Goal: Contribute content: Contribute content

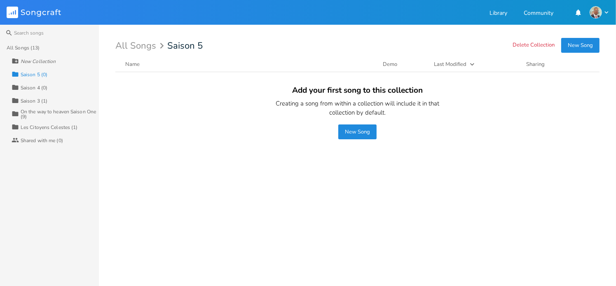
click at [14, 12] on rect at bounding box center [13, 13] width 12 height 12
click at [588, 46] on button "New Song" at bounding box center [580, 45] width 38 height 15
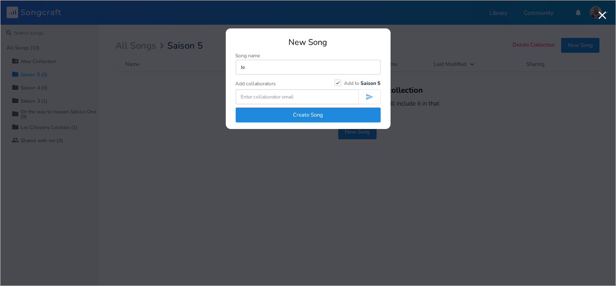
type input "J"
type input "Le secours me vient de l'Eternel"
click at [338, 84] on icon "Check" at bounding box center [337, 82] width 5 height 5
click at [335, 84] on input "Check Add to Saison 5" at bounding box center [335, 82] width 0 height 5
click at [312, 115] on button "Create Song" at bounding box center [308, 115] width 145 height 15
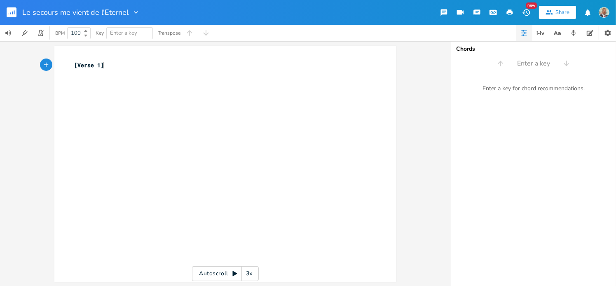
click at [107, 68] on pre "[Verse 1]" at bounding box center [221, 65] width 297 height 9
paste textarea "1"
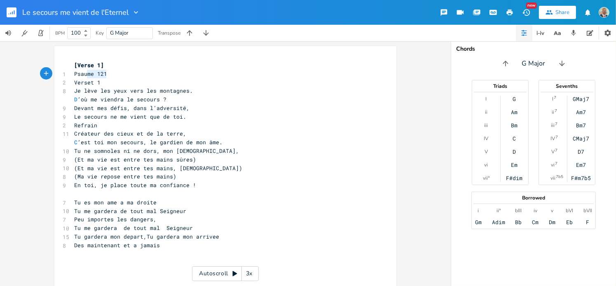
type textarea "Psaume 121"
drag, startPoint x: 104, startPoint y: 73, endPoint x: 63, endPoint y: 73, distance: 40.4
click at [63, 73] on div "Psaume 121 x [Verse 1] 1 Psaume 121 2 Verset 1 8 Je lève les yeux vers les mont…" at bounding box center [225, 170] width 342 height 249
click at [80, 54] on div "x [Verse 1] 2 Verset 1 8 Je lève les yeux vers les montagnes. D ’où me viendra …" at bounding box center [225, 170] width 342 height 249
click at [73, 57] on div "x [Verse 1] 2 Verset 1 8 Je lève les yeux vers les montagnes. D ’où me viendra …" at bounding box center [225, 170] width 342 height 249
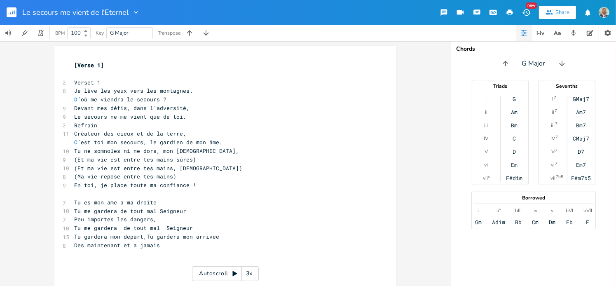
click at [74, 63] on span "[Verse 1]" at bounding box center [89, 64] width 30 height 7
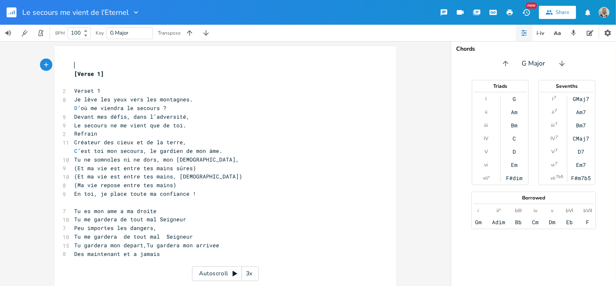
click at [74, 62] on pre "​" at bounding box center [221, 65] width 297 height 9
paste textarea "1"
type textarea "Verset 1"
drag, startPoint x: 97, startPoint y: 90, endPoint x: 69, endPoint y: 89, distance: 28.1
click at [69, 89] on div "Verset 1 x 1 Psaume 121 [Verse 1] 2 Verset 1 8 Je lève les yeux vers les montag…" at bounding box center [225, 175] width 342 height 258
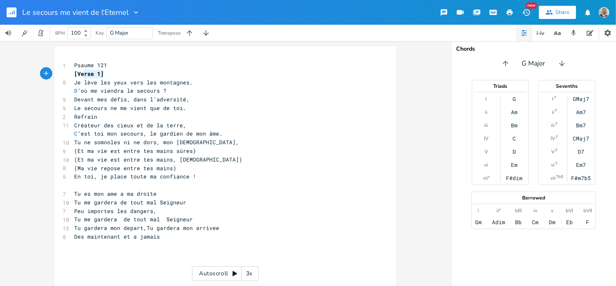
type textarea "[Verse 1]"
drag, startPoint x: 102, startPoint y: 76, endPoint x: 73, endPoint y: 75, distance: 29.7
click at [73, 75] on pre "[Verse 1]" at bounding box center [221, 74] width 297 height 9
type textarea "Refrain"
drag, startPoint x: 94, startPoint y: 116, endPoint x: 68, endPoint y: 116, distance: 26.4
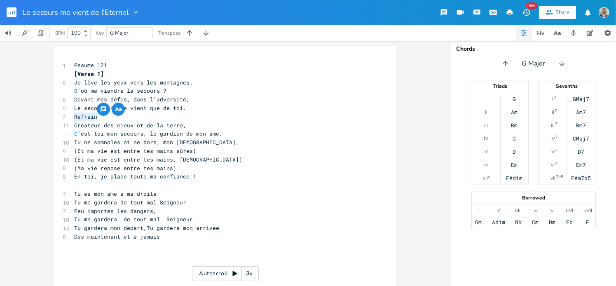
click at [68, 116] on div "Refrain x 1 Psaume 121 [Verse 1] 8 Je lève les yeux vers les montagnes. D ’où m…" at bounding box center [225, 166] width 342 height 241
paste textarea
drag, startPoint x: 96, startPoint y: 117, endPoint x: 75, endPoint y: 115, distance: 21.5
click at [75, 115] on span "[Verse 1]" at bounding box center [89, 116] width 30 height 7
type textarea "Chorus"
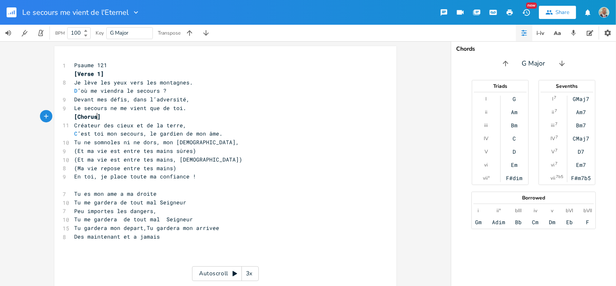
scroll to position [0, 17]
click at [239, 125] on pre "Créateur des cieux et de la terre," at bounding box center [221, 125] width 297 height 9
type textarea "[Verse 1]"
drag, startPoint x: 99, startPoint y: 73, endPoint x: 65, endPoint y: 75, distance: 34.2
click at [65, 75] on div "[Verse 1] x 1 Psaume 121 [Verse 1] 8 Je lève les yeux vers les montagnes. D ’où…" at bounding box center [225, 166] width 342 height 241
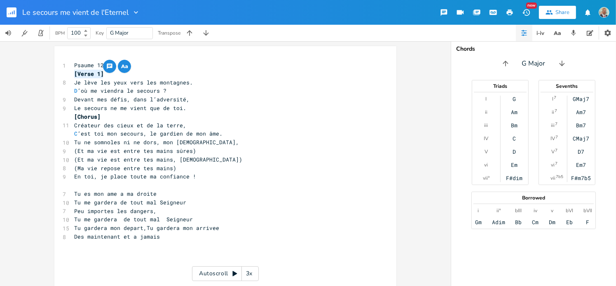
click at [78, 187] on pre "​" at bounding box center [221, 185] width 297 height 9
paste textarea "1"
click at [94, 183] on span "[Verse 1]" at bounding box center [89, 184] width 30 height 7
type textarea "2"
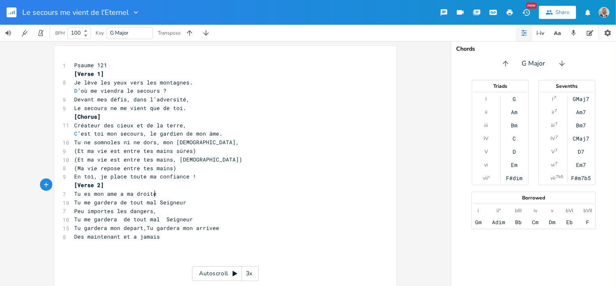
click at [288, 190] on pre "Tu es mon ame a ma droite" at bounding box center [221, 194] width 297 height 9
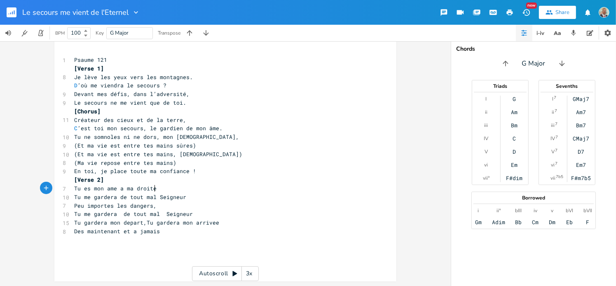
scroll to position [0, 0]
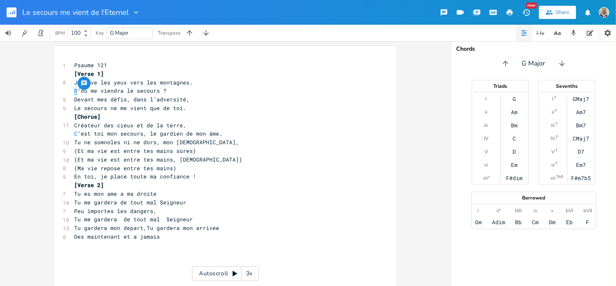
click at [74, 91] on span "D ’où me viendra le secours ?" at bounding box center [120, 90] width 92 height 7
type textarea "d"
click at [201, 111] on pre "Le secours ne me vient que de toi." at bounding box center [221, 108] width 297 height 9
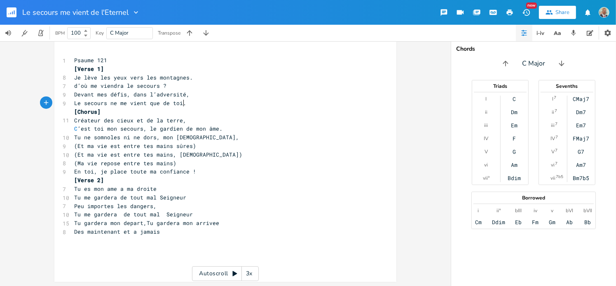
scroll to position [5, 0]
click at [74, 127] on span "C ’est toi mon secours, le gardien de mon âme." at bounding box center [148, 127] width 148 height 7
type textarea "c"
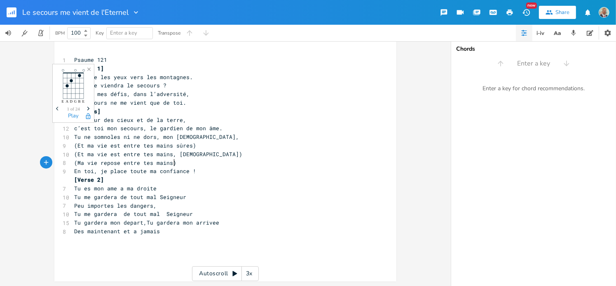
click at [271, 166] on pre "(Ma vie repose entre tes mains)" at bounding box center [221, 163] width 297 height 9
click at [166, 233] on pre "Des maintenant et a jamais" at bounding box center [221, 231] width 297 height 9
click at [78, 246] on pre "​" at bounding box center [221, 248] width 297 height 9
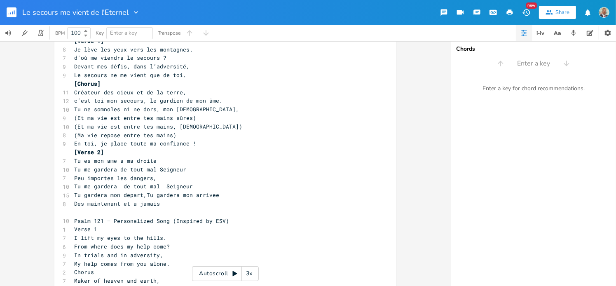
scroll to position [0, 0]
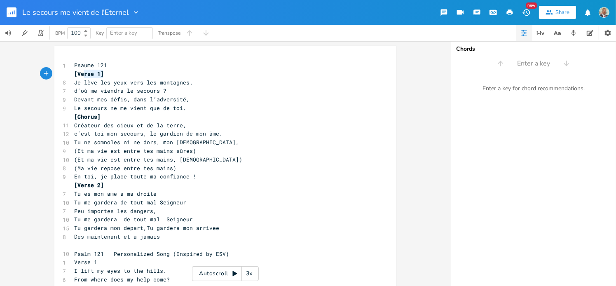
type textarea "[Verse 1]"
drag, startPoint x: 101, startPoint y: 73, endPoint x: 69, endPoint y: 74, distance: 32.5
click at [69, 74] on div "[Verse 1] x 1 Psaume 121 [Verse 1] 8 Je lève les yeux vers les montagnes. 7 d’o…" at bounding box center [225, 230] width 342 height 369
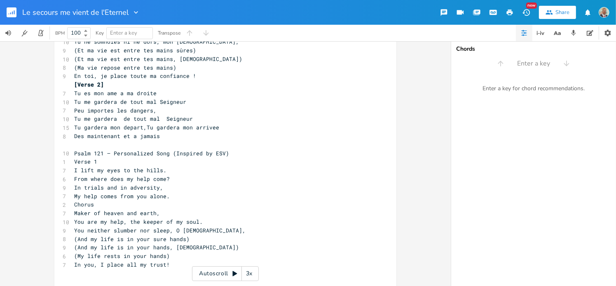
scroll to position [124, 0]
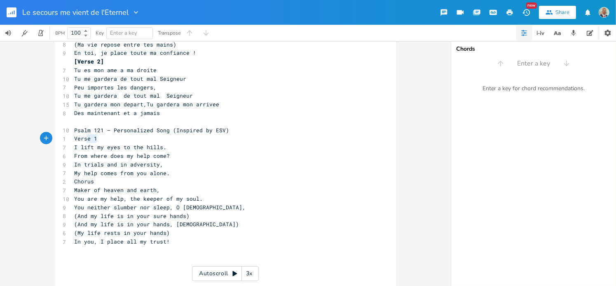
type textarea "Verse 1"
drag, startPoint x: 94, startPoint y: 139, endPoint x: 71, endPoint y: 139, distance: 22.2
click at [73, 139] on pre "Verse 1" at bounding box center [221, 138] width 297 height 9
paste textarea
type textarea "Chorus"
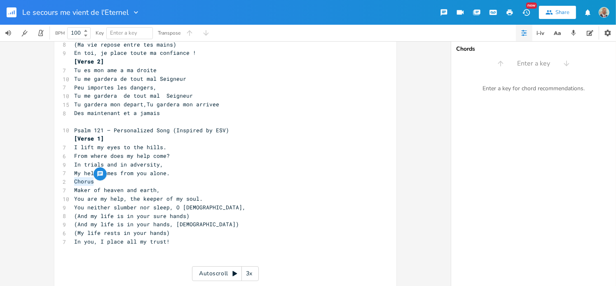
drag, startPoint x: 91, startPoint y: 183, endPoint x: 72, endPoint y: 181, distance: 19.1
click at [73, 181] on pre "Chorus" at bounding box center [221, 181] width 297 height 9
paste textarea
drag, startPoint x: 96, startPoint y: 180, endPoint x: 75, endPoint y: 180, distance: 21.8
click at [75, 180] on span "[Verse 1]" at bounding box center [89, 181] width 30 height 7
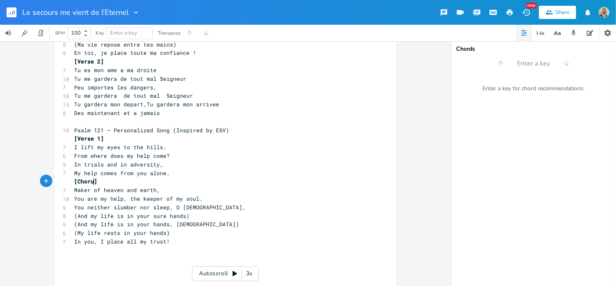
type textarea "Chorus"
click at [202, 192] on pre "Maker of heaven and earth," at bounding box center [221, 190] width 297 height 9
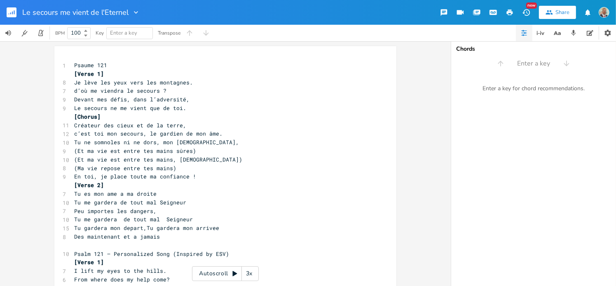
scroll to position [41, 0]
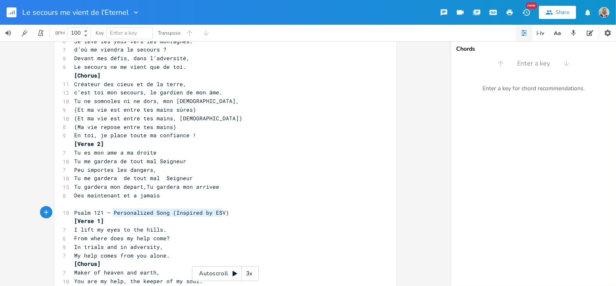
type textarea "Personalized Song (Inspired by ESV)"
drag, startPoint x: 109, startPoint y: 212, endPoint x: 225, endPoint y: 213, distance: 115.8
click at [225, 213] on pre "Psalm 121 – Personalized Song (Inspired by ESV)" at bounding box center [221, 212] width 297 height 9
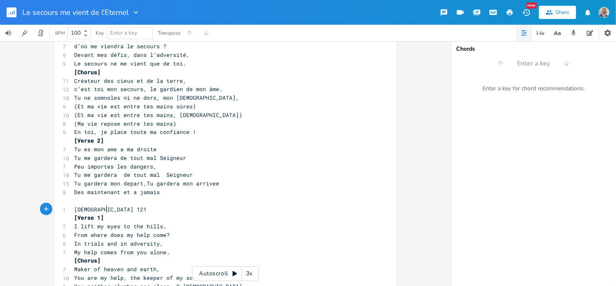
scroll to position [0, 0]
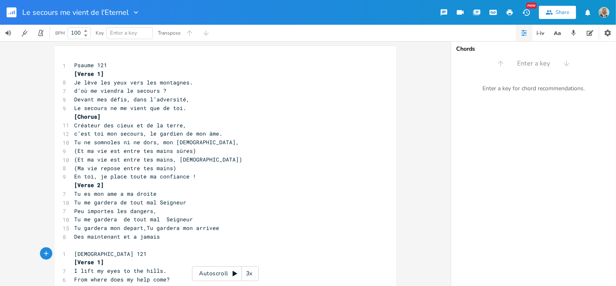
click at [12, 14] on rect "button" at bounding box center [12, 12] width 10 height 10
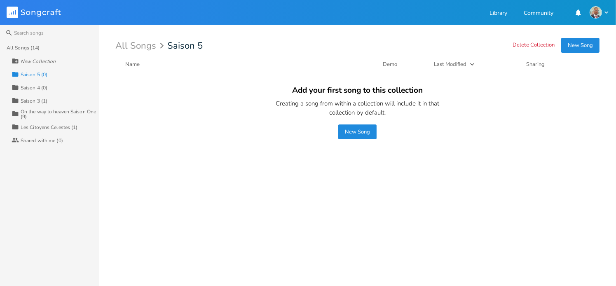
click at [24, 49] on div "All Songs (14)" at bounding box center [23, 47] width 33 height 5
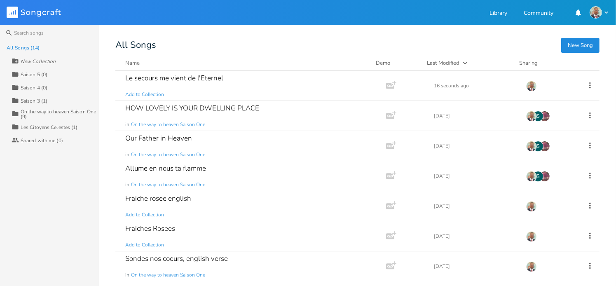
click at [569, 43] on button "New Song" at bounding box center [580, 45] width 38 height 15
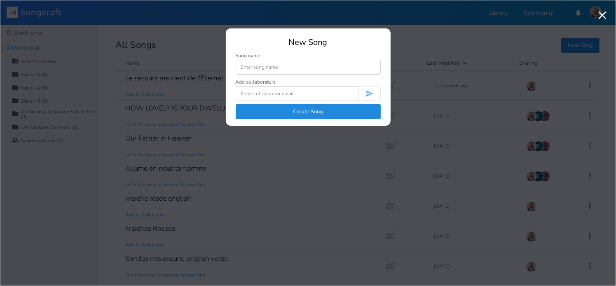
click at [282, 67] on input at bounding box center [308, 67] width 145 height 15
type input "Je crois que mon [DEMOGRAPHIC_DATA] est capable"
click at [328, 110] on button "Create Song" at bounding box center [308, 111] width 145 height 15
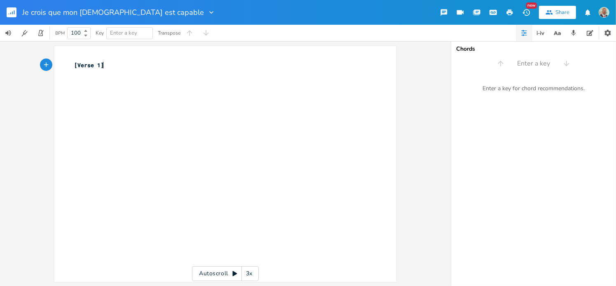
click at [108, 66] on pre "[Verse 1]" at bounding box center [221, 65] width 297 height 9
paste textarea "8"
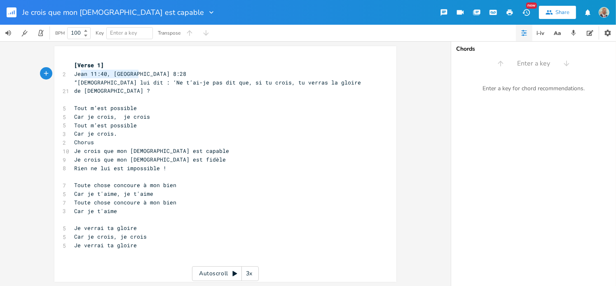
type textarea "Jean 11:40, [GEOGRAPHIC_DATA] 8:28"
drag, startPoint x: 138, startPoint y: 74, endPoint x: 70, endPoint y: 72, distance: 67.6
click at [73, 72] on pre "Jean 11:40, [GEOGRAPHIC_DATA] 8:28" at bounding box center [221, 74] width 297 height 9
click at [74, 64] on span "[Verse 1]" at bounding box center [89, 64] width 30 height 7
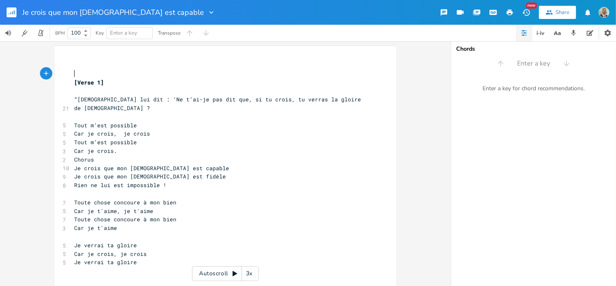
click at [74, 73] on pre "​" at bounding box center [221, 74] width 297 height 9
click at [73, 70] on pre "​" at bounding box center [221, 74] width 297 height 9
paste textarea "?"
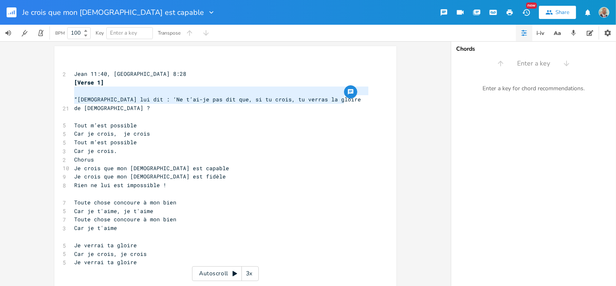
type textarea "“[DEMOGRAPHIC_DATA] lui dit : ‘Ne t’ai-je pas dit que, si tu crois, tu verras l…"
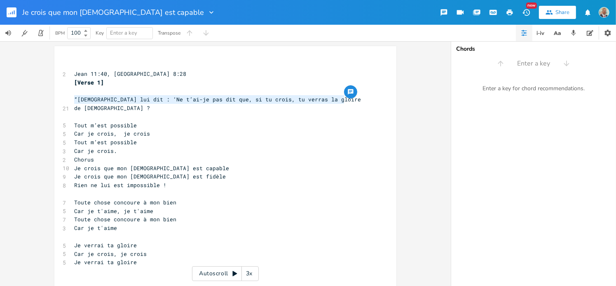
drag, startPoint x: 346, startPoint y: 98, endPoint x: 48, endPoint y: 96, distance: 297.9
click at [48, 96] on div "“[DEMOGRAPHIC_DATA] lui dit : ‘Ne t’ai-je pas dit que, si tu crois, tu verras l…" at bounding box center [225, 163] width 451 height 245
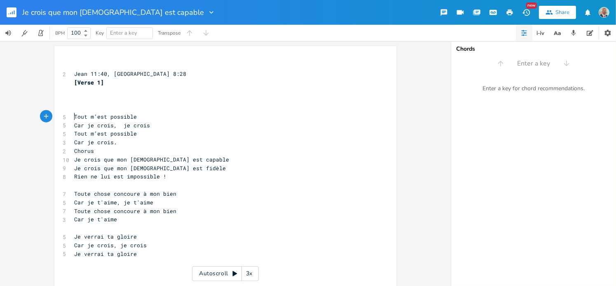
click at [73, 117] on pre "Tout m’est possible" at bounding box center [221, 116] width 297 height 9
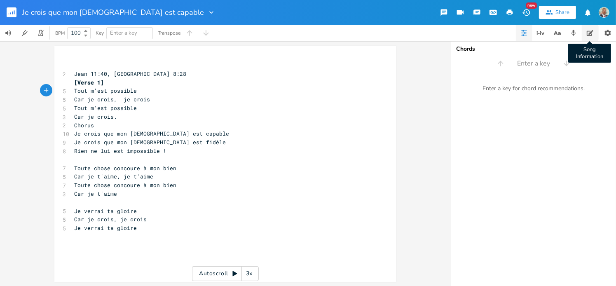
click at [587, 33] on icon "button" at bounding box center [590, 33] width 7 height 7
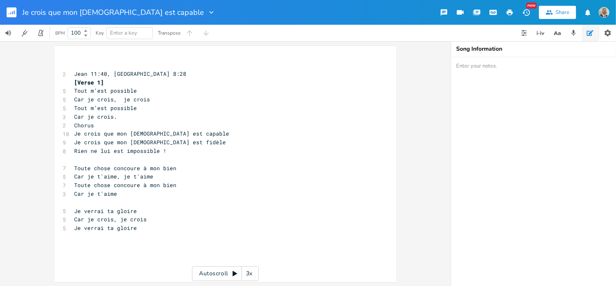
click at [480, 69] on textarea at bounding box center [533, 171] width 165 height 229
paste textarea "“[DEMOGRAPHIC_DATA] lui dit : ‘Ne t’ai-je pas dit que, si tu crois, tu verras l…"
click at [484, 73] on textarea "“[DEMOGRAPHIC_DATA] lui dit : ‘Ne t’ai-je pas dit que, si tu crois, tu verras l…" at bounding box center [533, 171] width 165 height 229
type textarea "“[DEMOGRAPHIC_DATA] lui dit : ‘Ne t’ai-je pas dit que, si tu crois, tu verras l…"
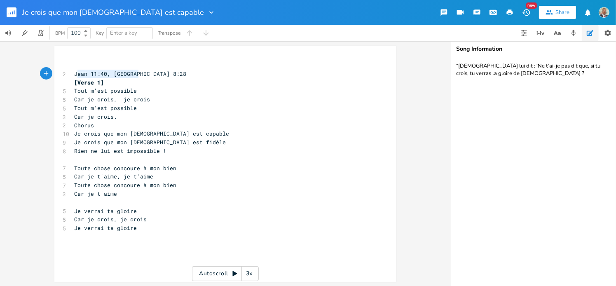
type textarea "Jean 11:40, [GEOGRAPHIC_DATA] 8:28"
drag, startPoint x: 137, startPoint y: 74, endPoint x: 73, endPoint y: 73, distance: 63.9
click at [73, 73] on pre "Jean 11:40, [GEOGRAPHIC_DATA] 8:28" at bounding box center [221, 74] width 297 height 9
click at [456, 65] on textarea "“[DEMOGRAPHIC_DATA] lui dit : ‘Ne t’ai-je pas dit que, si tu crois, tu verras l…" at bounding box center [533, 171] width 165 height 229
paste textarea "Jean 11:40, [GEOGRAPHIC_DATA] 8:28"
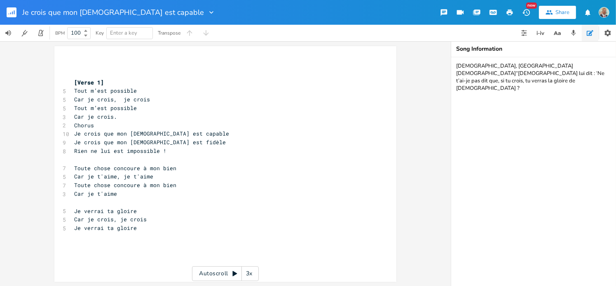
click at [558, 75] on textarea "[DEMOGRAPHIC_DATA], [GEOGRAPHIC_DATA][DEMOGRAPHIC_DATA]“[DEMOGRAPHIC_DATA] lui …" at bounding box center [533, 171] width 165 height 229
type textarea "[DEMOGRAPHIC_DATA], [GEOGRAPHIC_DATA][DEMOGRAPHIC_DATA]“[DEMOGRAPHIC_DATA] lui …"
click at [258, 109] on pre "Tout m’est possible" at bounding box center [221, 108] width 297 height 9
click at [84, 68] on pre "​" at bounding box center [221, 65] width 297 height 9
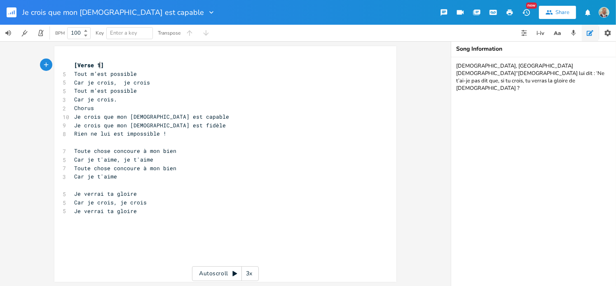
click at [98, 65] on span "[Verse 1]" at bounding box center [89, 64] width 30 height 7
type textarea "[Verse 1]"
drag, startPoint x: 101, startPoint y: 65, endPoint x: 53, endPoint y: 67, distance: 47.4
click at [54, 67] on div "[Verse 1] x [Verse 1] 5 Tout m’est possible 5 Car je crois, je crois 5 Tout m’e…" at bounding box center [225, 164] width 342 height 236
type textarea "Chorus"
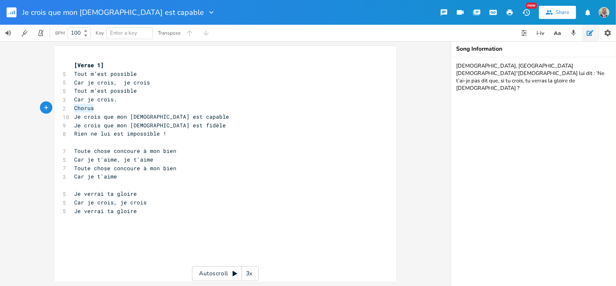
drag, startPoint x: 90, startPoint y: 108, endPoint x: 66, endPoint y: 109, distance: 24.7
click at [66, 109] on div "Chorus x [Verse 1] 5 Tout m’est possible 5 Car je crois, je crois 5 Tout m’est …" at bounding box center [225, 164] width 342 height 236
paste textarea
type textarea "[Verse 1"
drag, startPoint x: 97, startPoint y: 106, endPoint x: 73, endPoint y: 108, distance: 24.4
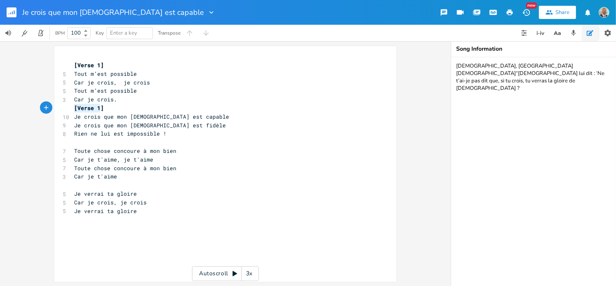
click at [74, 108] on span "[Verse 1]" at bounding box center [89, 107] width 30 height 7
click at [77, 107] on span "[Verse 1]" at bounding box center [89, 107] width 30 height 7
drag, startPoint x: 74, startPoint y: 108, endPoint x: 97, endPoint y: 108, distance: 22.7
click at [97, 108] on span "[Verse 1]" at bounding box center [89, 107] width 30 height 7
type textarea "Chorus"
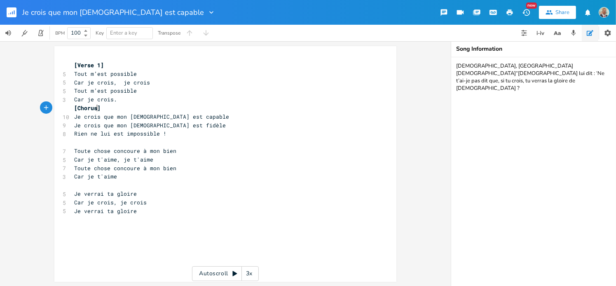
scroll to position [0, 17]
click at [193, 131] on pre "Rien ne lui est impossible !" at bounding box center [221, 133] width 297 height 9
type textarea "[Verse 1]"
drag, startPoint x: 72, startPoint y: 63, endPoint x: 104, endPoint y: 62, distance: 32.2
click at [104, 62] on div "[Verse 1] x [Verse 1] 5 Tout m’est possible 5 Car je crois, je crois 5 Tout m’e…" at bounding box center [225, 164] width 342 height 236
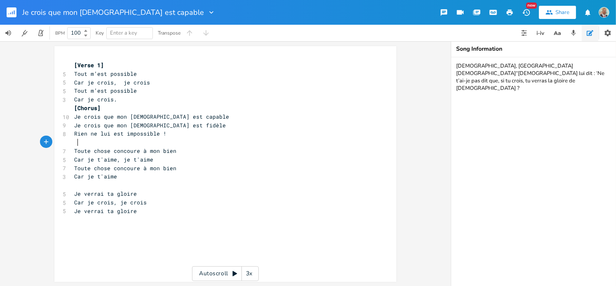
click at [82, 145] on pre at bounding box center [221, 142] width 297 height 9
paste textarea "1"
click at [97, 140] on span "[Verse 1]" at bounding box center [92, 141] width 30 height 7
type textarea "2"
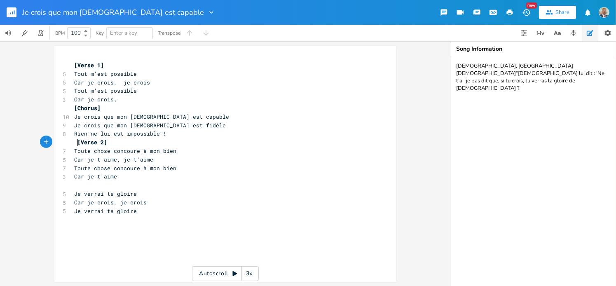
click at [77, 141] on span "[Verse 2]" at bounding box center [92, 141] width 30 height 7
type textarea "[Verse 2]"
drag, startPoint x: 101, startPoint y: 142, endPoint x: 73, endPoint y: 143, distance: 28.0
click at [73, 143] on pre "[Verse 2]" at bounding box center [221, 142] width 297 height 9
click at [76, 185] on pre "​" at bounding box center [221, 185] width 297 height 9
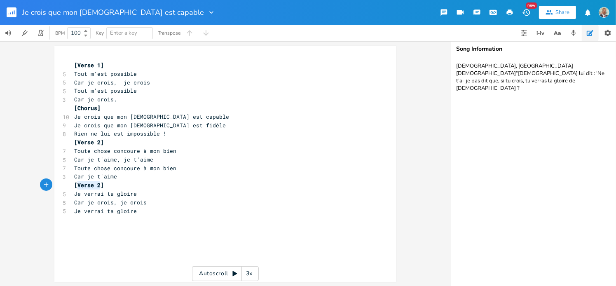
drag, startPoint x: 97, startPoint y: 185, endPoint x: 76, endPoint y: 183, distance: 21.1
click at [76, 183] on span "[Verse 2]" at bounding box center [89, 184] width 30 height 7
type textarea "Pont"
type textarea "Bridge"
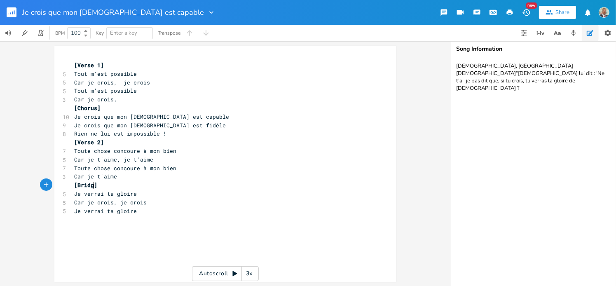
scroll to position [0, 16]
click at [180, 163] on pre "Car je t'aime, je t'aime" at bounding box center [221, 159] width 297 height 9
click at [109, 113] on span "Je crois que mon [DEMOGRAPHIC_DATA] est capable" at bounding box center [151, 116] width 155 height 7
click at [116, 109] on pre "[Chorus]" at bounding box center [221, 108] width 297 height 9
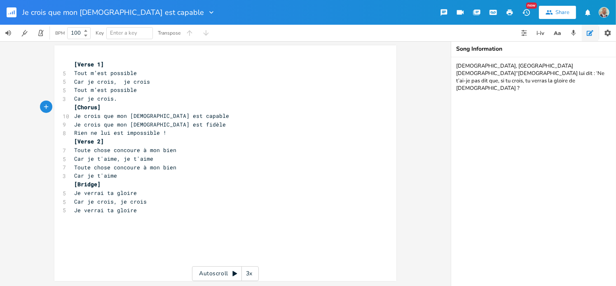
click at [80, 221] on pre "​" at bounding box center [221, 218] width 297 height 9
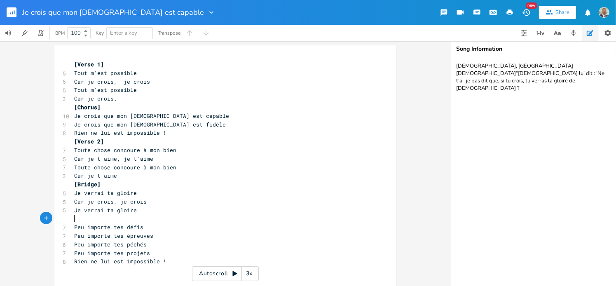
click at [86, 217] on pre "​" at bounding box center [221, 218] width 297 height 9
click at [94, 185] on span "[Bridge]" at bounding box center [87, 183] width 26 height 7
type textarea "1"
type textarea "[Bridge 1]"
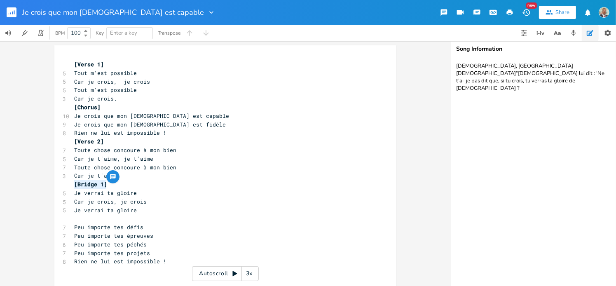
drag, startPoint x: 104, startPoint y: 183, endPoint x: 73, endPoint y: 184, distance: 31.3
click at [73, 184] on pre "[Bridge 1]" at bounding box center [221, 184] width 297 height 9
click at [77, 218] on pre "​" at bounding box center [221, 218] width 297 height 9
paste textarea "1"
click at [96, 218] on span "[Bridge 1]" at bounding box center [90, 218] width 33 height 7
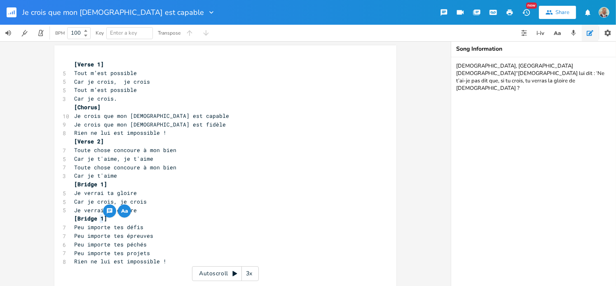
type textarea "2"
click at [168, 194] on pre "Je verrai ta gloire" at bounding box center [221, 193] width 297 height 9
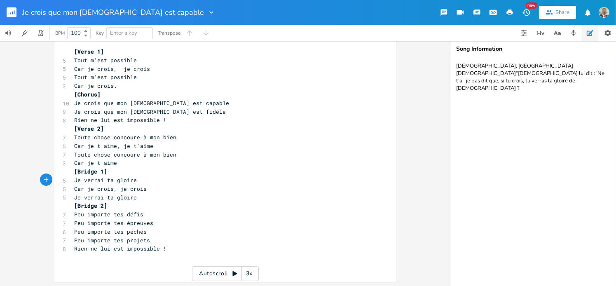
scroll to position [14, 0]
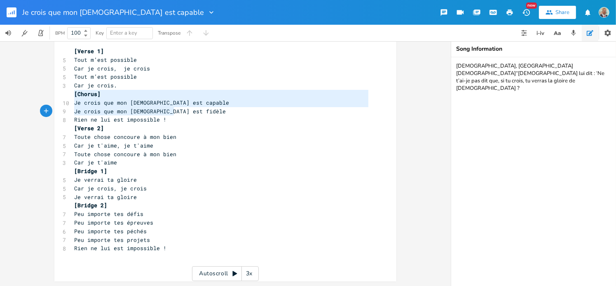
type textarea "[Chorus] Je crois que mon [DEMOGRAPHIC_DATA] est capable Je crois que mon [DEMO…"
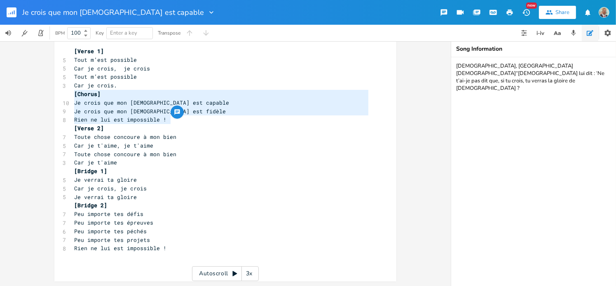
drag, startPoint x: 71, startPoint y: 92, endPoint x: 177, endPoint y: 116, distance: 108.5
click at [177, 116] on div "[Chorus] Je crois que mon [DEMOGRAPHIC_DATA] est capable Je crois que mon [DEMO…" at bounding box center [225, 156] width 342 height 249
click at [76, 261] on pre "​" at bounding box center [221, 265] width 297 height 9
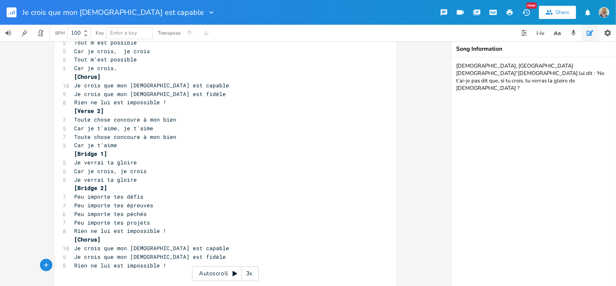
scroll to position [40, 0]
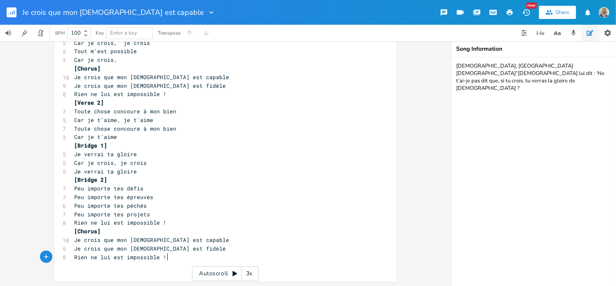
click at [166, 258] on span "Rien ne lui est impossible !" at bounding box center [120, 256] width 92 height 7
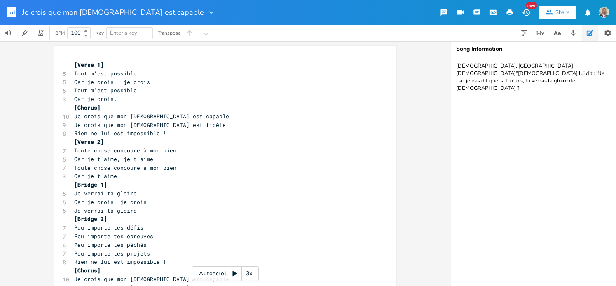
scroll to position [0, 0]
type textarea "[Verse 1]"
drag, startPoint x: 101, startPoint y: 65, endPoint x: 70, endPoint y: 65, distance: 30.9
click at [73, 65] on pre "[Verse 1]" at bounding box center [221, 65] width 297 height 9
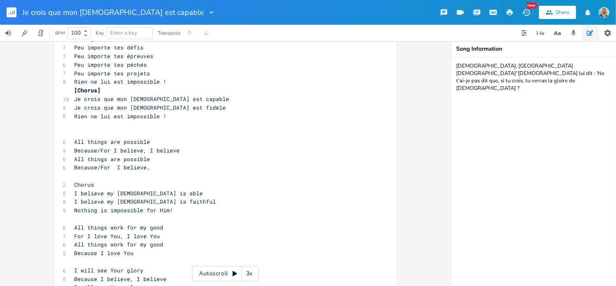
scroll to position [165, 0]
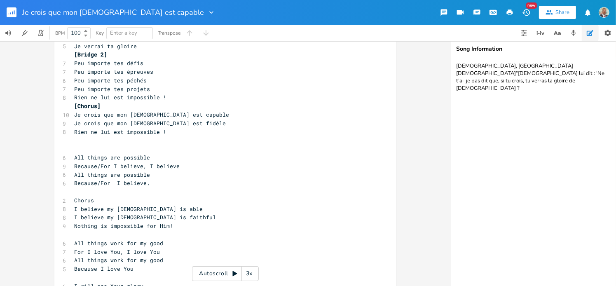
click at [73, 149] on pre "​" at bounding box center [221, 149] width 297 height 9
paste textarea "1]"
type textarea "[Verse 1]"
drag, startPoint x: 103, startPoint y: 150, endPoint x: 67, endPoint y: 152, distance: 36.3
click at [67, 152] on div "[Verse 1] x [Verse 1] 5 Tout m’est possible 5 Car je crois, je crois 5 Tout m’e…" at bounding box center [225, 134] width 342 height 506
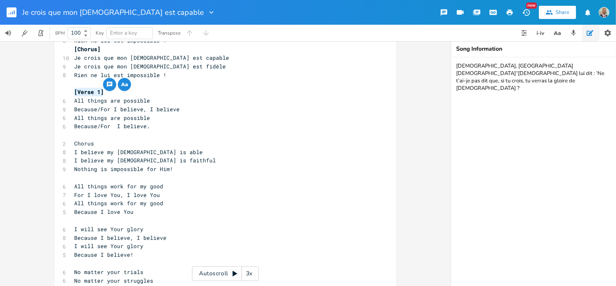
scroll to position [247, 0]
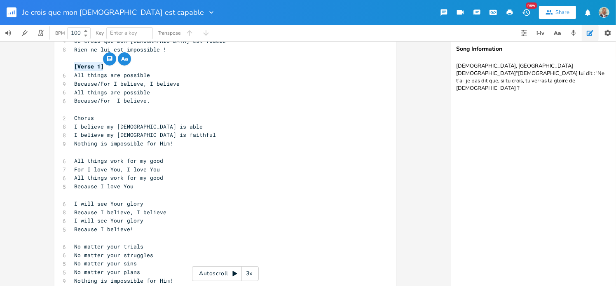
click at [74, 152] on pre "​" at bounding box center [221, 152] width 297 height 9
paste textarea "1"
click at [96, 152] on span "[Verse 1]" at bounding box center [89, 151] width 30 height 7
type textarea "2"
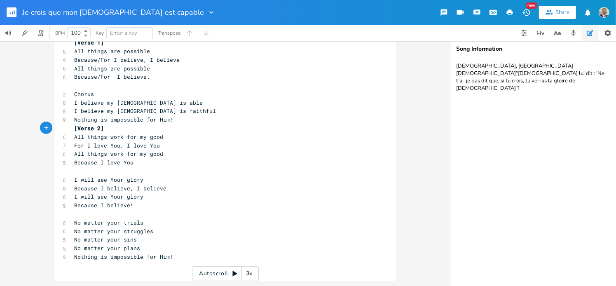
scroll to position [230, 0]
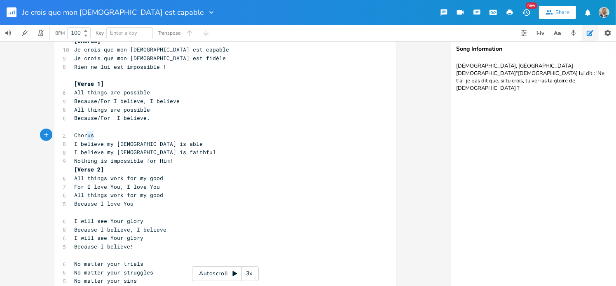
type textarea "Chorus"
drag, startPoint x: 91, startPoint y: 135, endPoint x: 69, endPoint y: 135, distance: 21.4
click at [69, 135] on div "Chorus x [Verse 1] 5 Tout m’est possible 5 Car je crois, je crois 5 Tout m’est …" at bounding box center [225, 69] width 342 height 506
paste textarea
drag, startPoint x: 97, startPoint y: 132, endPoint x: 75, endPoint y: 132, distance: 22.2
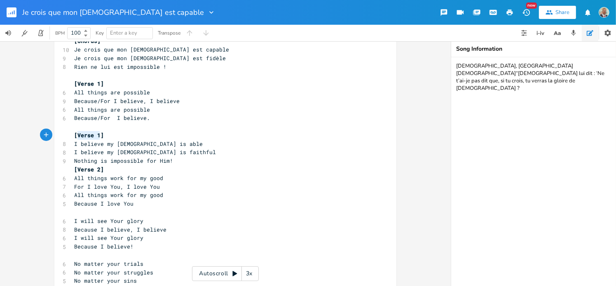
click at [75, 132] on span "[Verse 1]" at bounding box center [89, 134] width 30 height 7
type textarea "Chorus"
click at [94, 128] on pre "​" at bounding box center [221, 126] width 297 height 9
click at [99, 136] on pre "[Chorus]" at bounding box center [221, 135] width 297 height 9
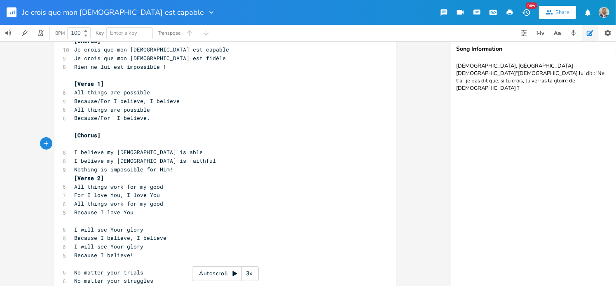
click at [173, 170] on pre "Nothing is impossible for Him!" at bounding box center [221, 169] width 297 height 9
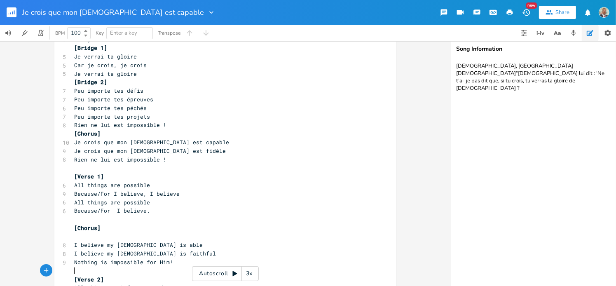
scroll to position [124, 0]
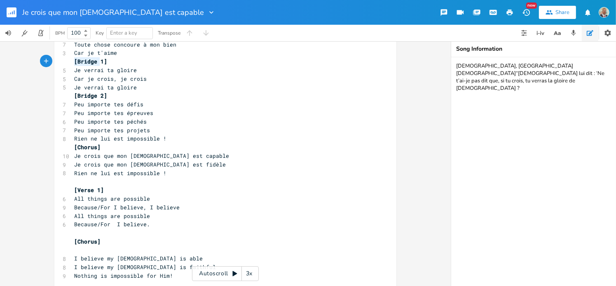
type textarea "[Bridge 1]"
drag, startPoint x: 72, startPoint y: 61, endPoint x: 105, endPoint y: 62, distance: 33.8
click at [105, 62] on pre "[Bridge 1]" at bounding box center [221, 61] width 297 height 9
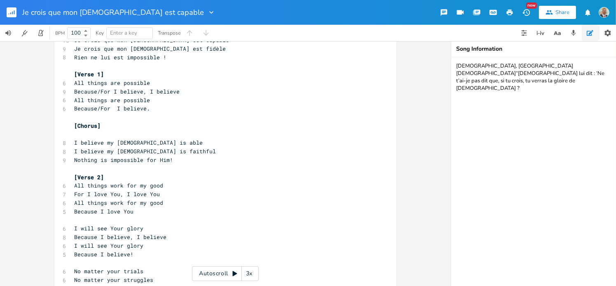
scroll to position [288, 0]
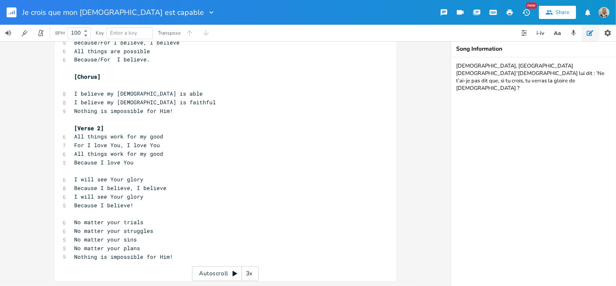
click at [75, 172] on pre "​" at bounding box center [221, 171] width 297 height 9
click at [77, 215] on pre "​" at bounding box center [221, 214] width 297 height 9
paste textarea "1"
click at [96, 215] on span "[Bridge 1]" at bounding box center [90, 213] width 33 height 7
type textarea "2"
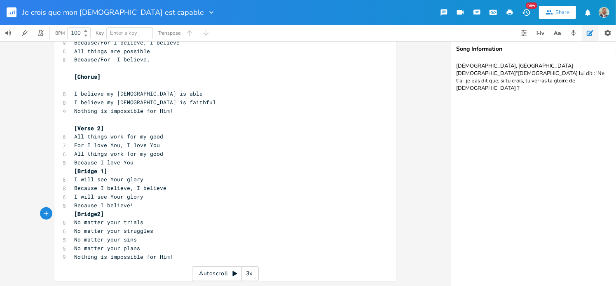
scroll to position [0, 3]
click at [94, 215] on span "[Bridge2]" at bounding box center [89, 213] width 30 height 7
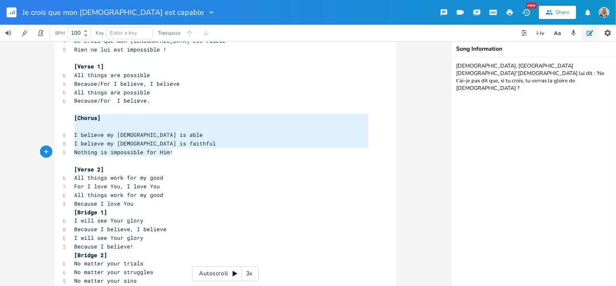
type textarea "[Chorus] I believe my [DEMOGRAPHIC_DATA] is able I believe my [DEMOGRAPHIC_DATA…"
drag, startPoint x: 72, startPoint y: 117, endPoint x: 169, endPoint y: 155, distance: 104.3
click at [169, 155] on div "[Verse 1] 5 Tout m’est possible 5 Car je crois, je crois 5 Tout m’est possible …" at bounding box center [221, 62] width 297 height 497
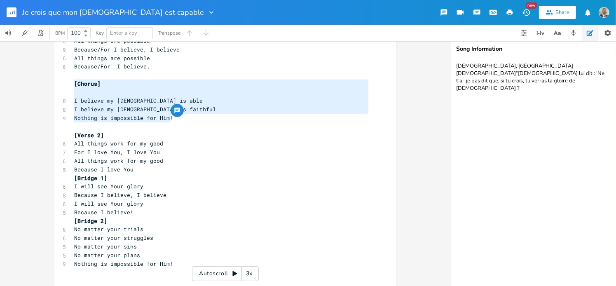
scroll to position [288, 0]
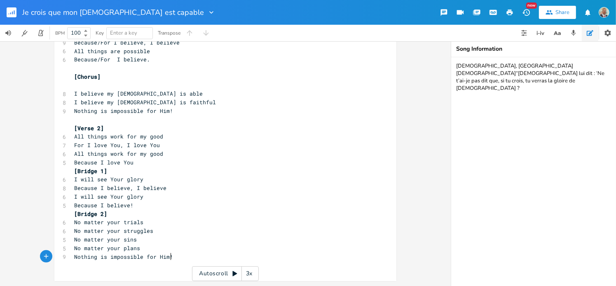
click at [168, 259] on pre "Nothing is impossible for Him!" at bounding box center [221, 257] width 297 height 9
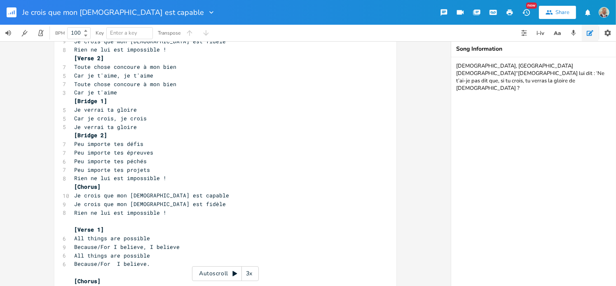
scroll to position [0, 0]
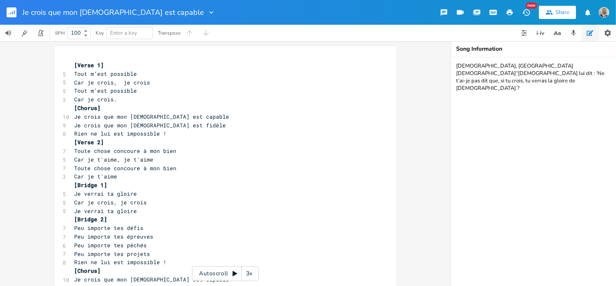
click at [9, 13] on rect "button" at bounding box center [12, 12] width 10 height 10
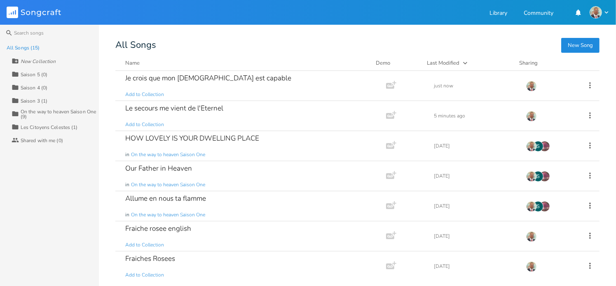
click at [576, 47] on button "New Song" at bounding box center [580, 45] width 38 height 15
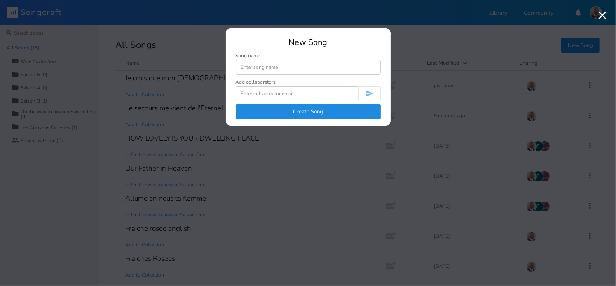
click at [256, 66] on input at bounding box center [308, 67] width 145 height 15
type input "Comme une biche soupire"
click at [318, 110] on button "Create Song" at bounding box center [308, 111] width 145 height 15
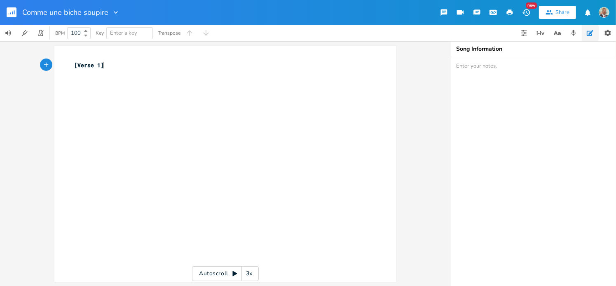
click at [101, 66] on pre "[Verse 1]" at bounding box center [221, 65] width 297 height 9
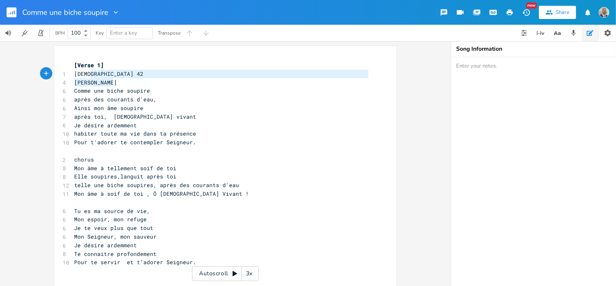
type textarea "[DEMOGRAPHIC_DATA] 42 [PERSON_NAME]"
drag, startPoint x: 111, startPoint y: 83, endPoint x: 66, endPoint y: 75, distance: 45.7
click at [66, 75] on div "[DEMOGRAPHIC_DATA] 42 [PERSON_NAME] x [Verse 1] 1 [DEMOGRAPHIC_DATA] 42 4 [PERS…" at bounding box center [225, 226] width 342 height 360
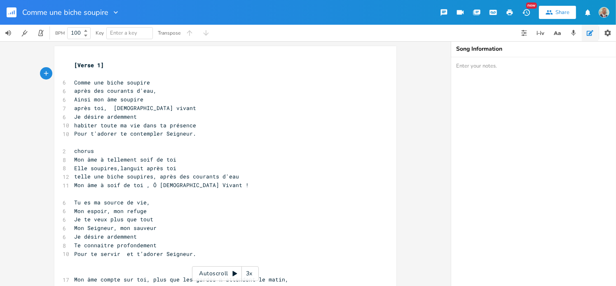
click at [468, 66] on textarea at bounding box center [533, 171] width 165 height 229
paste textarea "[DEMOGRAPHIC_DATA] 42 [PERSON_NAME]"
type textarea "[DEMOGRAPHIC_DATA] 42 [PERSON_NAME]"
click at [426, 122] on div "x [Verse 1] ​ 6 Comme une biche soupire 6 après des courants d'eau, 6 Ainsi mon…" at bounding box center [225, 163] width 451 height 245
click at [76, 101] on span "Ainsi mon âme soupire" at bounding box center [108, 99] width 69 height 7
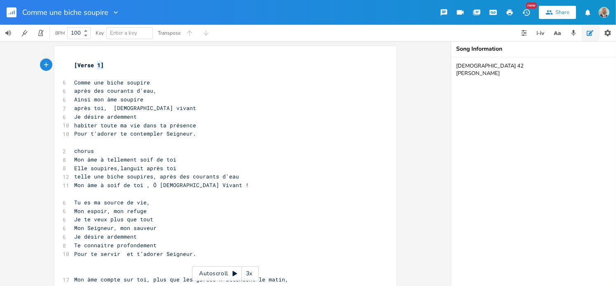
type textarea "[Verse 1]"
drag, startPoint x: 101, startPoint y: 64, endPoint x: 70, endPoint y: 65, distance: 30.9
click at [73, 65] on pre "[Verse 1]" at bounding box center [221, 65] width 297 height 9
type textarea "chorus"
drag, startPoint x: 93, startPoint y: 151, endPoint x: 63, endPoint y: 151, distance: 30.5
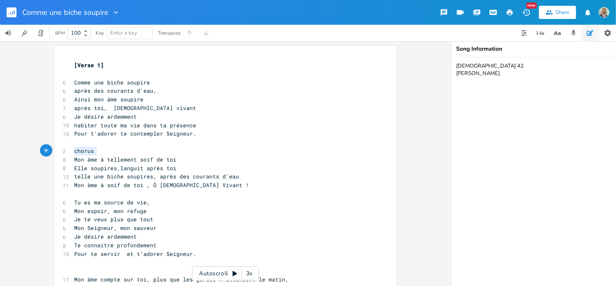
click at [73, 151] on div "2 chorus" at bounding box center [221, 151] width 297 height 9
paste textarea
drag, startPoint x: 97, startPoint y: 151, endPoint x: 75, endPoint y: 151, distance: 21.8
click at [75, 151] on span "[Verse 1]" at bounding box center [89, 150] width 30 height 7
type textarea "Chorus"
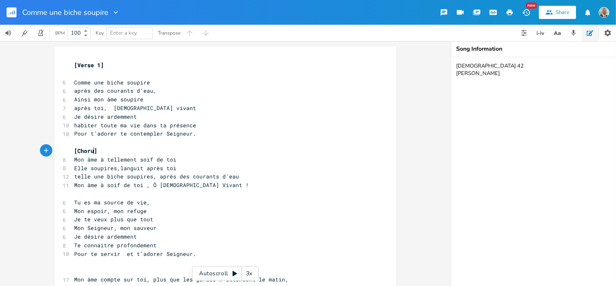
scroll to position [0, 17]
click at [262, 198] on pre "Tu es ma source de vie," at bounding box center [221, 202] width 297 height 9
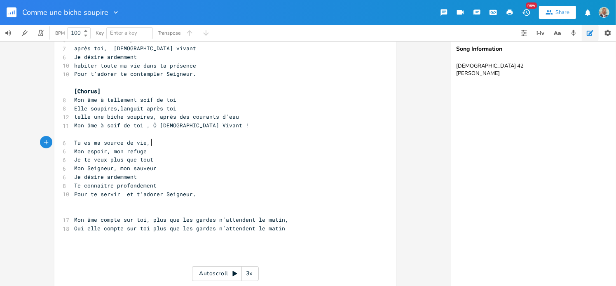
scroll to position [82, 0]
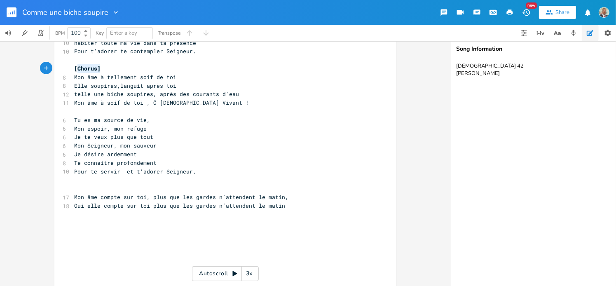
type textarea "[Chorus]"
drag, startPoint x: 98, startPoint y: 69, endPoint x: 71, endPoint y: 67, distance: 26.5
click at [73, 67] on pre "[Chorus]" at bounding box center [221, 68] width 297 height 9
click at [82, 184] on pre "​" at bounding box center [221, 188] width 297 height 9
click at [81, 112] on pre "​" at bounding box center [221, 111] width 297 height 9
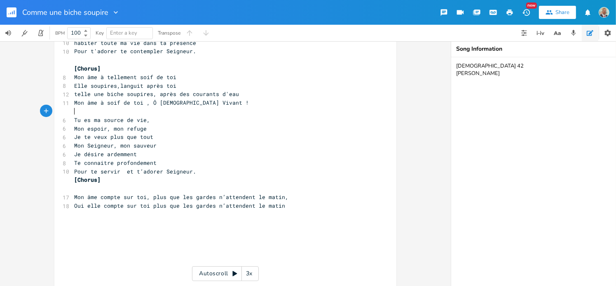
paste textarea "s"
drag, startPoint x: 94, startPoint y: 111, endPoint x: 75, endPoint y: 112, distance: 19.0
click at [75, 112] on span "[Chorus]" at bounding box center [87, 111] width 26 height 7
type textarea "Bridge 1"
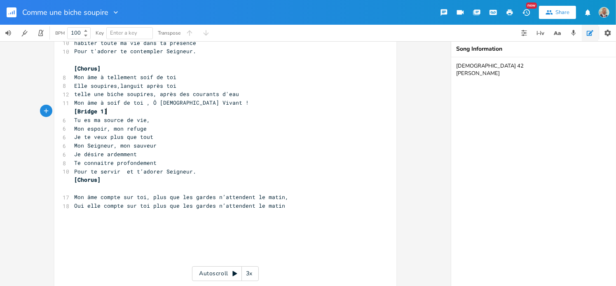
type textarea "[Bridge 1]"
drag, startPoint x: 106, startPoint y: 112, endPoint x: 69, endPoint y: 113, distance: 37.5
click at [69, 113] on div "[Bridge 1] x [Verse 1] ​ 6 Comme une biche soupire 6 après des courants d'eau, …" at bounding box center [225, 140] width 342 height 352
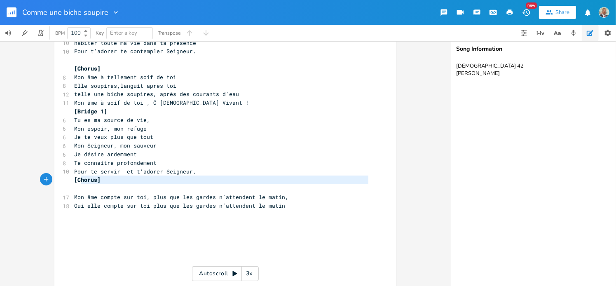
type textarea "[Chorus]"
drag, startPoint x: 101, startPoint y: 185, endPoint x: 70, endPoint y: 180, distance: 31.0
click at [73, 180] on div "[Verse 1] ​ 6 Comme une biche soupire 6 après des courants d'eau, 6 Ainsi mon â…" at bounding box center [221, 141] width 297 height 325
paste textarea
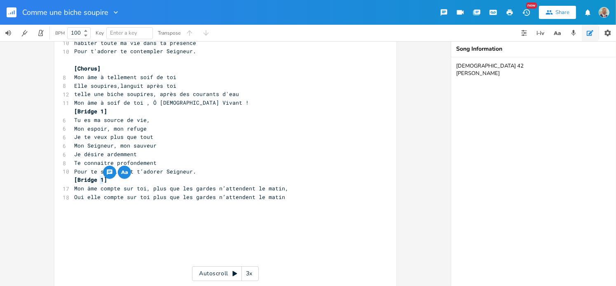
click at [97, 179] on span "[Bridge 1]" at bounding box center [90, 179] width 33 height 7
type textarea "2"
click at [292, 193] on pre "Oui elle compte sur toi plus que les gardes n’attendent le matin" at bounding box center [221, 197] width 297 height 9
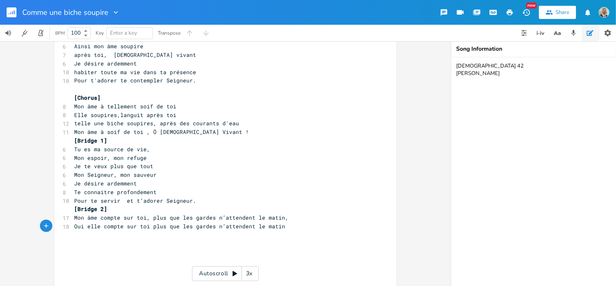
scroll to position [0, 0]
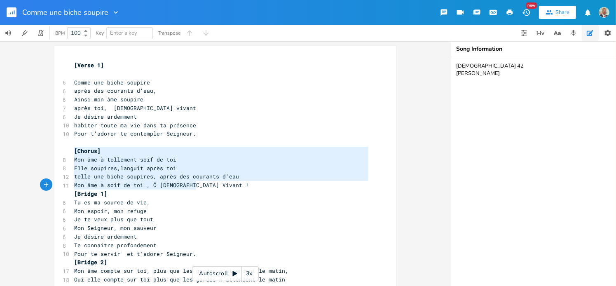
type textarea "[Chorus] Mon âme à tellement soif de toi Elle soupires,languit après toi telle …"
drag, startPoint x: 71, startPoint y: 150, endPoint x: 201, endPoint y: 187, distance: 135.0
click at [201, 187] on div "[Verse 1] ​ 6 Comme une biche soupire 6 après des courants d'eau, 6 Ainsi mon â…" at bounding box center [221, 219] width 297 height 317
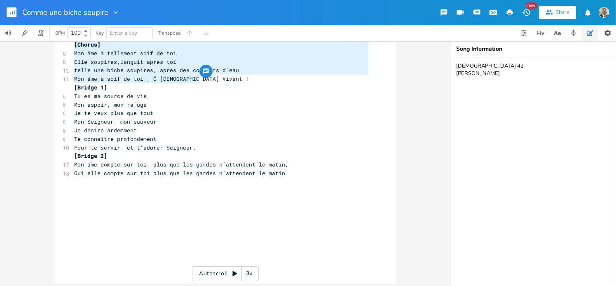
scroll to position [109, 0]
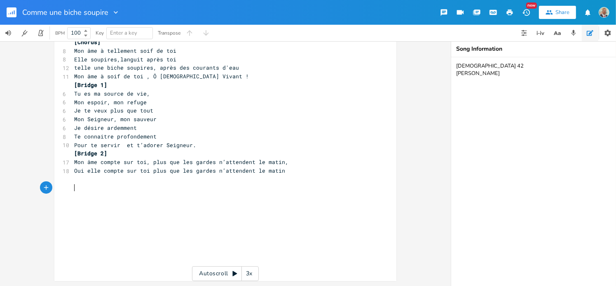
click at [98, 185] on pre "​" at bounding box center [221, 188] width 297 height 9
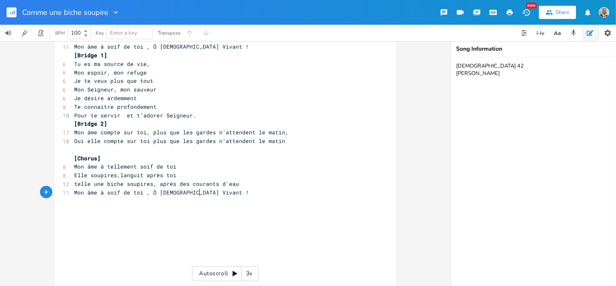
scroll to position [143, 0]
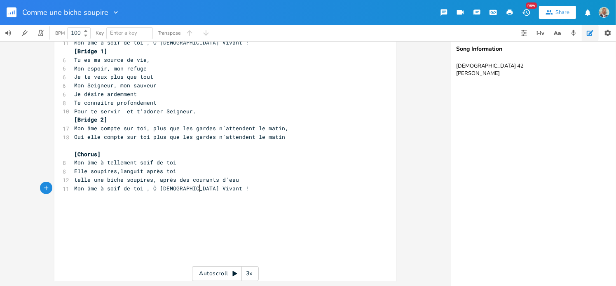
click at [90, 209] on pre "​" at bounding box center [221, 205] width 297 height 9
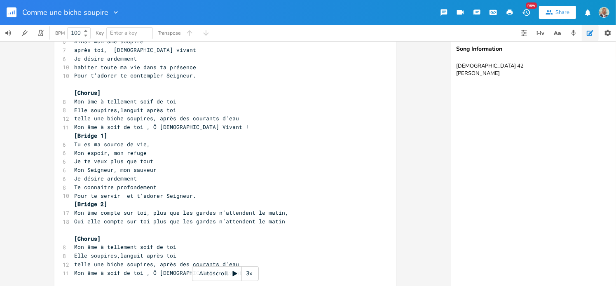
scroll to position [0, 0]
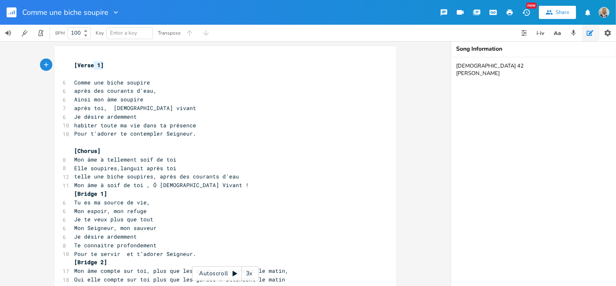
type textarea "[Verse 1]"
drag, startPoint x: 101, startPoint y: 66, endPoint x: 72, endPoint y: 66, distance: 28.8
click at [73, 66] on pre "[Verse 1]" at bounding box center [221, 65] width 297 height 9
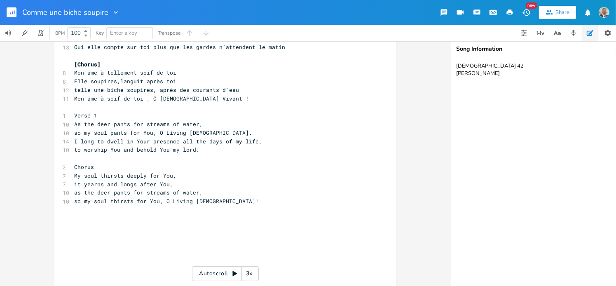
scroll to position [206, 0]
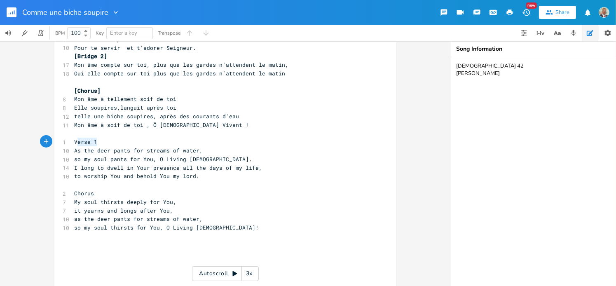
type textarea "Verse 1"
drag, startPoint x: 94, startPoint y: 140, endPoint x: 69, endPoint y: 142, distance: 24.4
click at [69, 142] on div "Verse 1 x [Verse 1] ​ 6 Comme une biche soupire 6 après des courants d'eau, 6 A…" at bounding box center [225, 84] width 342 height 489
paste textarea
type textarea "Chorus"
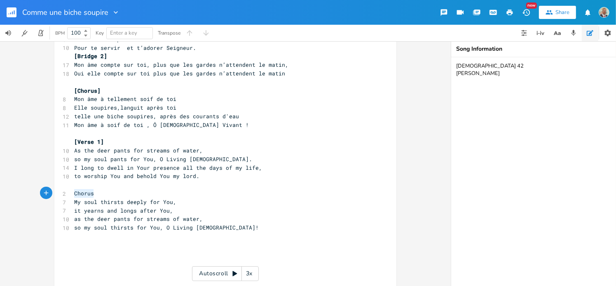
drag, startPoint x: 93, startPoint y: 192, endPoint x: 70, endPoint y: 193, distance: 23.1
click at [73, 193] on pre "Chorus" at bounding box center [221, 193] width 297 height 9
paste textarea
drag, startPoint x: 97, startPoint y: 193, endPoint x: 74, endPoint y: 194, distance: 22.7
click at [74, 194] on span "[Verse 1]" at bounding box center [89, 193] width 30 height 7
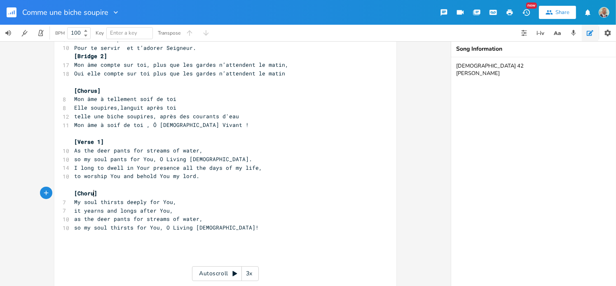
type textarea "Chorus"
click at [117, 140] on pre "[Verse 1]" at bounding box center [221, 142] width 297 height 9
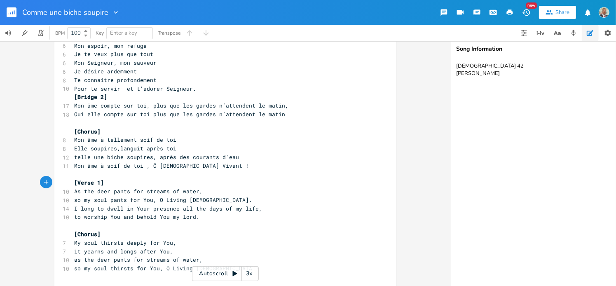
scroll to position [165, 0]
click at [82, 177] on pre "​" at bounding box center [221, 175] width 297 height 9
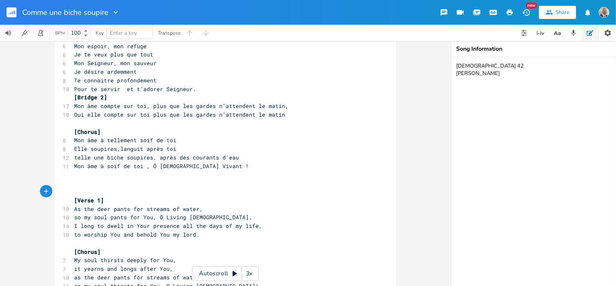
click at [76, 183] on pre "​" at bounding box center [221, 183] width 297 height 9
type textarea "ENGLISH VERSION"
click at [291, 207] on pre "As the deer pants for streams of water," at bounding box center [221, 209] width 297 height 9
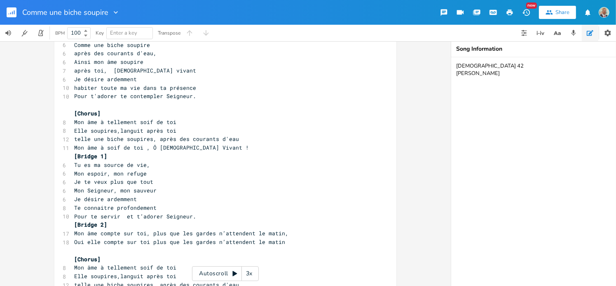
scroll to position [0, 0]
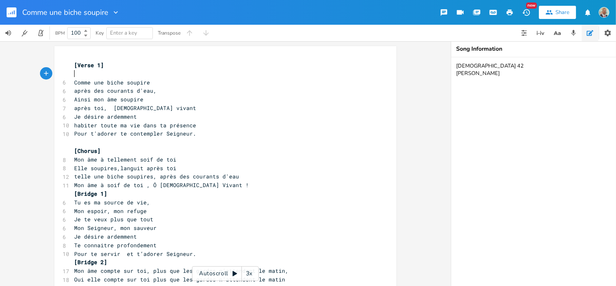
click at [75, 76] on pre "​" at bounding box center [221, 74] width 297 height 9
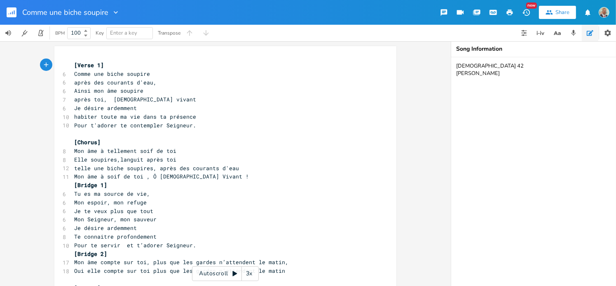
click at [226, 92] on pre "Ainsi mon âme soupire" at bounding box center [221, 91] width 297 height 9
click at [11, 12] on rect "button" at bounding box center [12, 12] width 10 height 10
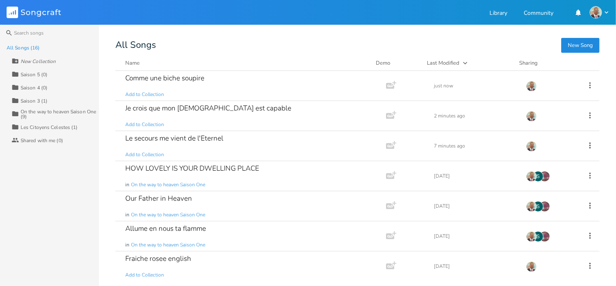
click at [571, 47] on button "New Song" at bounding box center [580, 45] width 38 height 15
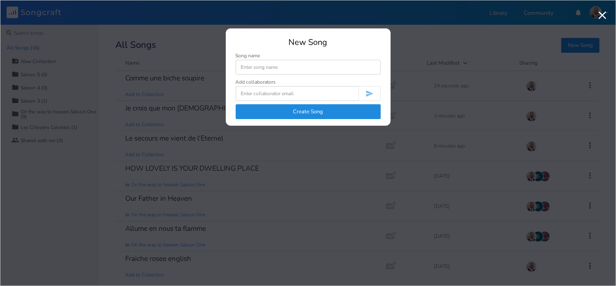
click at [242, 66] on input at bounding box center [308, 67] width 145 height 15
type input "Ta misericorde dure a toujours"
click at [318, 115] on button "Create Song" at bounding box center [308, 111] width 145 height 15
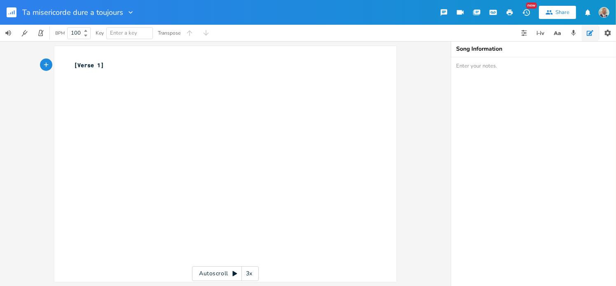
click at [108, 66] on pre "[Verse 1]" at bounding box center [221, 65] width 297 height 9
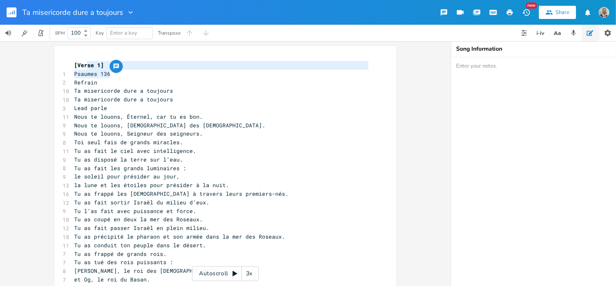
type textarea "Psaumes 136"
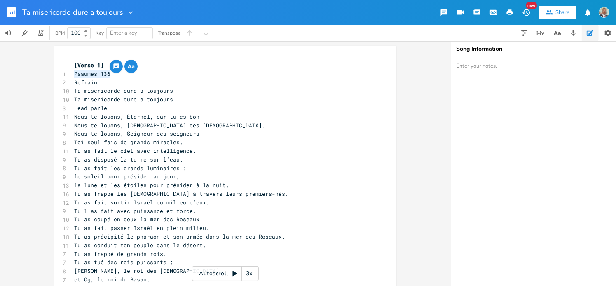
drag, startPoint x: 108, startPoint y: 74, endPoint x: 71, endPoint y: 70, distance: 36.4
click at [73, 70] on pre "Psaumes 136" at bounding box center [221, 74] width 297 height 9
click at [458, 67] on textarea at bounding box center [533, 171] width 165 height 229
paste textarea "Psaumes 136"
type textarea "Psaumes 136"
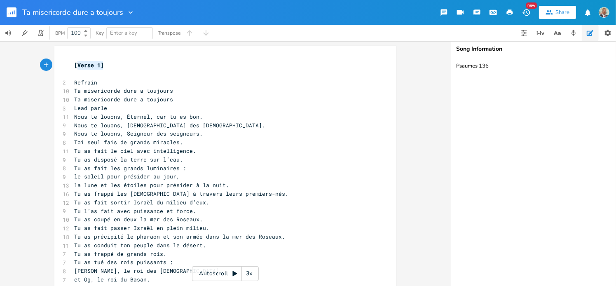
type textarea "[Verse 1]"
drag, startPoint x: 101, startPoint y: 65, endPoint x: 72, endPoint y: 66, distance: 28.8
click at [73, 66] on pre "[Verse 1]" at bounding box center [221, 65] width 297 height 9
type textarea "Lead parle"
drag, startPoint x: 107, startPoint y: 109, endPoint x: 71, endPoint y: 108, distance: 35.9
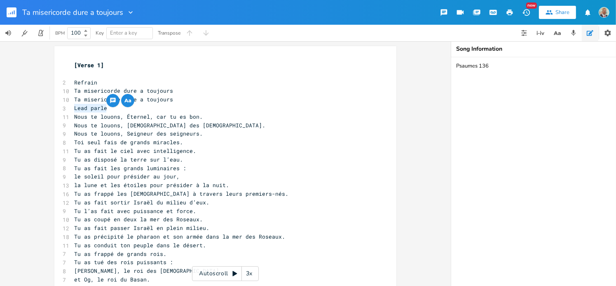
click at [73, 108] on pre "Lead parle" at bounding box center [221, 108] width 297 height 9
paste textarea
drag, startPoint x: 98, startPoint y: 108, endPoint x: 74, endPoint y: 107, distance: 23.5
click at [74, 107] on span "[Verse 1]" at bounding box center [89, 107] width 30 height 7
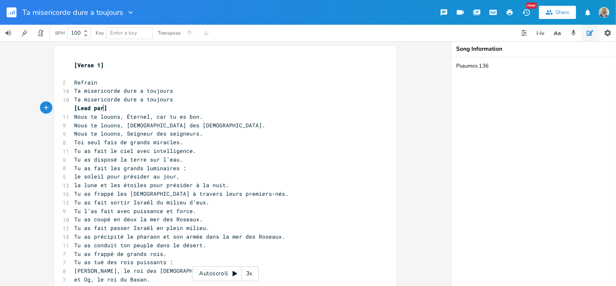
type textarea "Lead parle"
type textarea "Refrain"
drag, startPoint x: 94, startPoint y: 82, endPoint x: 69, endPoint y: 80, distance: 24.8
click at [69, 80] on div "Refrain x [Verse 1] ​ 2 Refrain 10 Ta misericorde dure a toujours 10 Ta miseric…" at bounding box center [225, 205] width 342 height 318
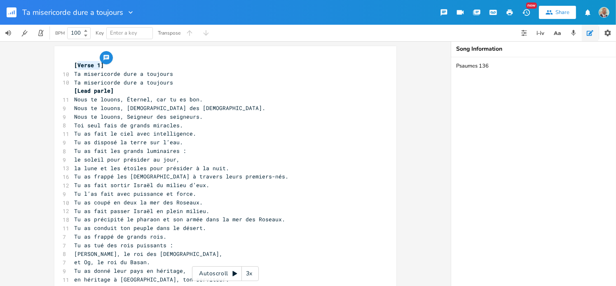
drag, startPoint x: 97, startPoint y: 65, endPoint x: 76, endPoint y: 63, distance: 20.7
click at [76, 63] on span "[Verse 1]" at bounding box center [89, 64] width 30 height 7
type textarea "Chorus"
click at [174, 82] on pre "Ta misericorde dure a toujours" at bounding box center [221, 82] width 297 height 9
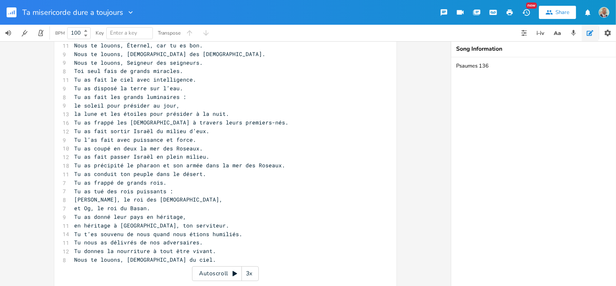
scroll to position [74, 0]
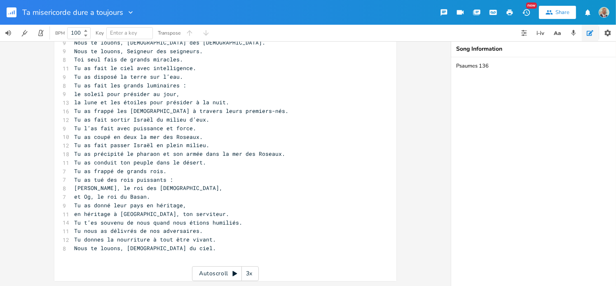
click at [171, 250] on pre "Nous te louons, [DEMOGRAPHIC_DATA] du ciel." at bounding box center [221, 248] width 297 height 9
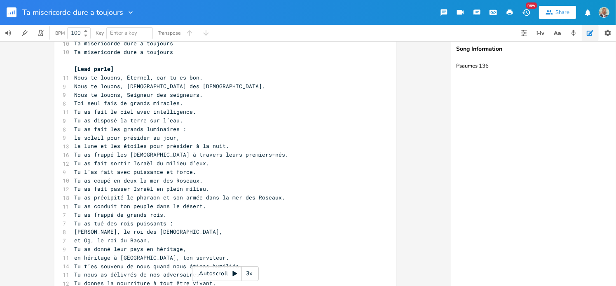
scroll to position [0, 0]
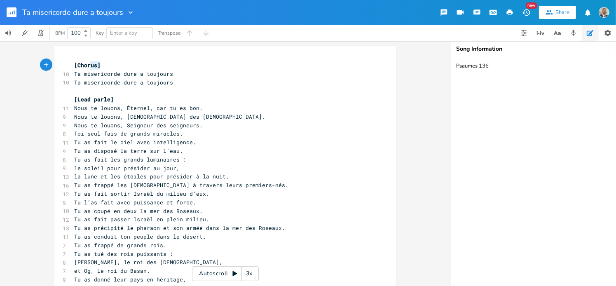
type textarea "[Chorus]"
drag, startPoint x: 96, startPoint y: 65, endPoint x: 60, endPoint y: 66, distance: 36.3
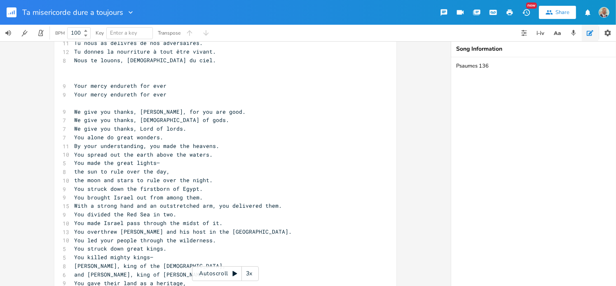
scroll to position [225, 0]
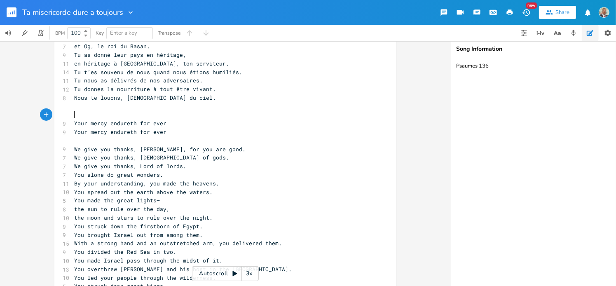
click at [74, 113] on pre "​" at bounding box center [221, 115] width 297 height 9
paste textarea "]"
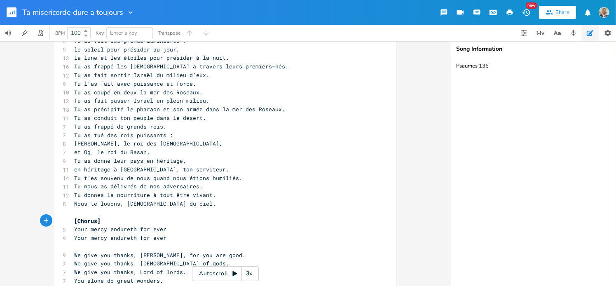
scroll to position [0, 0]
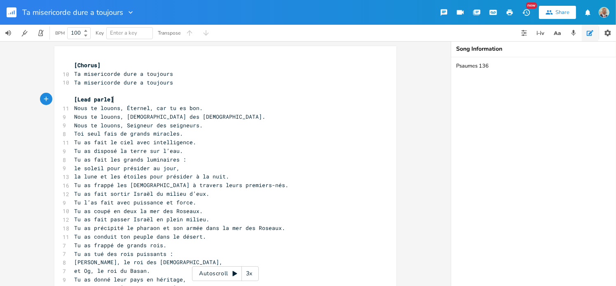
type textarea "[Lead parle]"
drag, startPoint x: 110, startPoint y: 100, endPoint x: 70, endPoint y: 101, distance: 40.8
click at [73, 101] on pre "[Lead parle]" at bounding box center [221, 99] width 297 height 9
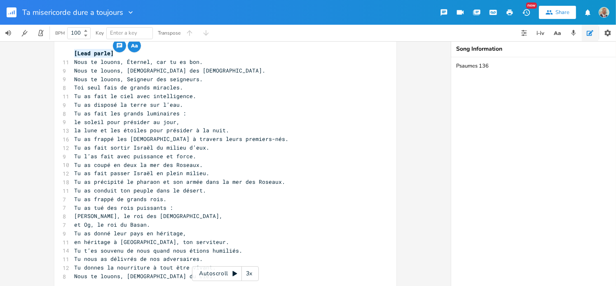
scroll to position [165, 0]
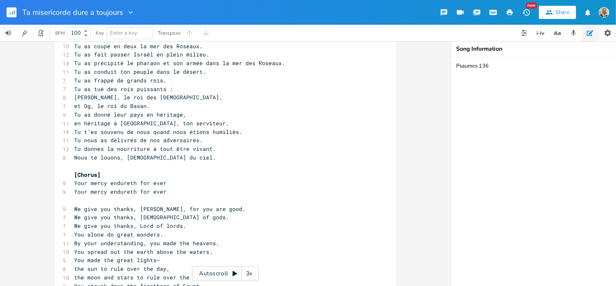
click at [95, 201] on pre "​" at bounding box center [221, 200] width 297 height 9
click at [248, 203] on pre "[Lead parle]" at bounding box center [221, 200] width 297 height 9
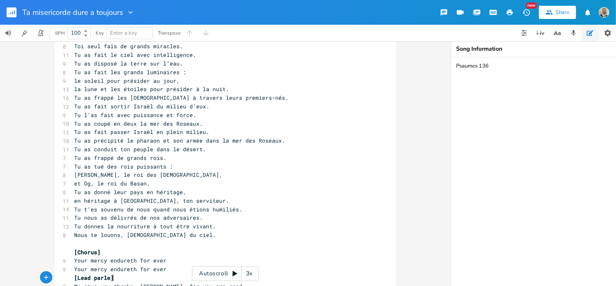
scroll to position [0, 0]
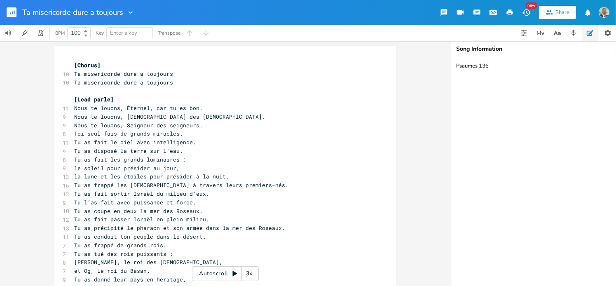
click at [13, 14] on rect "button" at bounding box center [12, 12] width 10 height 10
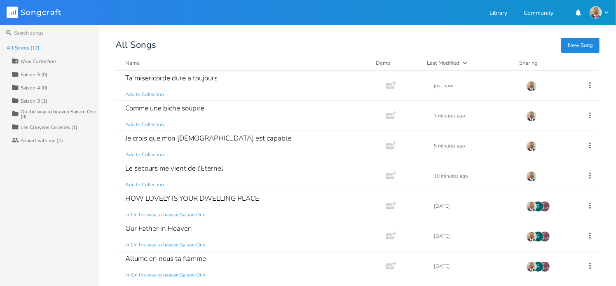
click at [581, 44] on button "New Song" at bounding box center [580, 45] width 38 height 15
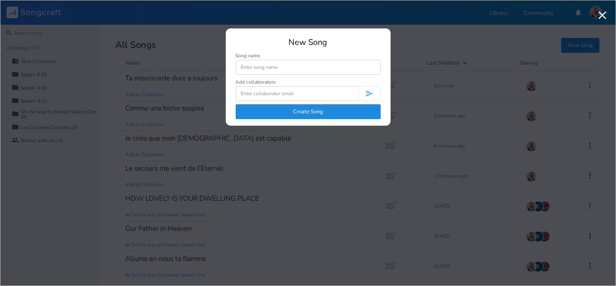
click at [259, 65] on input at bounding box center [308, 67] width 145 height 15
type input "[PERSON_NAME] soit le nom du Seigneur"
click at [318, 112] on button "Create Song" at bounding box center [308, 111] width 145 height 15
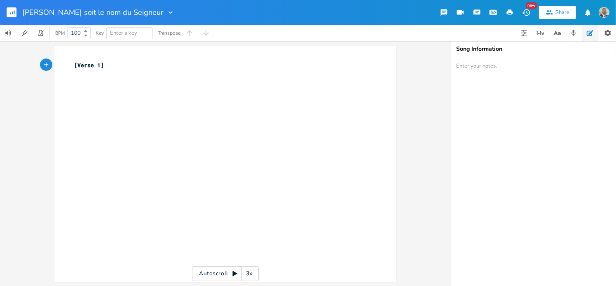
click at [113, 63] on pre "[Verse 1]" at bounding box center [221, 65] width 297 height 9
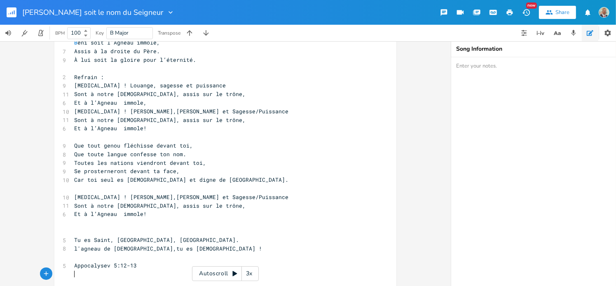
scroll to position [66, 0]
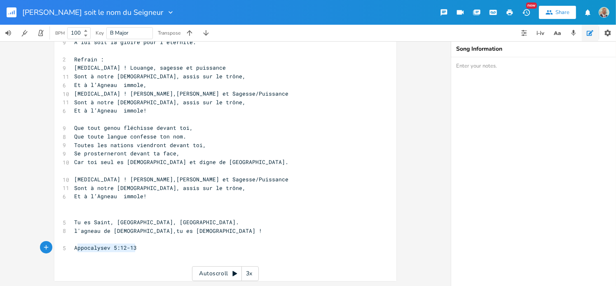
type textarea "Appocalysev 5:12-13"
drag, startPoint x: 136, startPoint y: 248, endPoint x: 72, endPoint y: 247, distance: 63.4
click at [73, 247] on pre "Appocalysev 5:12-13" at bounding box center [221, 247] width 297 height 9
click at [503, 73] on textarea at bounding box center [533, 171] width 165 height 229
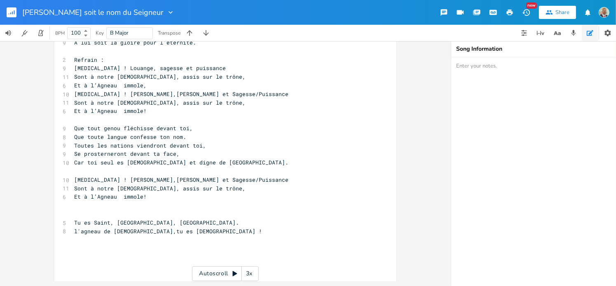
paste textarea "Appocalysev 5:12-13"
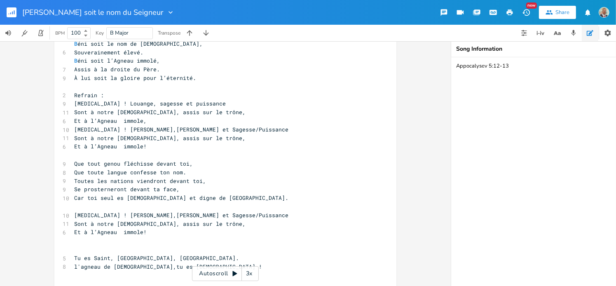
scroll to position [0, 0]
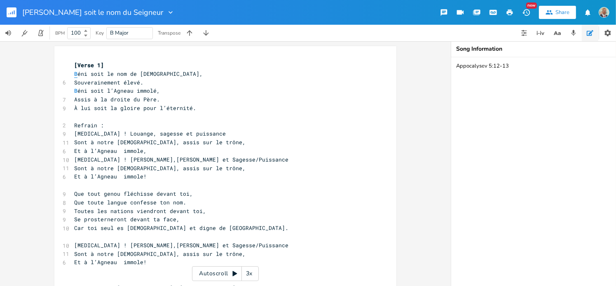
type textarea "Appocalysev 5:12-13"
click at [75, 74] on span "B" at bounding box center [75, 74] width 3 height 8
click at [73, 74] on pre "B éni soit le nom de [DEMOGRAPHIC_DATA]," at bounding box center [221, 74] width 297 height 9
type textarea "b"
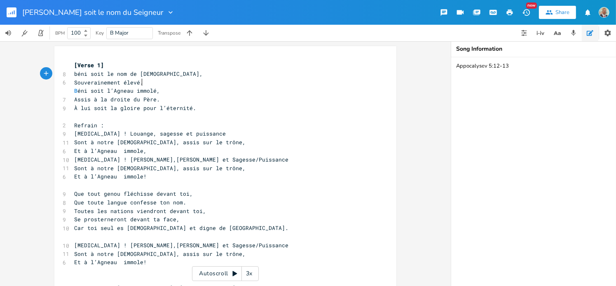
click at [183, 81] on pre "Souverainement élevé." at bounding box center [221, 82] width 297 height 9
click at [74, 90] on span "B" at bounding box center [75, 91] width 3 height 8
type textarea "b"
click at [232, 104] on pre "À lui soit la gloire pour l’éternité." at bounding box center [221, 108] width 297 height 9
type textarea "[Verse 1]"
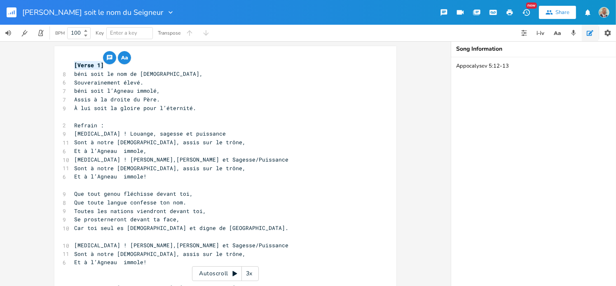
drag, startPoint x: 101, startPoint y: 64, endPoint x: 66, endPoint y: 63, distance: 35.0
click at [66, 63] on div "[Verse 1] x [Verse 1] 8 béni soit le nom de [DEMOGRAPHIC_DATA], 6 Souverainemen…" at bounding box center [225, 196] width 342 height 301
type textarea "Refrain :"
drag, startPoint x: 101, startPoint y: 125, endPoint x: 68, endPoint y: 122, distance: 33.9
click at [68, 122] on div "Refrain : x [Verse 1] 8 béni soit le nom de [DEMOGRAPHIC_DATA], 6 Souverainemen…" at bounding box center [225, 196] width 342 height 301
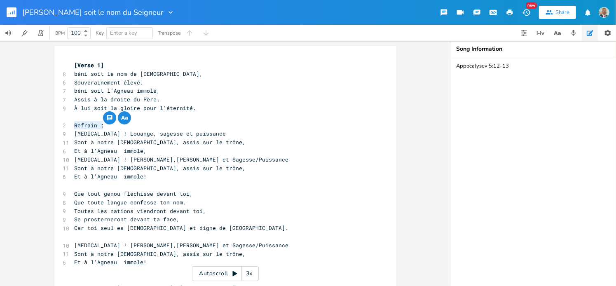
paste textarea
drag, startPoint x: 96, startPoint y: 124, endPoint x: 75, endPoint y: 125, distance: 21.0
click at [75, 125] on span "[Verse 1]" at bounding box center [89, 125] width 30 height 7
type textarea "Chorus"
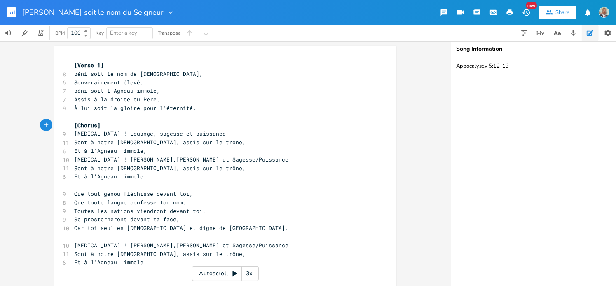
click at [120, 126] on pre "[Chorus]" at bounding box center [221, 125] width 297 height 9
type textarea "[Verse 1]"
drag, startPoint x: 102, startPoint y: 63, endPoint x: 71, endPoint y: 63, distance: 30.9
click at [73, 63] on pre "[Verse 1]" at bounding box center [221, 65] width 297 height 9
click at [76, 186] on pre "​" at bounding box center [221, 185] width 297 height 9
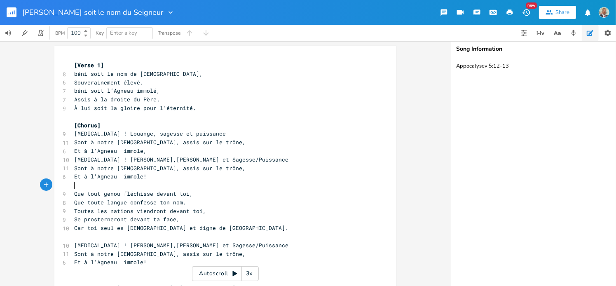
paste textarea "1"
click at [94, 186] on span "[Verse 1]" at bounding box center [89, 184] width 30 height 7
type textarea "2"
click at [235, 158] on pre "[MEDICAL_DATA] ! [PERSON_NAME],[PERSON_NAME] et Sagesse/Puissance" at bounding box center [221, 159] width 297 height 9
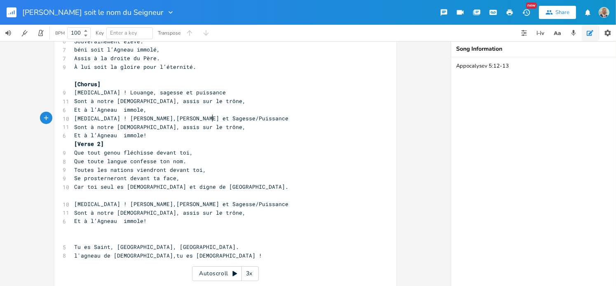
scroll to position [0, 0]
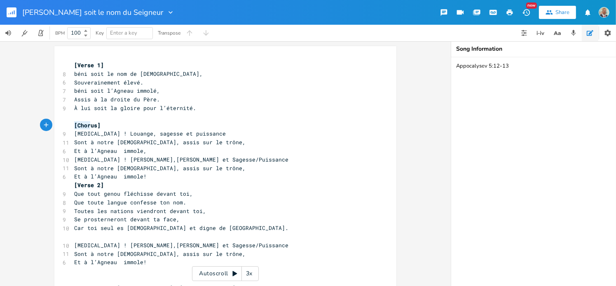
type textarea "[Chorus]"
drag, startPoint x: 73, startPoint y: 125, endPoint x: 101, endPoint y: 125, distance: 28.8
click at [101, 125] on pre "[Chorus]" at bounding box center [221, 125] width 297 height 9
click at [83, 237] on pre "​" at bounding box center [221, 236] width 297 height 9
paste textarea
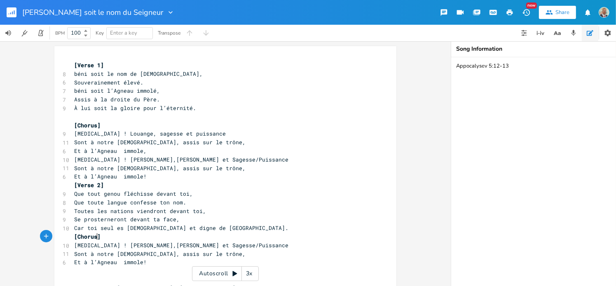
click at [94, 236] on span "[Chorus]" at bounding box center [87, 236] width 26 height 7
type textarea "2"
click at [94, 124] on span "[Chorus]" at bounding box center [87, 125] width 26 height 7
type textarea "1"
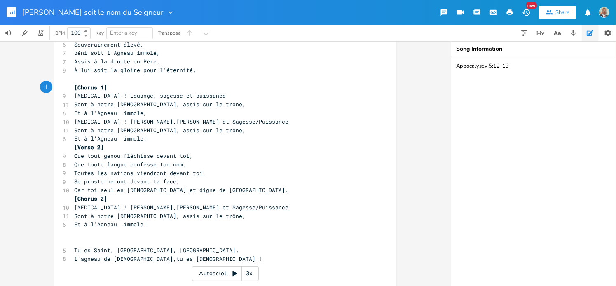
scroll to position [66, 0]
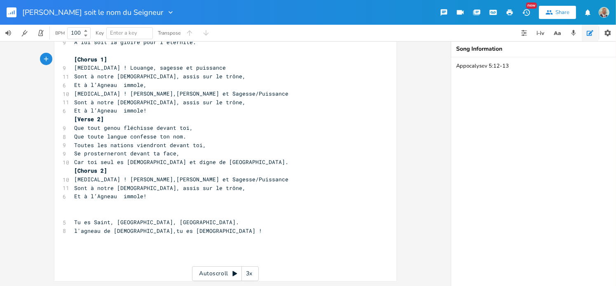
click at [76, 210] on pre "​" at bounding box center [221, 213] width 297 height 9
paste textarea "s"
drag, startPoint x: 93, startPoint y: 213, endPoint x: 74, endPoint y: 214, distance: 18.6
click at [74, 214] on span "[Chorus]" at bounding box center [87, 213] width 26 height 7
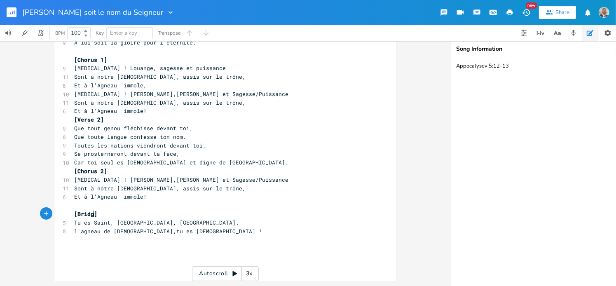
type textarea "Bridge"
click at [168, 211] on pre "[Bridge]" at bounding box center [221, 214] width 297 height 9
click at [171, 231] on pre "l'agneau de [DEMOGRAPHIC_DATA],tu es [DEMOGRAPHIC_DATA] !" at bounding box center [221, 231] width 297 height 9
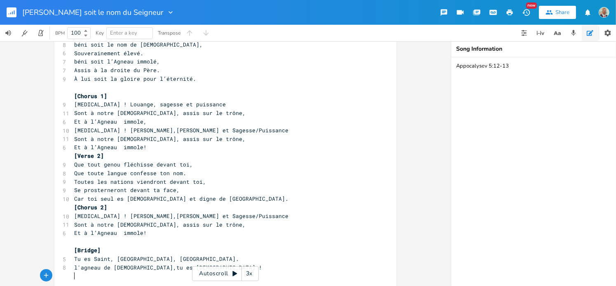
scroll to position [25, 0]
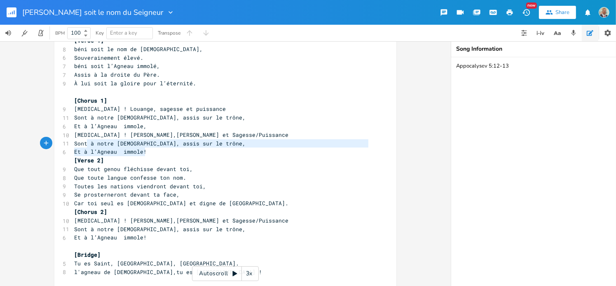
type textarea "[MEDICAL_DATA] ! [PERSON_NAME],[PERSON_NAME] et [PERSON_NAME]/Puissance Sont à …"
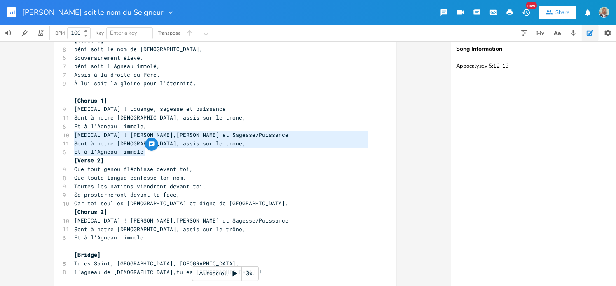
drag, startPoint x: 145, startPoint y: 151, endPoint x: 61, endPoint y: 139, distance: 84.5
click at [61, 139] on div "[MEDICAL_DATA] ! [PERSON_NAME],[PERSON_NAME] et [PERSON_NAME]/Puissance Sont à …" at bounding box center [225, 175] width 342 height 309
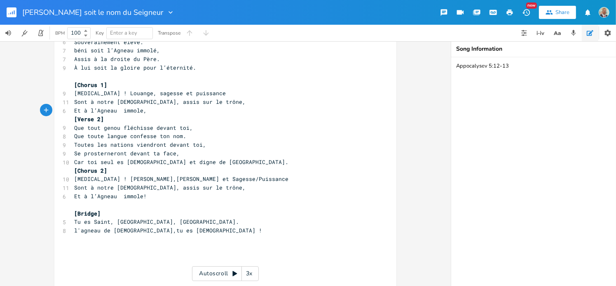
scroll to position [48, 0]
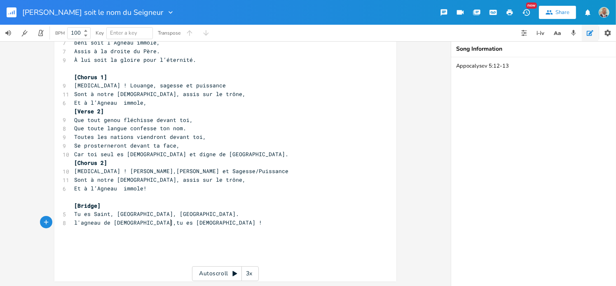
click at [174, 224] on pre "l'agneau de [DEMOGRAPHIC_DATA],tu es [DEMOGRAPHIC_DATA] !" at bounding box center [221, 222] width 297 height 9
type textarea "Tr"
type textarea "RANSLATION"
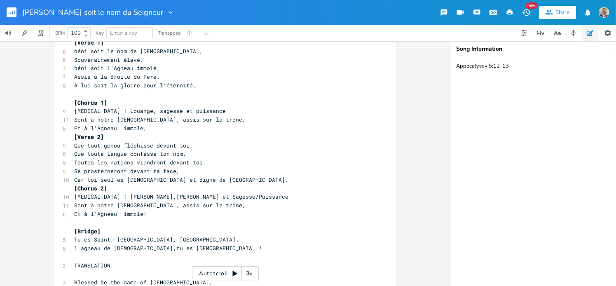
scroll to position [0, 0]
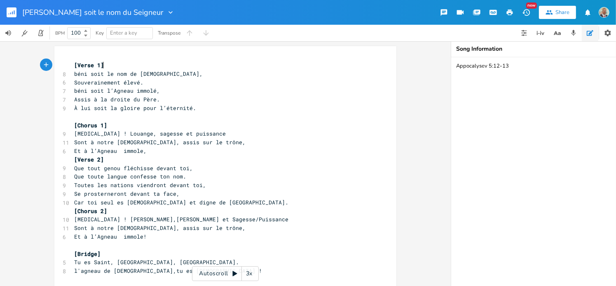
type textarea "[Verse 1]"
drag, startPoint x: 101, startPoint y: 66, endPoint x: 66, endPoint y: 66, distance: 34.6
click at [66, 66] on div "[Verse 1] x [Verse 1] 8 béni soit le nom de [DEMOGRAPHIC_DATA], 6 Souverainemen…" at bounding box center [225, 282] width 342 height 472
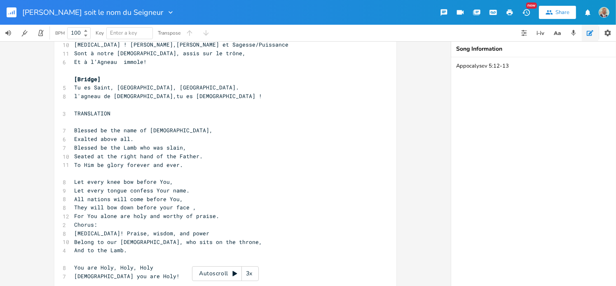
scroll to position [114, 0]
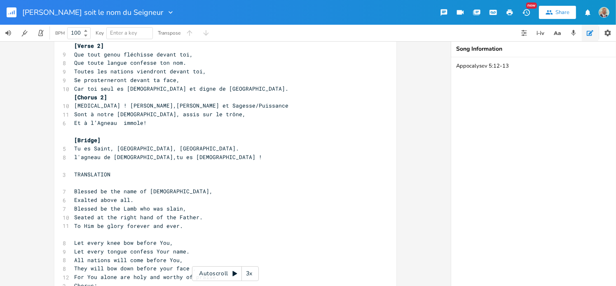
click at [78, 185] on pre "​" at bounding box center [221, 183] width 297 height 9
paste textarea "]"
type textarea "[Verse 1]"
drag, startPoint x: 101, startPoint y: 184, endPoint x: 69, endPoint y: 184, distance: 32.1
click at [69, 184] on div "[Verse 1] x [Verse 1] 8 béni soit le nom de [DEMOGRAPHIC_DATA], 6 Souverainemen…" at bounding box center [225, 168] width 342 height 472
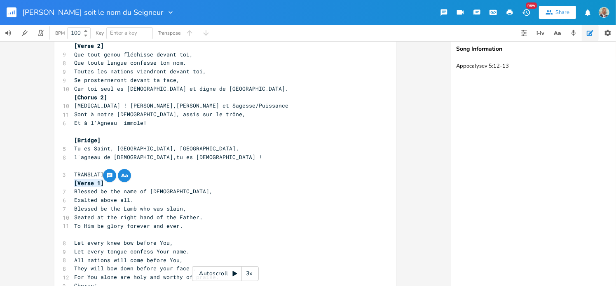
click at [75, 236] on pre "​" at bounding box center [221, 234] width 297 height 9
paste textarea "1"
drag, startPoint x: 97, startPoint y: 232, endPoint x: 76, endPoint y: 234, distance: 21.1
click at [76, 234] on span "[Verse 1]" at bounding box center [89, 233] width 30 height 7
type textarea "Chorus"
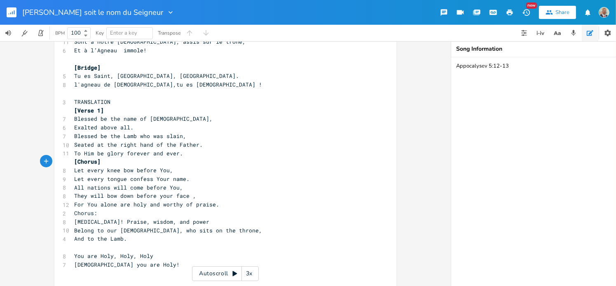
scroll to position [196, 0]
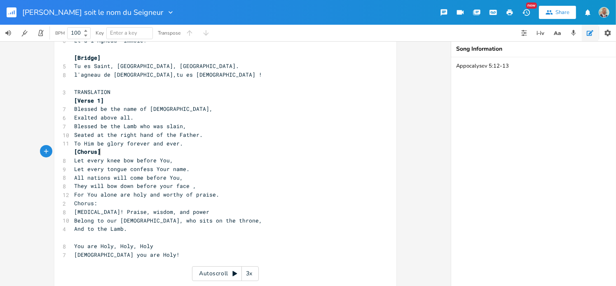
click at [102, 154] on pre "[Chorus]" at bounding box center [221, 151] width 297 height 9
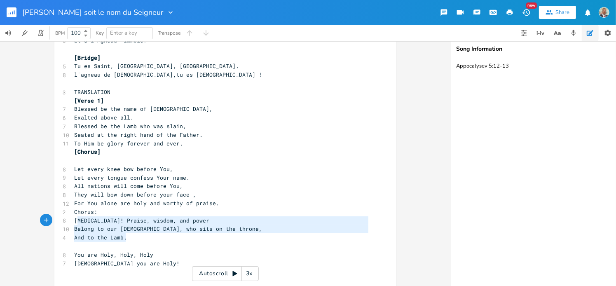
type textarea "[MEDICAL_DATA]! Praise, wisdom, and power Belong to our [DEMOGRAPHIC_DATA], who…"
drag, startPoint x: 127, startPoint y: 239, endPoint x: 73, endPoint y: 221, distance: 57.2
click at [73, 221] on div "[Verse 1] 8 béni soit le nom de [DEMOGRAPHIC_DATA], 6 Souverainement élevé. 7 b…" at bounding box center [221, 92] width 297 height 454
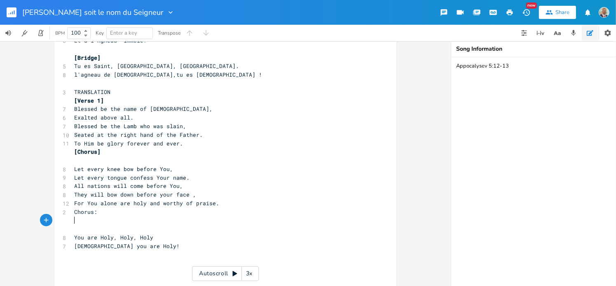
click at [89, 159] on pre "​" at bounding box center [221, 160] width 297 height 9
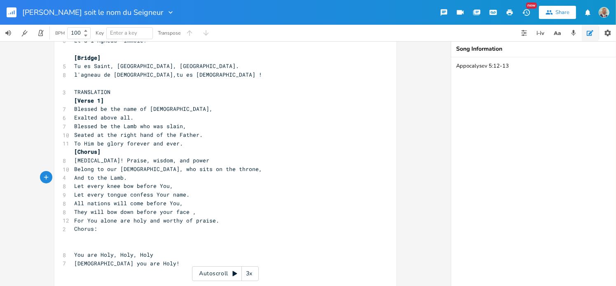
click at [129, 178] on pre "And to the Lamb." at bounding box center [221, 177] width 297 height 9
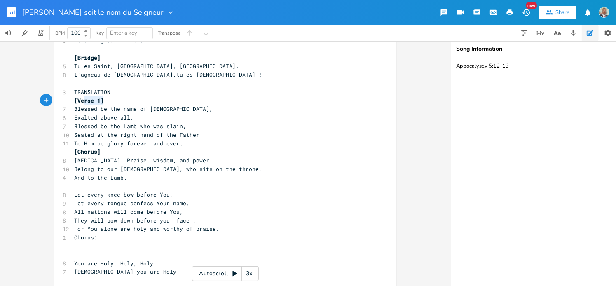
type textarea "[Verse 1]"
drag, startPoint x: 101, startPoint y: 101, endPoint x: 69, endPoint y: 101, distance: 32.5
click at [69, 101] on div "[Verse 1] x [Verse 1] 8 béni soit le nom de [DEMOGRAPHIC_DATA], 6 Souverainemen…" at bounding box center [225, 94] width 342 height 489
click at [77, 186] on pre "​" at bounding box center [221, 186] width 297 height 9
paste textarea "1"
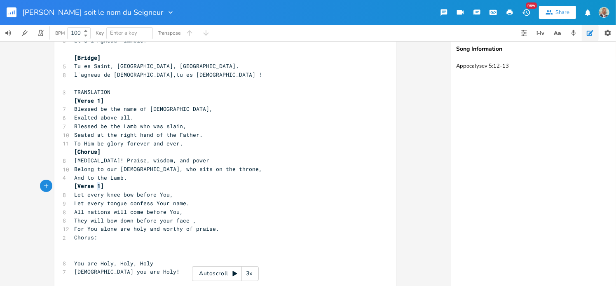
click at [94, 185] on span "[Verse 1]" at bounding box center [89, 185] width 30 height 7
type textarea "2"
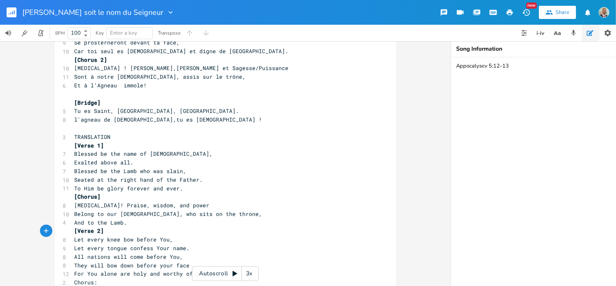
scroll to position [114, 0]
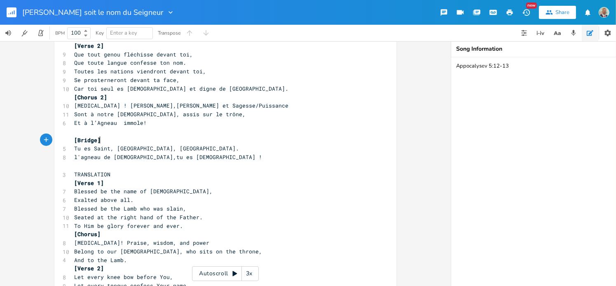
type textarea "[Bridge]"
drag, startPoint x: 98, startPoint y: 140, endPoint x: 65, endPoint y: 138, distance: 32.6
click at [65, 138] on div "[Bridge] x [Verse 1] 8 béni soit le nom de [DEMOGRAPHIC_DATA], 6 Souverainement…" at bounding box center [225, 176] width 342 height 489
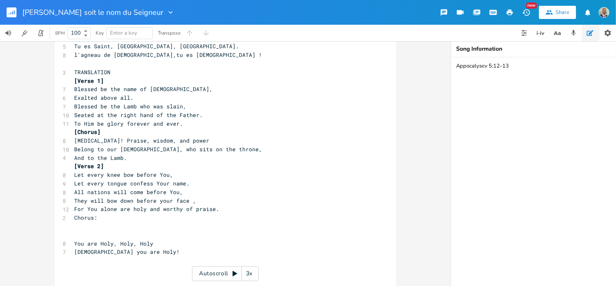
scroll to position [254, 0]
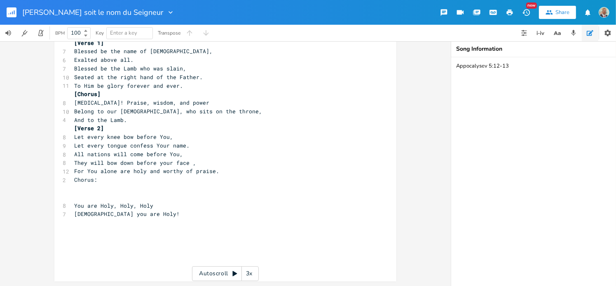
click at [86, 194] on pre "​" at bounding box center [221, 197] width 297 height 9
paste textarea ":"
type textarea "Chorus:"
drag, startPoint x: 94, startPoint y: 180, endPoint x: 70, endPoint y: 180, distance: 23.9
click at [73, 180] on pre "Chorus:" at bounding box center [221, 179] width 297 height 9
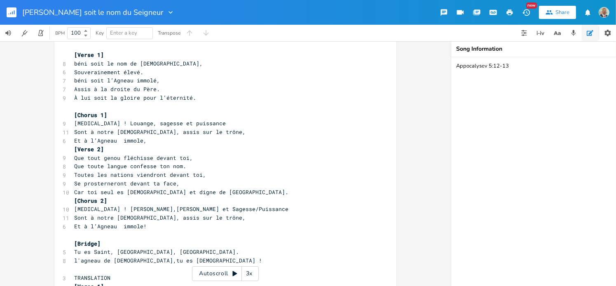
scroll to position [0, 0]
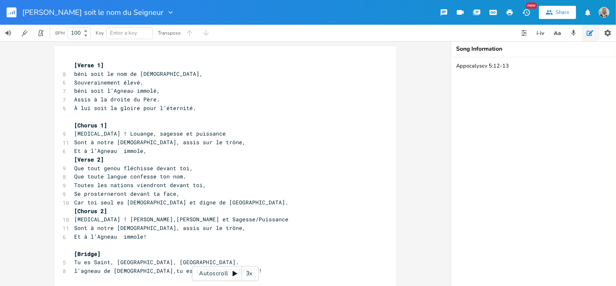
click at [11, 13] on rect "button" at bounding box center [12, 12] width 10 height 10
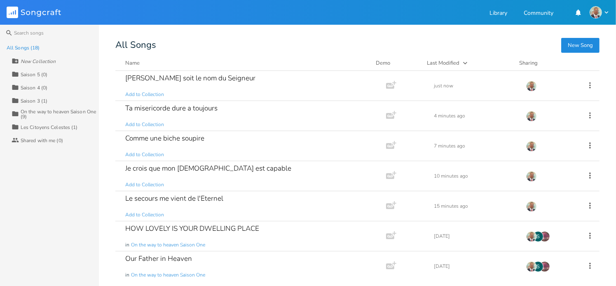
click at [588, 48] on button "New Song" at bounding box center [580, 45] width 38 height 15
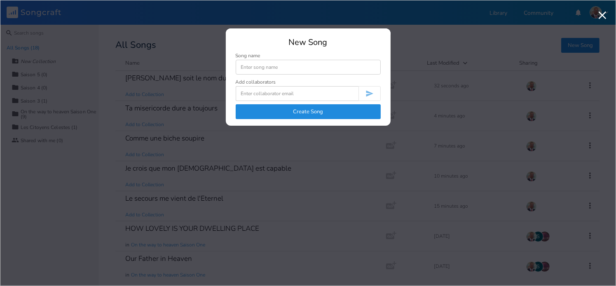
click at [250, 66] on input at bounding box center [308, 67] width 145 height 15
type input "Mon ame benis l'Eternel"
click at [311, 112] on button "Create Song" at bounding box center [308, 111] width 145 height 15
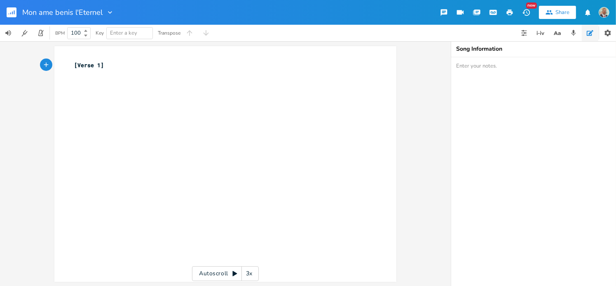
click at [114, 72] on pre "​" at bounding box center [221, 74] width 297 height 9
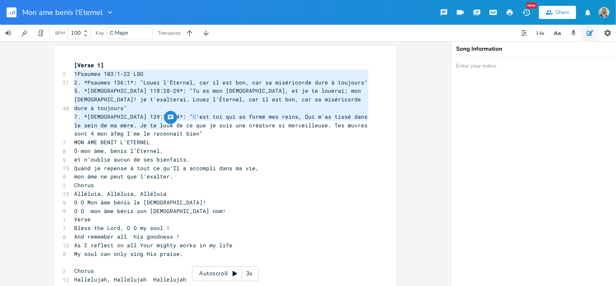
type textarea "1Psaumes 103:1-22 LSG 2. *Psaumes 136:1*: "Louez l'Éternel, car il est bon, car…"
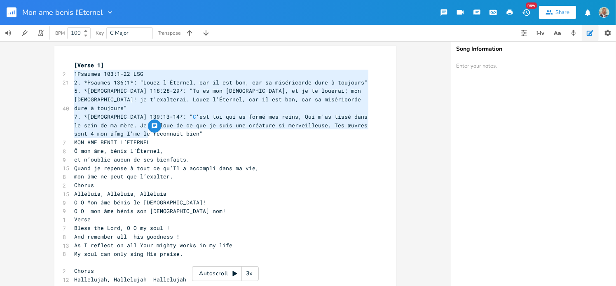
drag, startPoint x: 71, startPoint y: 75, endPoint x: 158, endPoint y: 133, distance: 104.5
click at [158, 133] on div "[Verse 1] 2 1Psaumes 103:1-22 LSG 21 2. *Psaumes 136:1*: "Louez l'Éternel, car …" at bounding box center [221, 228] width 297 height 334
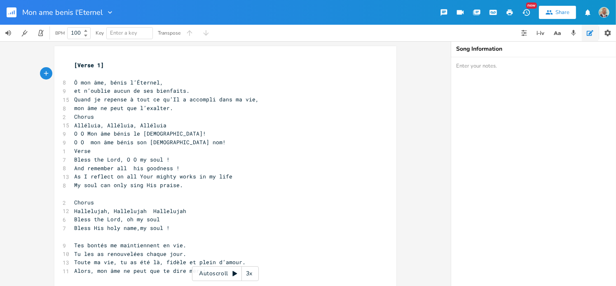
click at [466, 70] on textarea at bounding box center [533, 171] width 165 height 229
paste textarea "1Psaumes 103:1-22 LSG 2. *Psaumes 136:1*: "Louez l'Éternel, car il est bon, car…"
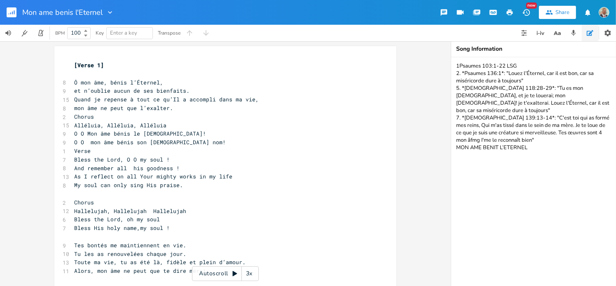
type textarea "1Psaumes 103:1-22 LSG 2. *Psaumes 136:1*: "Louez l'Éternel, car il est bon, car…"
click at [82, 77] on pre "​" at bounding box center [221, 74] width 297 height 9
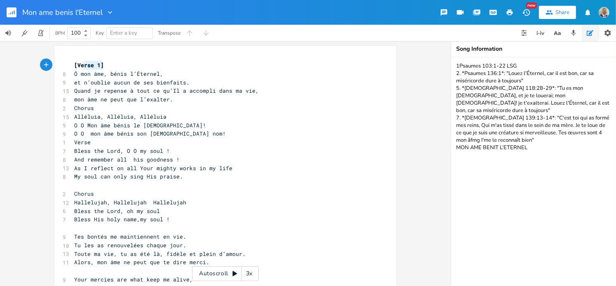
type textarea "[Verse 1]"
drag, startPoint x: 100, startPoint y: 66, endPoint x: 70, endPoint y: 64, distance: 30.2
click at [73, 64] on pre "[Verse 1]" at bounding box center [221, 65] width 297 height 9
type textarea "Chorus"
drag, startPoint x: 94, startPoint y: 108, endPoint x: 70, endPoint y: 109, distance: 23.5
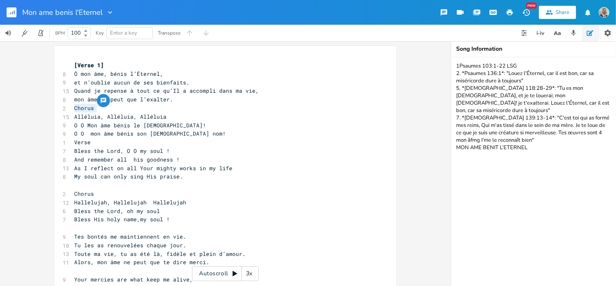
click at [73, 109] on pre "Chorus" at bounding box center [221, 108] width 297 height 9
paste textarea
drag, startPoint x: 97, startPoint y: 108, endPoint x: 76, endPoint y: 107, distance: 20.6
click at [76, 107] on span "[Verse 1]" at bounding box center [89, 107] width 30 height 7
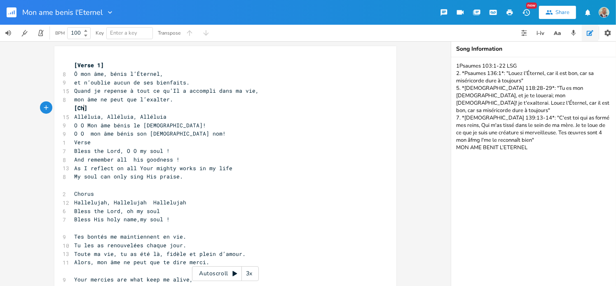
type textarea "Chh"
type textarea "orus"
type textarea "[Verse 1]"
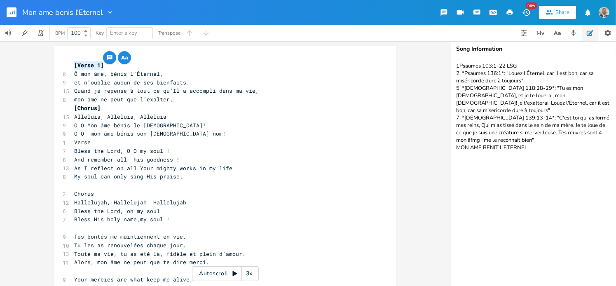
drag, startPoint x: 101, startPoint y: 65, endPoint x: 66, endPoint y: 66, distance: 34.2
click at [66, 66] on div "[Verse 1] x [Verse 1] 8 Ô mon âme, bénis l’Éternel, 9 et n’oublie aucun de ses …" at bounding box center [225, 187] width 342 height 283
click at [182, 136] on pre "O O mon âme bénis son [DEMOGRAPHIC_DATA] nom!" at bounding box center [221, 133] width 297 height 9
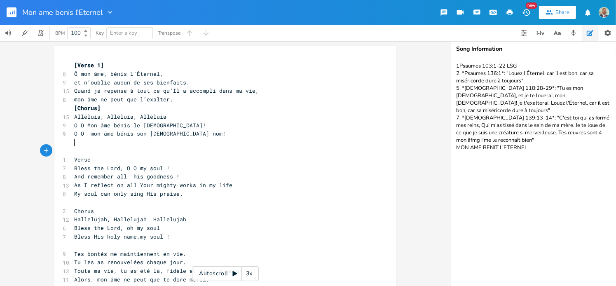
click at [73, 144] on pre "​" at bounding box center [221, 142] width 297 height 9
paste textarea "1"
click at [94, 142] on span "[Verse 1]" at bounding box center [89, 141] width 30 height 7
type textarea "2"
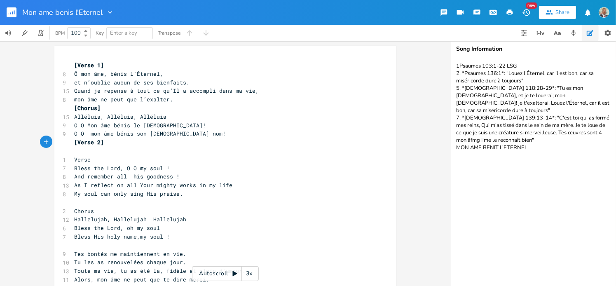
click at [208, 137] on pre "O O mon âme bénis son [DEMOGRAPHIC_DATA] nom!" at bounding box center [221, 133] width 297 height 9
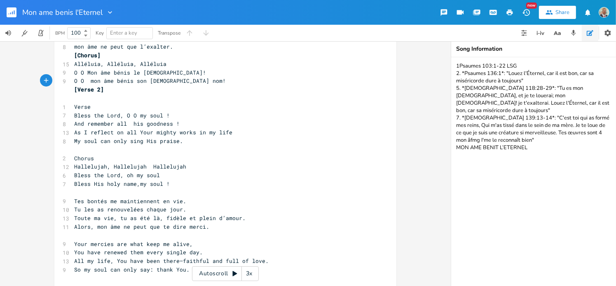
scroll to position [66, 0]
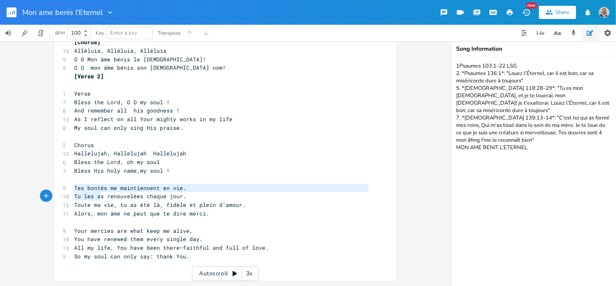
type textarea "Tes bontés me maintiennent en vie. Tu les as renouvelées chaque jour. Toute ma …"
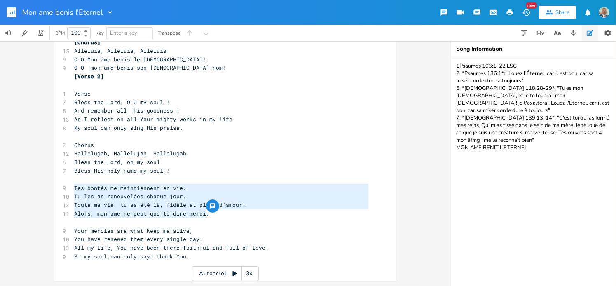
drag, startPoint x: 72, startPoint y: 188, endPoint x: 221, endPoint y: 215, distance: 151.7
click at [221, 215] on div "[Verse 1] 8 Ô mon âme, bénis l’Éternel, 9 et n’oublie aucun de ses bienfaits. 1…" at bounding box center [221, 132] width 297 height 274
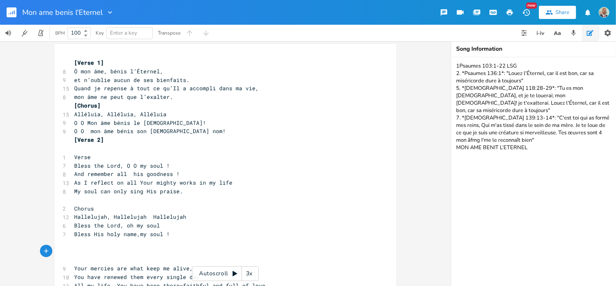
scroll to position [0, 0]
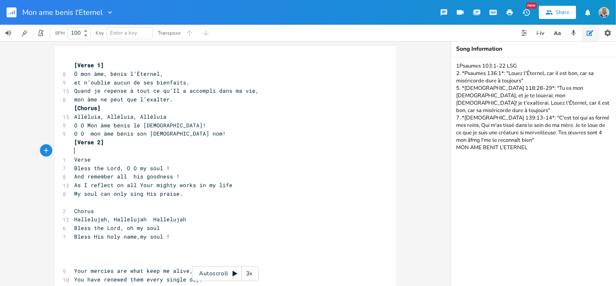
click at [73, 152] on pre "​" at bounding box center [221, 151] width 297 height 9
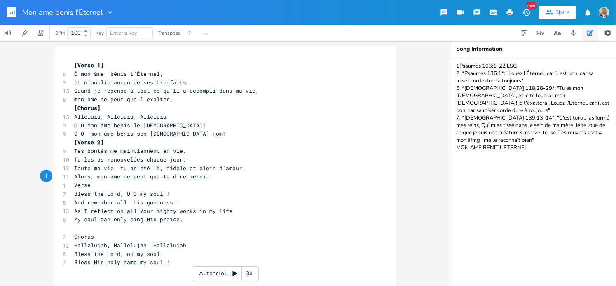
click at [208, 180] on pre "Alors, mon âme ne peut que te dire merci." at bounding box center [221, 176] width 297 height 9
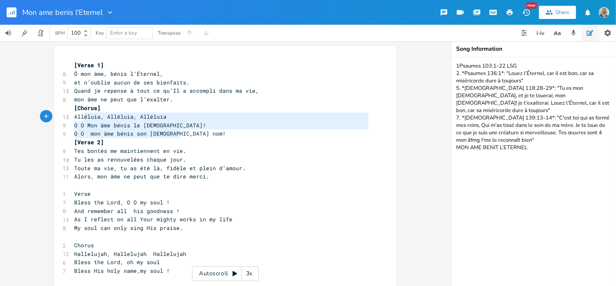
type textarea "[Chorus] Alléluia, Alléluia, Alléluia O O Mon âme bénis le Seigneur! O O mon âm…"
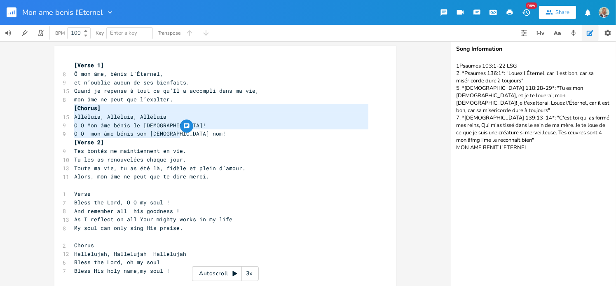
drag, startPoint x: 177, startPoint y: 133, endPoint x: 72, endPoint y: 110, distance: 107.6
click at [73, 110] on div "[Verse 1] 8 Ô mon âme, bénis l’Éternel, 9 et n’oublie aucun de ses bienfaits. 1…" at bounding box center [221, 202] width 297 height 283
click at [73, 184] on pre "​" at bounding box center [221, 185] width 297 height 9
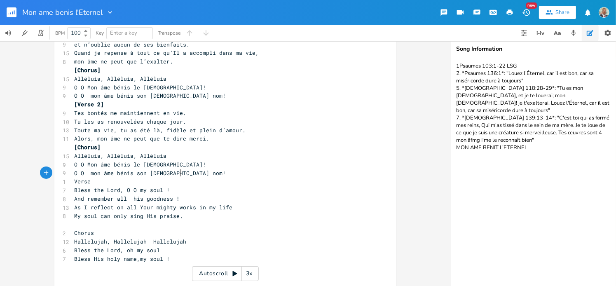
scroll to position [82, 0]
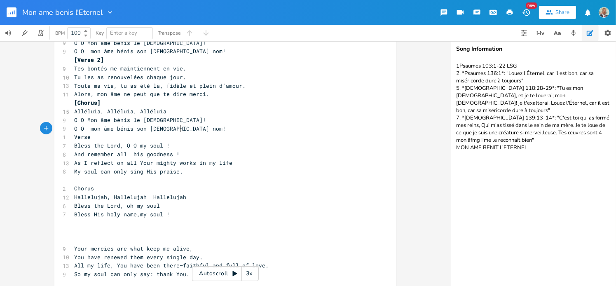
click at [190, 126] on pre "O O mon âme bénis son [DEMOGRAPHIC_DATA] nom!" at bounding box center [221, 128] width 297 height 9
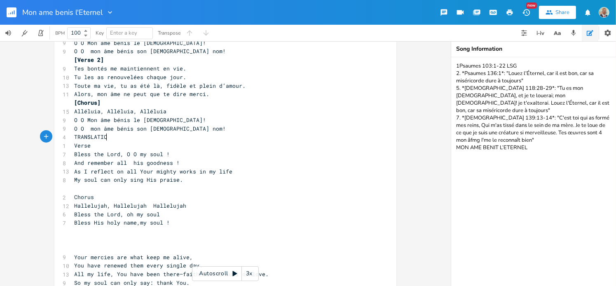
type textarea "TRANSLATION"
click at [183, 129] on pre "O O mon âme bénis son [DEMOGRAPHIC_DATA] nom!" at bounding box center [221, 128] width 297 height 9
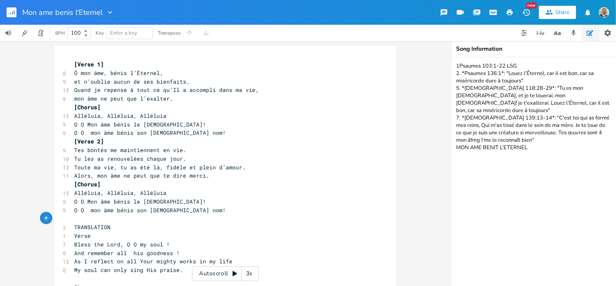
scroll to position [0, 0]
type textarea "[Verse 1]"
drag, startPoint x: 99, startPoint y: 65, endPoint x: 71, endPoint y: 65, distance: 28.0
click at [74, 65] on span "[Verse 1]" at bounding box center [89, 64] width 30 height 7
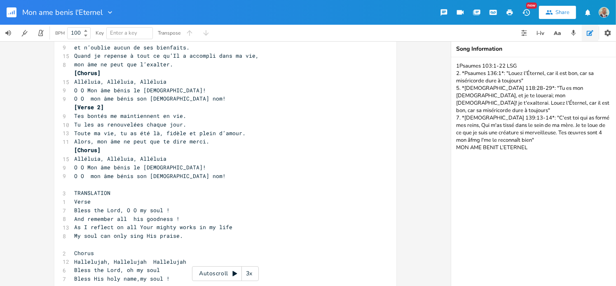
scroll to position [82, 0]
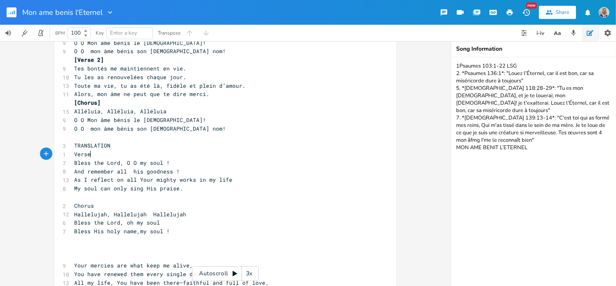
type textarea "Verse"
drag, startPoint x: 87, startPoint y: 155, endPoint x: 72, endPoint y: 155, distance: 15.7
click at [74, 155] on span "Verse" at bounding box center [82, 153] width 16 height 7
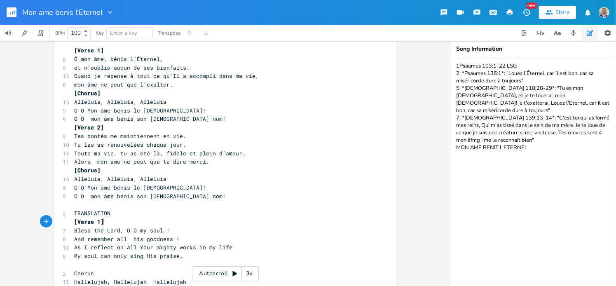
scroll to position [0, 0]
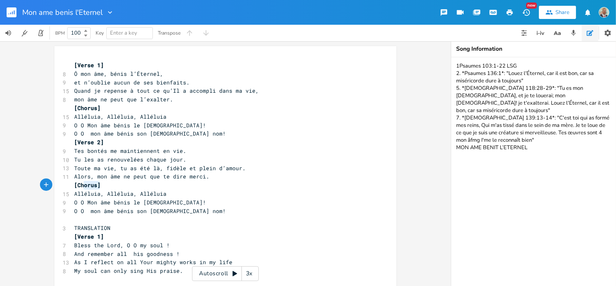
type textarea "[Chorus]"
drag, startPoint x: 97, startPoint y: 185, endPoint x: 68, endPoint y: 185, distance: 29.7
click at [68, 185] on div "[Chorus] x [Verse 1] 8 Ô mon âme, bénis l’Éternel, 9 et n’oublie aucun de ses b…" at bounding box center [225, 222] width 342 height 352
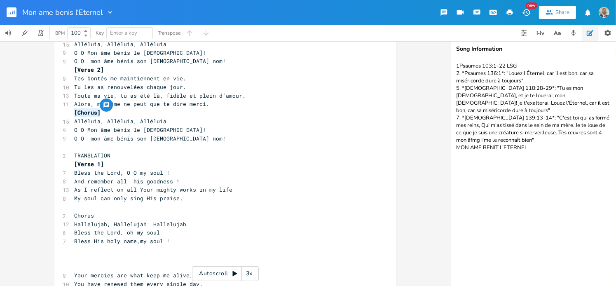
scroll to position [117, 0]
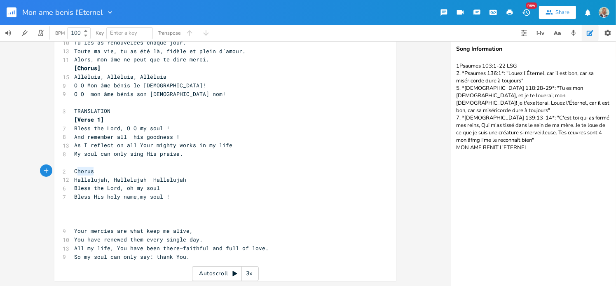
type textarea "Chorus"
drag, startPoint x: 92, startPoint y: 171, endPoint x: 72, endPoint y: 170, distance: 20.6
click at [73, 170] on pre "Chorus" at bounding box center [221, 171] width 297 height 9
paste textarea
click at [77, 161] on pre "​" at bounding box center [221, 162] width 297 height 9
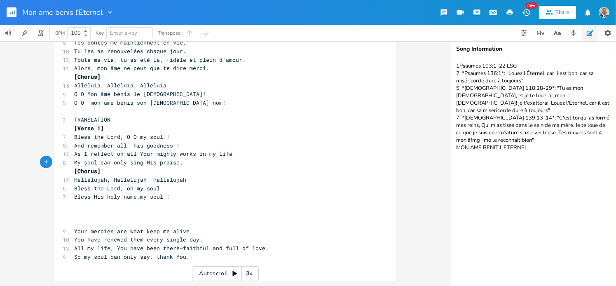
scroll to position [109, 0]
click at [176, 196] on pre "Bless His holy name,my soul !" at bounding box center [221, 196] width 297 height 9
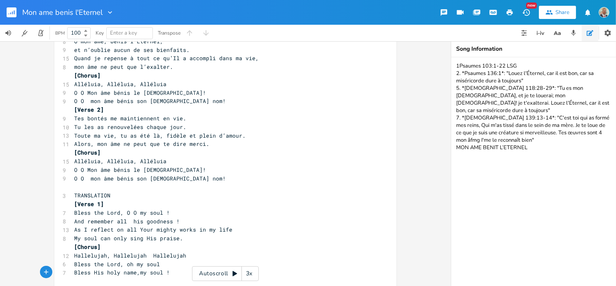
scroll to position [26, 0]
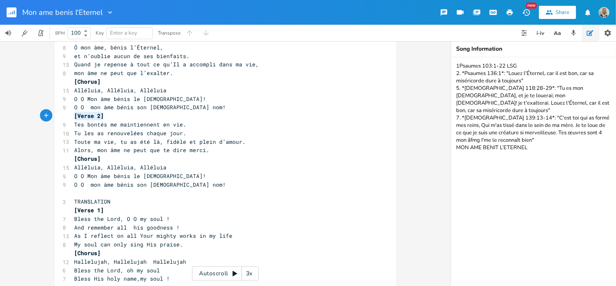
type textarea "[Verse 2]"
drag, startPoint x: 101, startPoint y: 115, endPoint x: 67, endPoint y: 116, distance: 33.8
click at [67, 116] on div "[Verse 2] x [Verse 1] 8 Ô mon âme, bénis l’Éternel, 9 et n’oublie aucun de ses …" at bounding box center [225, 192] width 342 height 344
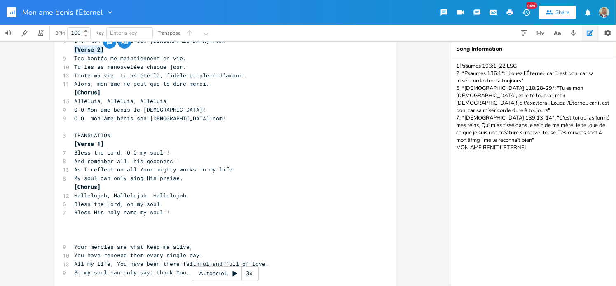
scroll to position [109, 0]
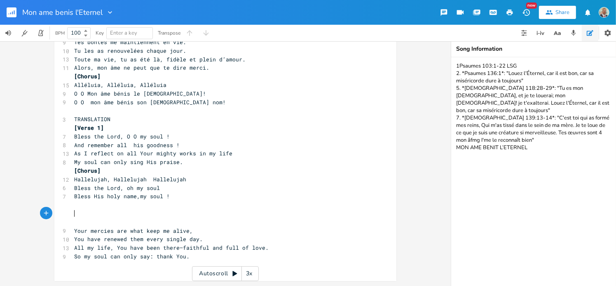
click at [83, 213] on pre "​" at bounding box center [221, 213] width 297 height 9
click at [74, 207] on pre "​" at bounding box center [221, 205] width 297 height 9
click at [91, 221] on pre "​" at bounding box center [221, 222] width 297 height 9
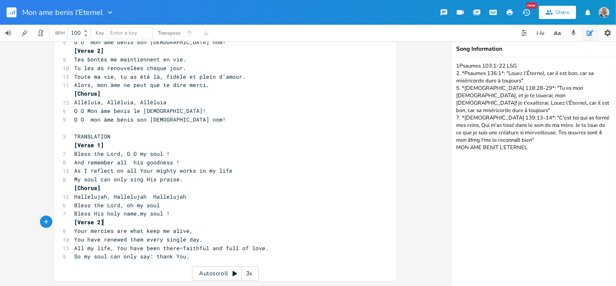
scroll to position [91, 0]
click at [106, 139] on span "TRANSLATION" at bounding box center [92, 136] width 36 height 7
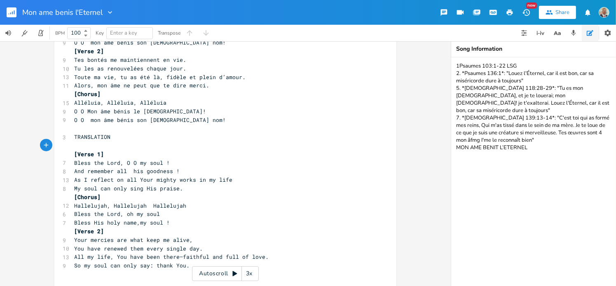
scroll to position [100, 0]
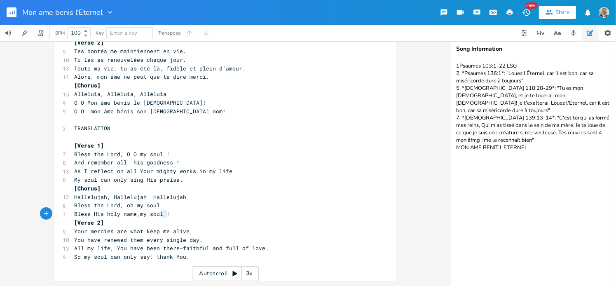
type textarea "[Chorus] Hallelujah, Hallelujah Hallelujah Bless the Lord, oh my soul Bless His…"
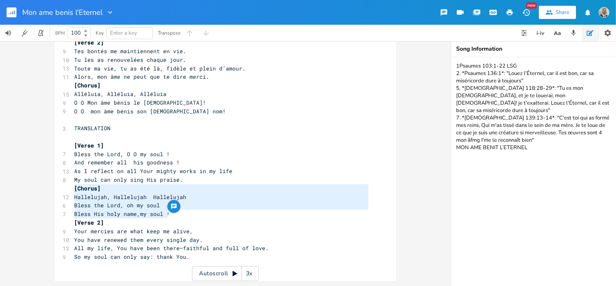
drag, startPoint x: 166, startPoint y: 213, endPoint x: 66, endPoint y: 190, distance: 102.2
click at [66, 190] on div "[Chorus] Hallelujah, Hallelujah Hallelujah Bless the Lord, oh my soul Bless His…" at bounding box center [225, 113] width 342 height 335
click at [188, 260] on pre "So my soul can only say: thank You." at bounding box center [221, 257] width 297 height 9
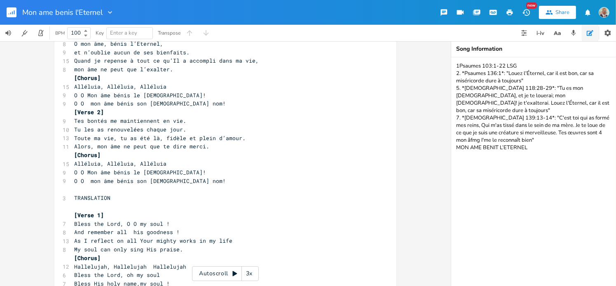
scroll to position [0, 0]
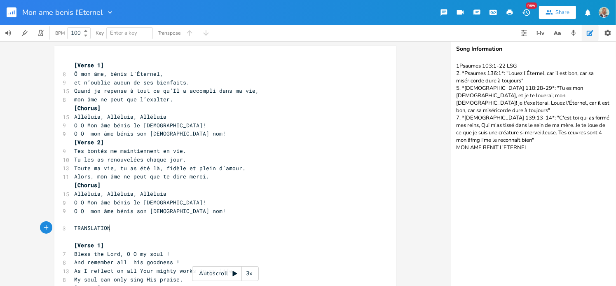
click at [107, 228] on pre "TRANSLATION" at bounding box center [221, 228] width 297 height 9
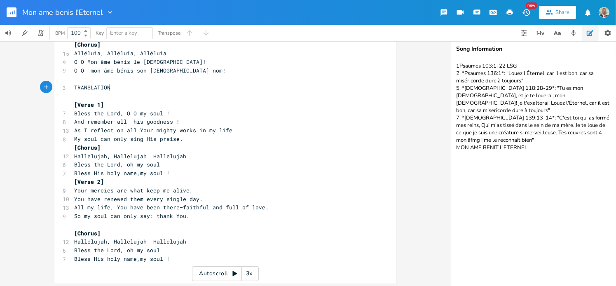
scroll to position [143, 0]
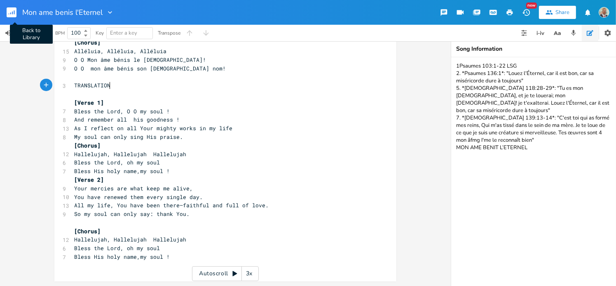
click at [12, 11] on rect "button" at bounding box center [12, 12] width 10 height 10
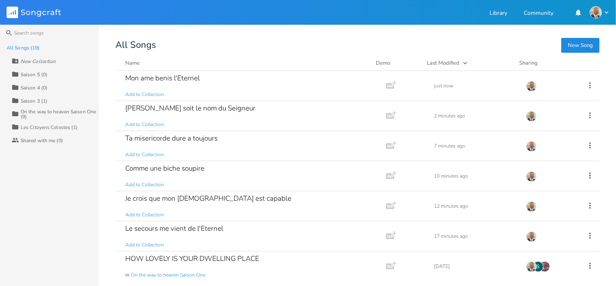
click at [571, 45] on button "New Song" at bounding box center [580, 45] width 38 height 15
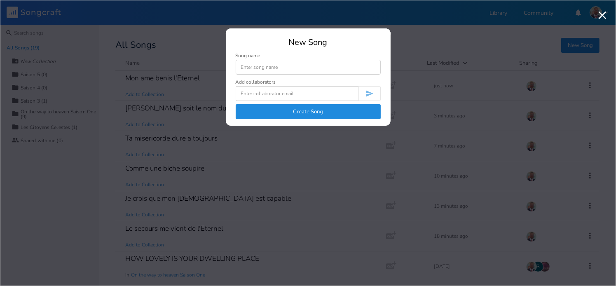
click at [249, 67] on input at bounding box center [308, 67] width 145 height 15
type input "[DEMOGRAPHIC_DATA] t'aime, il t'appelles"
click at [294, 111] on button "Create Song" at bounding box center [308, 111] width 145 height 15
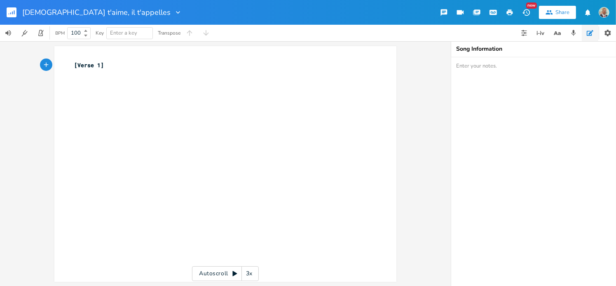
click at [108, 67] on pre "[Verse 1]" at bounding box center [221, 65] width 297 height 9
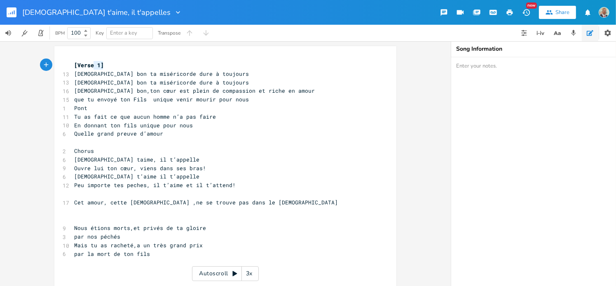
type textarea "[Verse 1]"
drag, startPoint x: 101, startPoint y: 63, endPoint x: 70, endPoint y: 64, distance: 30.9
click at [73, 64] on pre "[Verse 1]" at bounding box center [221, 65] width 297 height 9
type textarea "Chorus"
drag, startPoint x: 92, startPoint y: 151, endPoint x: 67, endPoint y: 150, distance: 25.6
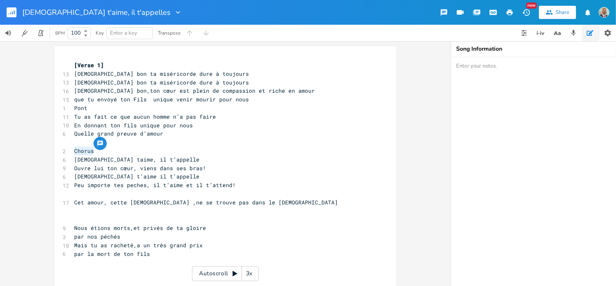
click at [67, 150] on div "Chorus x [Verse 1] 13 [DEMOGRAPHIC_DATA] bon ta miséricorde dure à toujours 13 …" at bounding box center [225, 175] width 342 height 258
paste textarea
drag, startPoint x: 97, startPoint y: 151, endPoint x: 75, endPoint y: 150, distance: 21.8
click at [75, 150] on span "[Verse 1]" at bounding box center [89, 150] width 30 height 7
type textarea "Chorus"
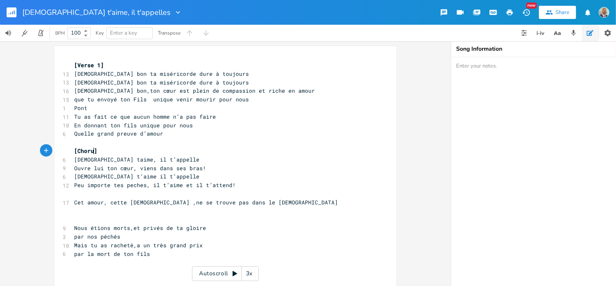
scroll to position [0, 17]
click at [106, 148] on pre "[Chorus]" at bounding box center [221, 151] width 297 height 9
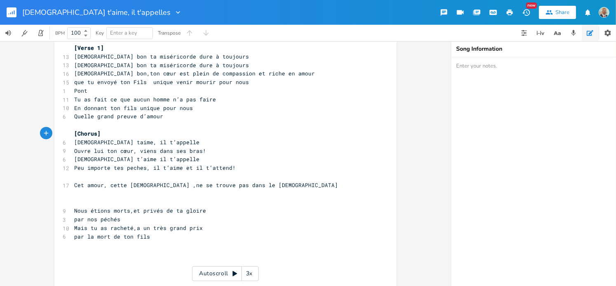
scroll to position [23, 0]
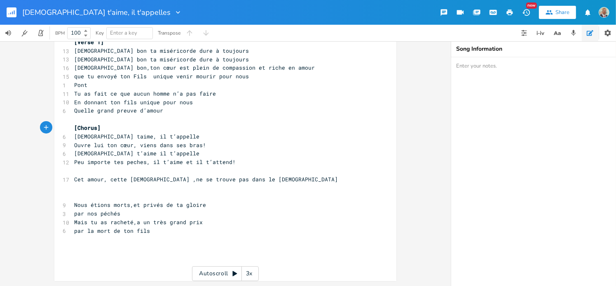
click at [239, 165] on pre "Peu importe tes peches, il t’aime et il t’attend!" at bounding box center [221, 162] width 297 height 9
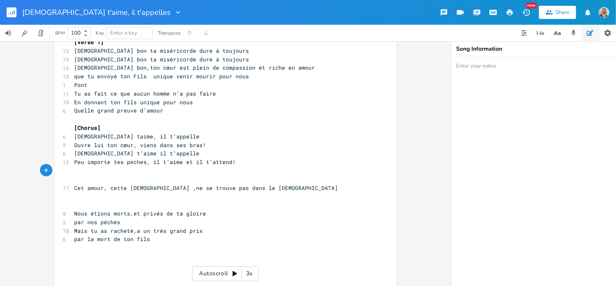
click at [74, 206] on pre "​" at bounding box center [221, 205] width 297 height 9
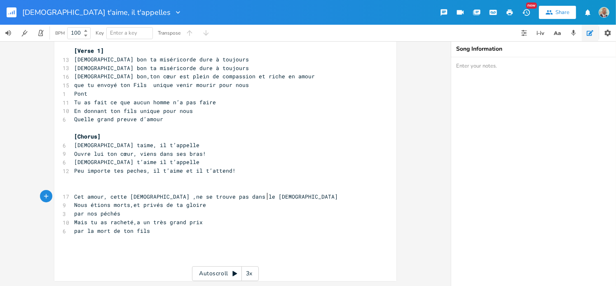
scroll to position [14, 0]
type textarea "Cet amour, cette [DEMOGRAPHIC_DATA] ,ne se trouve pas dans le [DEMOGRAPHIC_DATA]"
drag, startPoint x: 267, startPoint y: 197, endPoint x: 64, endPoint y: 199, distance: 202.3
click at [73, 199] on div "17 Cet amour, cette [DEMOGRAPHIC_DATA] ,ne se trouve pas dans le [DEMOGRAPHIC_D…" at bounding box center [221, 197] width 297 height 9
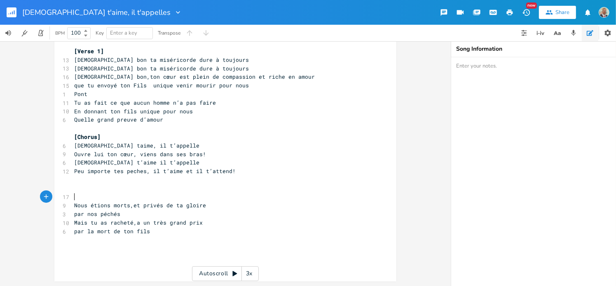
scroll to position [5, 0]
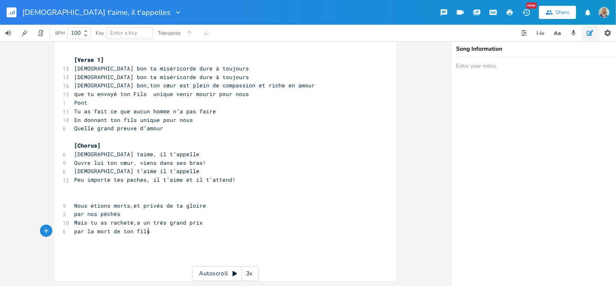
click at [157, 229] on pre "par la mort de ton fils" at bounding box center [221, 231] width 297 height 9
paste textarea "1]"
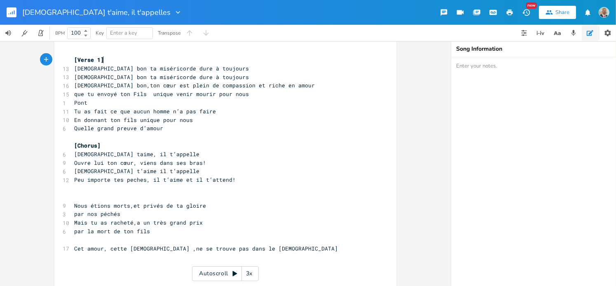
type textarea "[Verse 1]"
drag, startPoint x: 101, startPoint y: 57, endPoint x: 61, endPoint y: 59, distance: 39.2
click at [61, 59] on div "[Verse 1] x [Verse 1] 13 [DEMOGRAPHIC_DATA] bon ta miséricorde dure à toujours …" at bounding box center [225, 170] width 342 height 258
click at [74, 196] on pre "​" at bounding box center [221, 197] width 297 height 9
paste textarea "1"
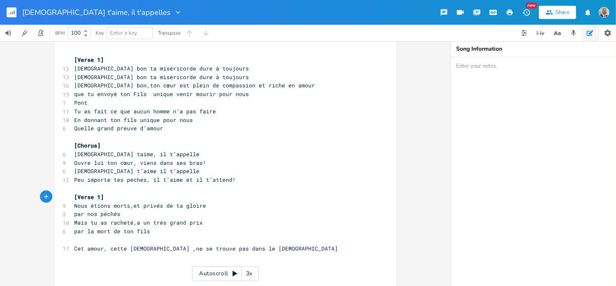
drag, startPoint x: 97, startPoint y: 196, endPoint x: 93, endPoint y: 197, distance: 4.3
click at [93, 197] on span "[Verse 1]" at bounding box center [89, 196] width 30 height 7
type textarea "2"
click at [282, 159] on pre "Ouvre lui ton cœur, viens dans ses bras!" at bounding box center [221, 163] width 297 height 9
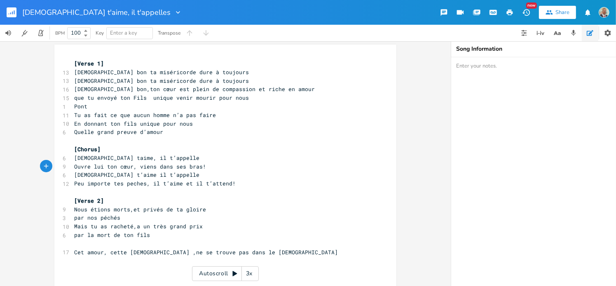
scroll to position [0, 0]
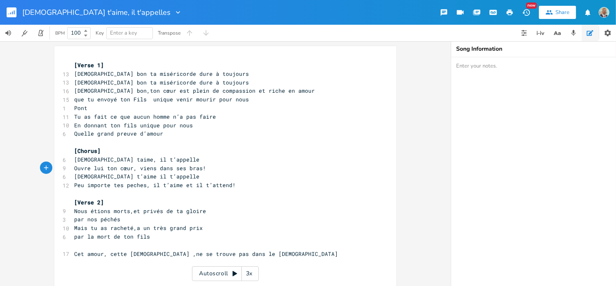
click at [14, 12] on icon "button" at bounding box center [14, 12] width 1 height 4
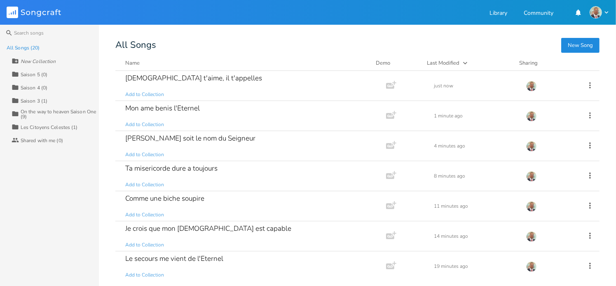
click at [575, 44] on button "New Song" at bounding box center [580, 45] width 38 height 15
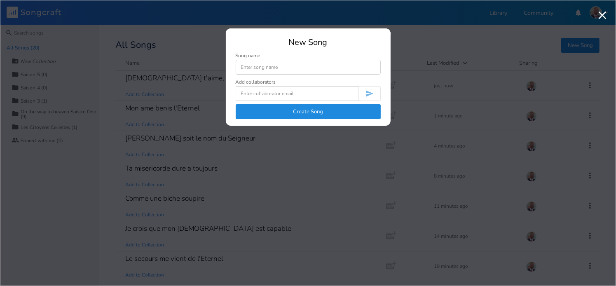
click at [265, 70] on input at bounding box center [308, 67] width 145 height 15
type input "You will reign For ever and Ever"
click at [312, 108] on button "Create Song" at bounding box center [308, 111] width 145 height 15
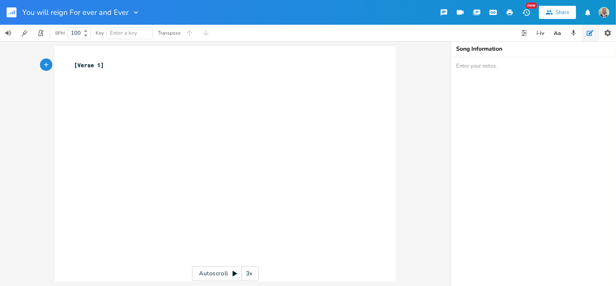
click at [112, 65] on pre "[Verse 1]" at bounding box center [221, 65] width 297 height 9
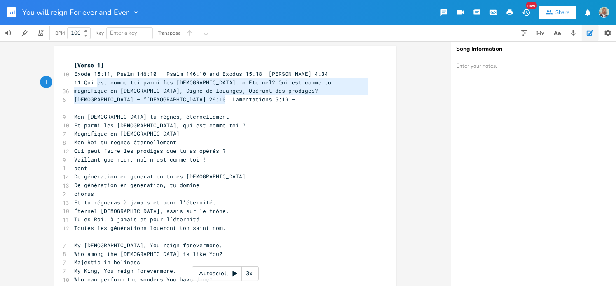
type textarea "Exode 15:11, [DEMOGRAPHIC_DATA] 146:10 [DEMOGRAPHIC_DATA] 146:10 and Exodus 15:…"
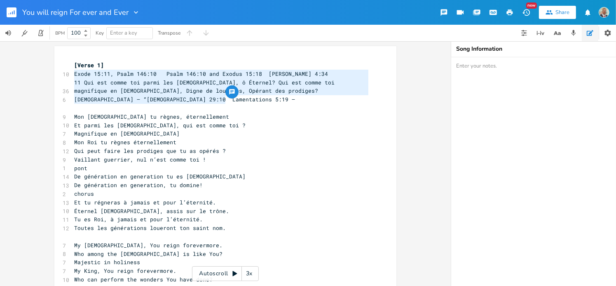
drag, startPoint x: 224, startPoint y: 99, endPoint x: 64, endPoint y: 73, distance: 162.3
click at [73, 73] on div "[Verse 1] 10 Exode 15:11, [DEMOGRAPHIC_DATA] 146:10 [DEMOGRAPHIC_DATA] 146:10 a…" at bounding box center [221, 215] width 297 height 309
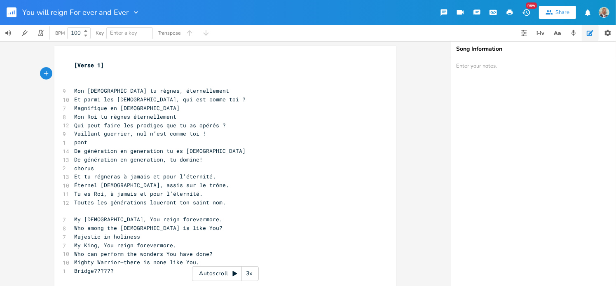
click at [467, 72] on textarea at bounding box center [533, 171] width 165 height 229
paste textarea "Exode 15:11, [DEMOGRAPHIC_DATA] 146:10 [DEMOGRAPHIC_DATA] 146:10 and Exodus 15:…"
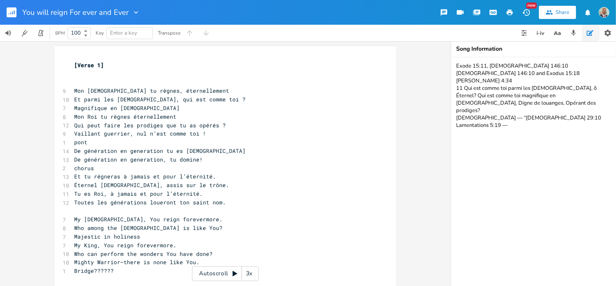
type textarea "Exode 15:11, [DEMOGRAPHIC_DATA] 146:10 [DEMOGRAPHIC_DATA] 146:10 and Exodus 15:…"
click at [80, 81] on pre "​" at bounding box center [221, 82] width 297 height 9
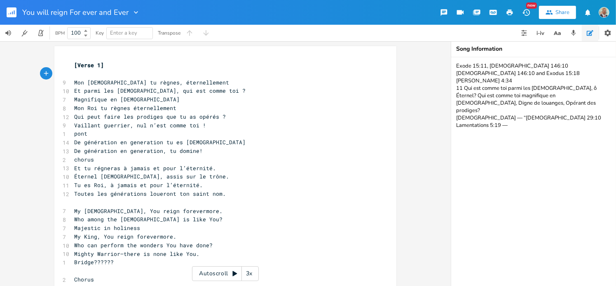
click at [203, 127] on pre "Vaillant guerrier, nul n’est comme toi !" at bounding box center [221, 125] width 297 height 9
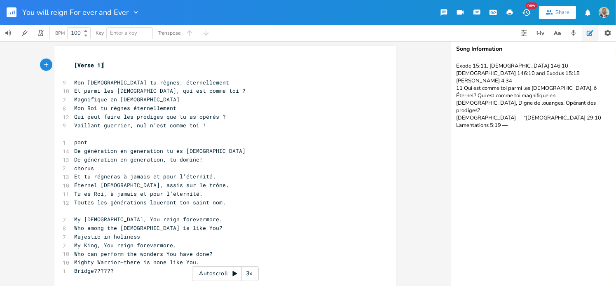
type textarea "[Verse 1]"
drag, startPoint x: 101, startPoint y: 65, endPoint x: 66, endPoint y: 64, distance: 35.0
click at [66, 64] on div "[Verse 1] x [Verse 1] ​ 9 Mon [DEMOGRAPHIC_DATA] tu règnes, éternellement 10 Et…" at bounding box center [225, 200] width 342 height 309
type textarea "chorus"
drag, startPoint x: 91, startPoint y: 170, endPoint x: 68, endPoint y: 168, distance: 23.2
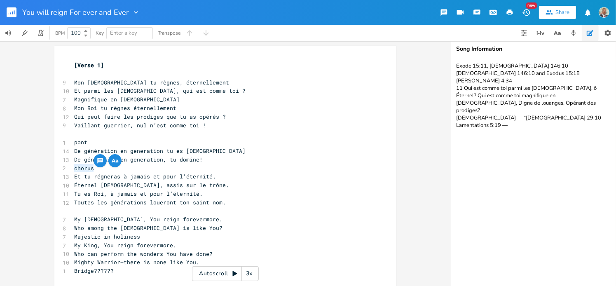
click at [68, 168] on div "chorus x [Verse 1] ​ 9 Mon [DEMOGRAPHIC_DATA] tu règnes, éternellement 10 Et pa…" at bounding box center [225, 200] width 342 height 309
paste textarea
drag, startPoint x: 97, startPoint y: 168, endPoint x: 75, endPoint y: 168, distance: 21.4
click at [75, 168] on span "[Verse 1]" at bounding box center [89, 167] width 30 height 7
type textarea "Chorus"
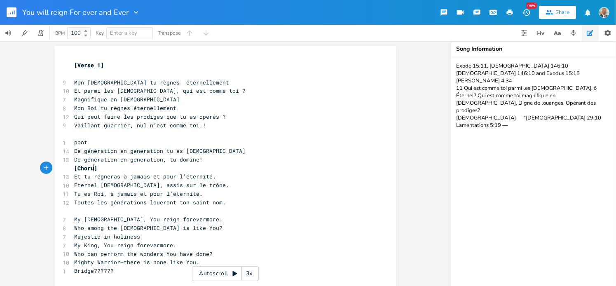
scroll to position [0, 17]
type textarea "pont"
drag, startPoint x: 84, startPoint y: 143, endPoint x: 69, endPoint y: 140, distance: 15.4
click at [69, 140] on div "pont x [Verse 1] ​ 9 Mon [DEMOGRAPHIC_DATA] tu règnes, éternellement 10 Et parm…" at bounding box center [225, 200] width 342 height 309
paste textarea
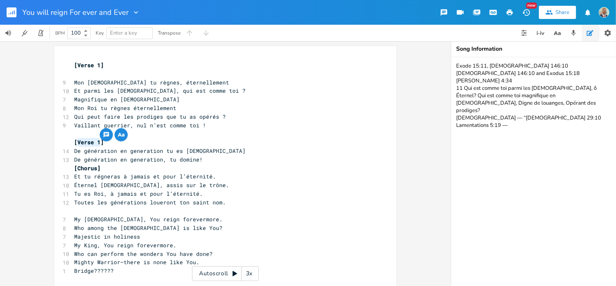
drag, startPoint x: 96, startPoint y: 141, endPoint x: 75, endPoint y: 142, distance: 21.0
click at [75, 142] on span "[Verse 1]" at bounding box center [89, 141] width 30 height 7
type textarea "Bridge"
click at [104, 144] on pre "[Bridge]" at bounding box center [221, 142] width 297 height 9
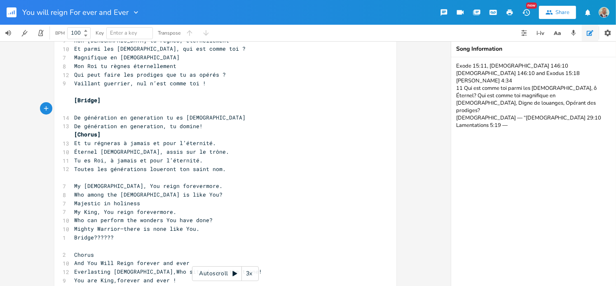
scroll to position [0, 0]
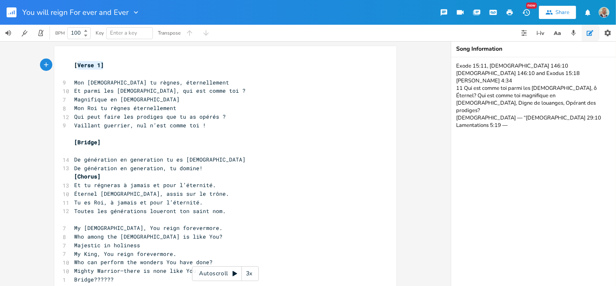
type textarea "[Verse 1]"
drag, startPoint x: 100, startPoint y: 65, endPoint x: 70, endPoint y: 65, distance: 30.5
click at [73, 65] on pre "[Verse 1]" at bounding box center [221, 65] width 297 height 9
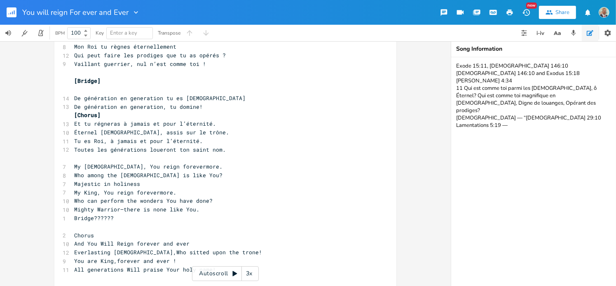
scroll to position [82, 0]
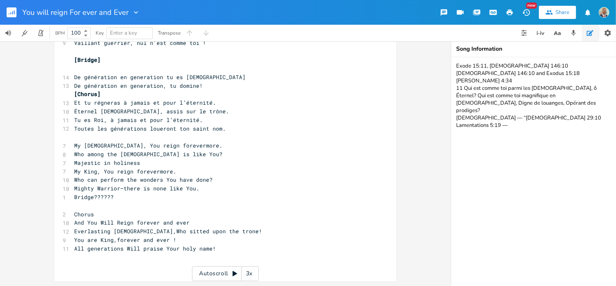
click at [77, 134] on pre "​" at bounding box center [221, 137] width 297 height 9
paste textarea "1"
type textarea "[Verse 1"
drag, startPoint x: 97, startPoint y: 136, endPoint x: 73, endPoint y: 138, distance: 23.6
click at [74, 138] on span "[Verse 1]" at bounding box center [89, 136] width 30 height 7
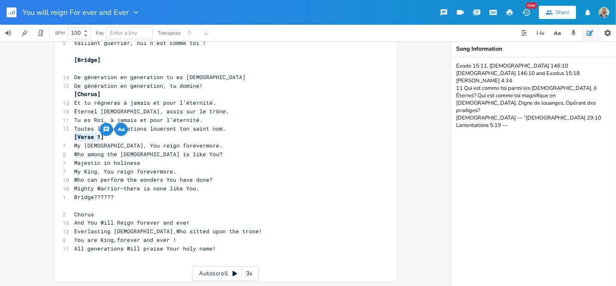
click at [221, 129] on span "Toutes les générations loueront ton saint nom." at bounding box center [150, 128] width 152 height 7
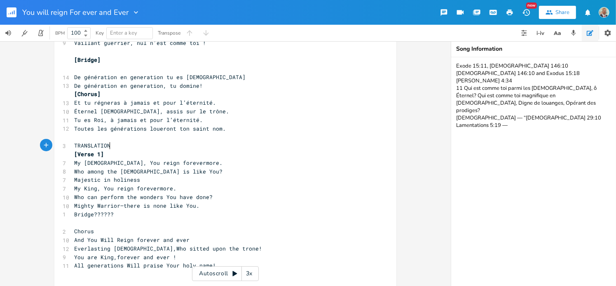
type textarea "TRANSLATION"
type textarea "[Verse 1]"
drag, startPoint x: 101, startPoint y: 155, endPoint x: 68, endPoint y: 154, distance: 32.5
click at [68, 154] on div "[Verse 1] x [Verse 1] ​ 9 Mon [DEMOGRAPHIC_DATA] tu règnes, éternellement 10 Et…" at bounding box center [225, 131] width 342 height 335
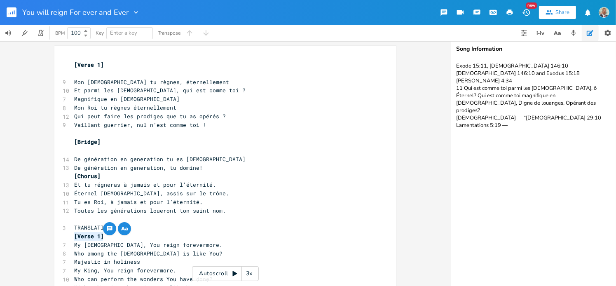
scroll to position [0, 0]
click at [95, 175] on span "[Chorus]" at bounding box center [87, 176] width 26 height 7
type textarea "[Chorus]"
drag, startPoint x: 97, startPoint y: 177, endPoint x: 69, endPoint y: 175, distance: 28.5
click at [69, 175] on div "[Chorus] x [Verse 1] ​ 9 Mon [DEMOGRAPHIC_DATA] tu règnes, éternellement 10 Et …" at bounding box center [225, 213] width 342 height 335
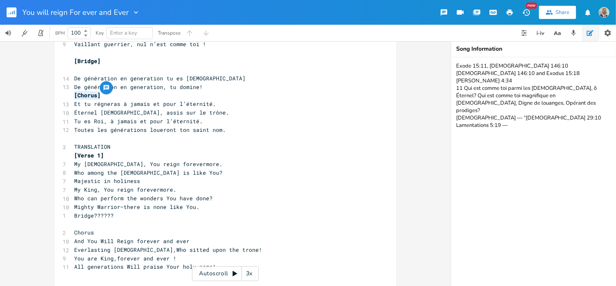
scroll to position [100, 0]
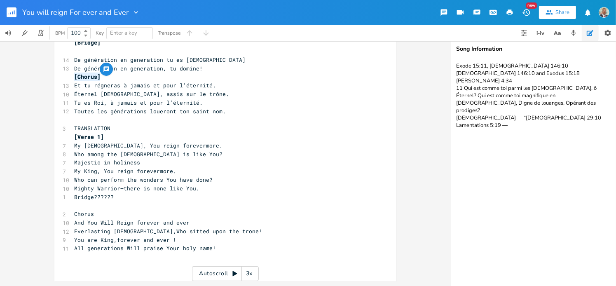
click at [82, 204] on pre "​" at bounding box center [221, 205] width 297 height 9
type textarea "Chorus"
drag, startPoint x: 92, startPoint y: 212, endPoint x: 71, endPoint y: 213, distance: 21.0
click at [73, 213] on pre "Chorus" at bounding box center [221, 214] width 297 height 9
paste textarea
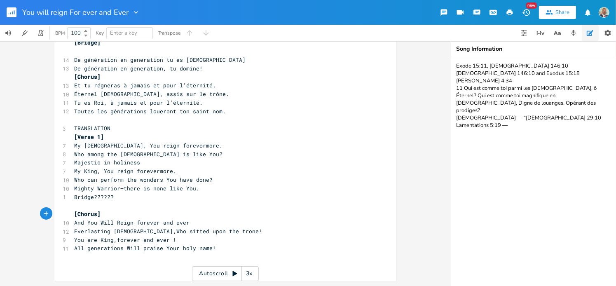
click at [100, 213] on pre "[Chorus]" at bounding box center [221, 214] width 297 height 9
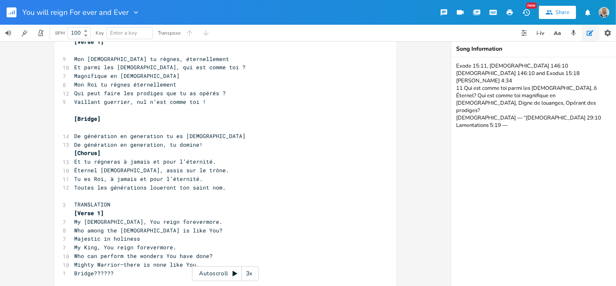
scroll to position [0, 0]
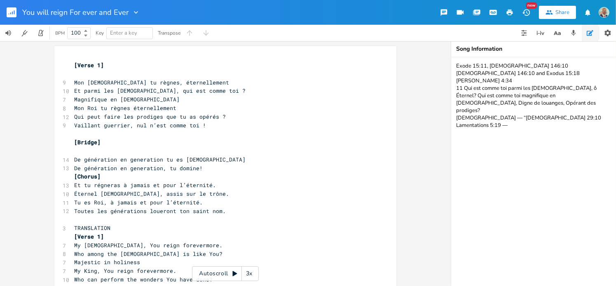
click at [11, 13] on icon "button" at bounding box center [10, 13] width 1 height 2
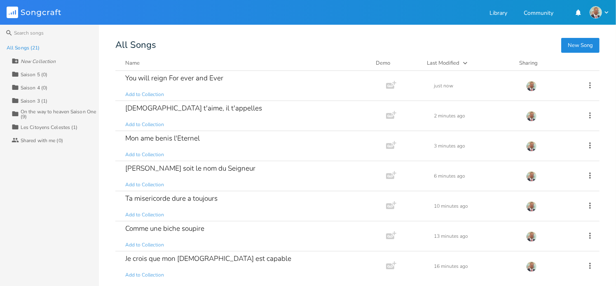
click at [577, 42] on button "New Song" at bounding box center [580, 45] width 38 height 15
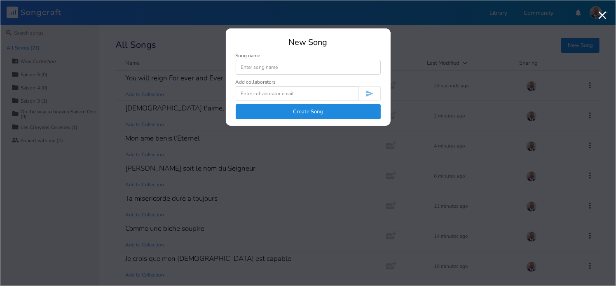
click at [277, 72] on input at bounding box center [308, 67] width 145 height 15
type input "Saint Saint est l'eternel des armees"
click at [317, 109] on button "Create Song" at bounding box center [308, 111] width 145 height 15
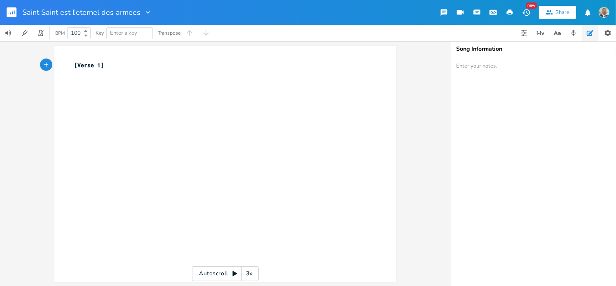
click at [114, 66] on pre "[Verse 1]" at bounding box center [221, 65] width 297 height 9
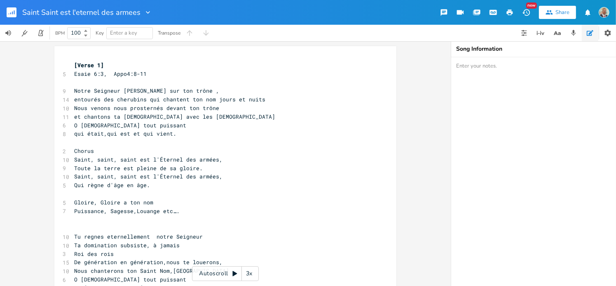
scroll to position [120, 0]
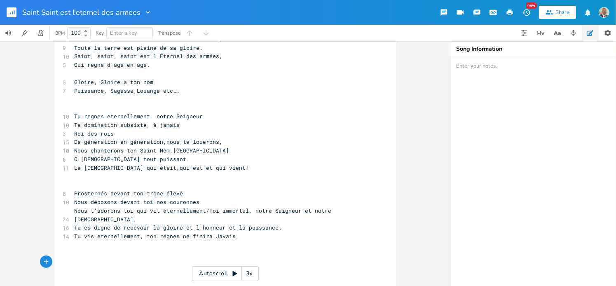
click at [76, 81] on span "Gloire, Gloire a ton nom" at bounding box center [113, 81] width 79 height 7
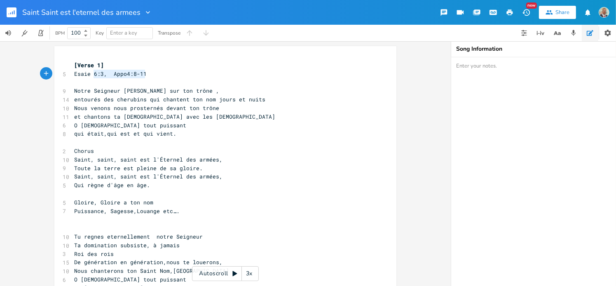
type textarea "Esaie 6:3, Appo4:8-11"
drag, startPoint x: 142, startPoint y: 73, endPoint x: 71, endPoint y: 75, distance: 70.5
click at [73, 75] on pre "Esaie 6:3, Appo4:8-11" at bounding box center [221, 74] width 297 height 9
click at [461, 68] on textarea at bounding box center [533, 171] width 165 height 229
paste textarea "Esaie 6:3, Appo4:8-11"
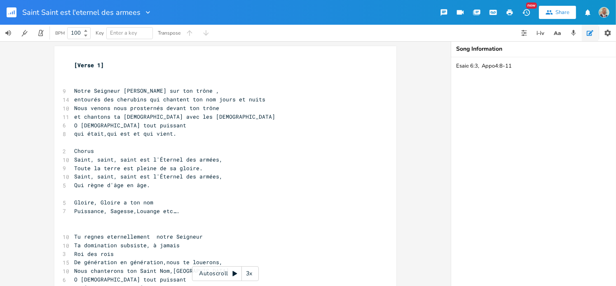
type textarea "Esaie 6:3, Appo4:8-11"
click at [75, 97] on span "entourés des cherubins qui chantent ton nom jours et nuits" at bounding box center [169, 99] width 191 height 7
click at [77, 81] on pre "​" at bounding box center [221, 82] width 297 height 9
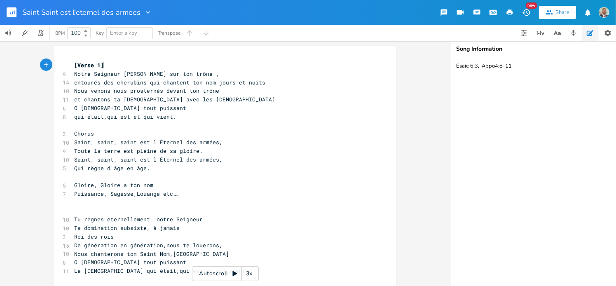
type textarea "[Verse 1]"
drag, startPoint x: 100, startPoint y: 65, endPoint x: 71, endPoint y: 63, distance: 28.9
click at [73, 63] on pre "[Verse 1]" at bounding box center [221, 65] width 297 height 9
type textarea "Choru"
drag, startPoint x: 89, startPoint y: 135, endPoint x: 70, endPoint y: 133, distance: 19.1
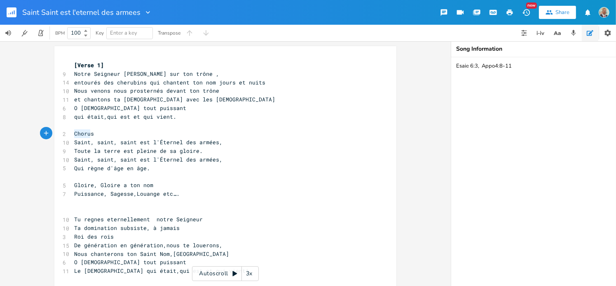
click at [73, 133] on pre "Chorus" at bounding box center [221, 133] width 297 height 9
type textarea "Chorus"
drag, startPoint x: 94, startPoint y: 133, endPoint x: 68, endPoint y: 131, distance: 26.8
click at [68, 131] on div "Chorus x [Verse 1] 9 Notre Seigneur [PERSON_NAME] sur ton trône , 14 entourés d…" at bounding box center [225, 222] width 342 height 352
paste textarea
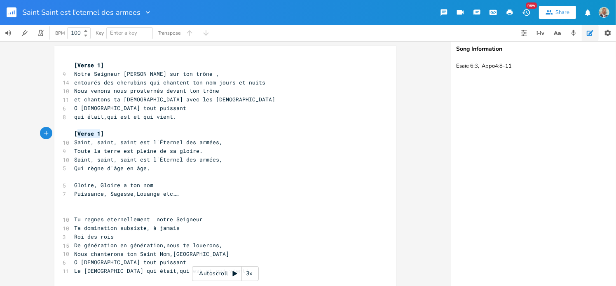
drag, startPoint x: 96, startPoint y: 134, endPoint x: 75, endPoint y: 132, distance: 21.5
click at [75, 132] on span "[Verse 1]" at bounding box center [89, 133] width 30 height 7
type textarea "Chorus"
click at [124, 184] on span "Gloire, Gloire a ton nom" at bounding box center [113, 184] width 79 height 7
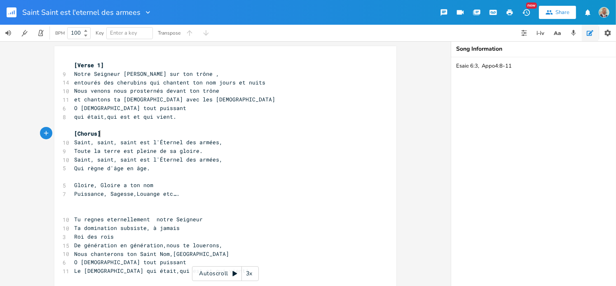
type textarea "[Chorus]"
drag, startPoint x: 98, startPoint y: 134, endPoint x: 67, endPoint y: 133, distance: 31.3
click at [67, 133] on div "[Chorus] x [Verse 1] 9 Notre Seigneur assis sur ton trône , 14 entourés des che…" at bounding box center [225, 222] width 342 height 352
click at [146, 170] on span "Qui règne d'âge en âge." at bounding box center [112, 167] width 76 height 7
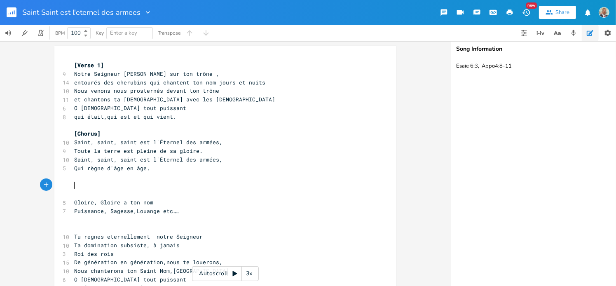
paste textarea "s"
drag, startPoint x: 94, startPoint y: 185, endPoint x: 76, endPoint y: 185, distance: 18.1
click at [76, 185] on span "[Chorus]" at bounding box center [87, 184] width 26 height 7
type textarea "Bridge"
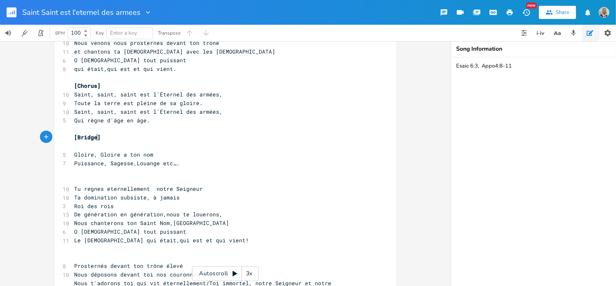
scroll to position [41, 0]
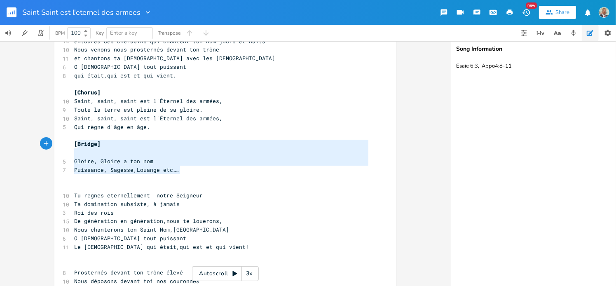
type textarea "[Bridge] Gloire, Gloire a ton nom Puissance, Sagesse,Louange etc…."
drag, startPoint x: 176, startPoint y: 172, endPoint x: 71, endPoint y: 141, distance: 109.4
click at [73, 141] on div "[Verse 1] 9 Notre Seigneur [PERSON_NAME] sur ton trône , 14 entourés des cherub…" at bounding box center [221, 191] width 297 height 343
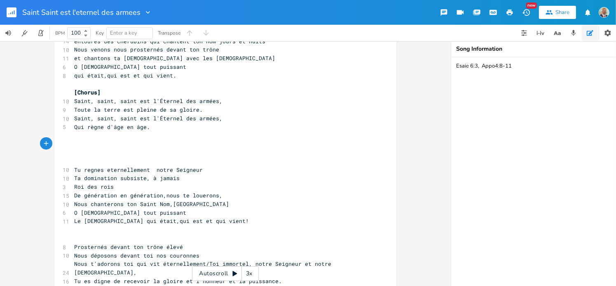
click at [76, 158] on pre "​" at bounding box center [221, 161] width 297 height 9
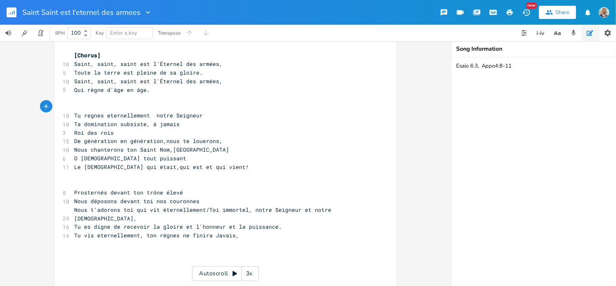
scroll to position [82, 0]
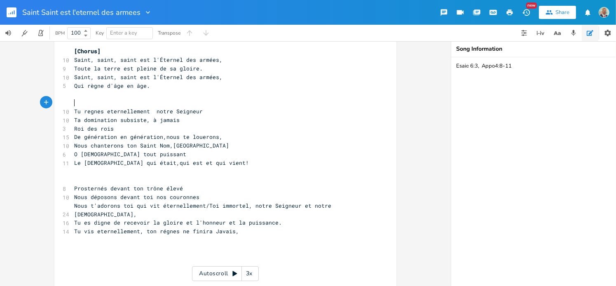
click at [244, 227] on pre "Tu vis eternellement, ton régnes ne finira Javais," at bounding box center [221, 231] width 297 height 9
paste textarea "]"
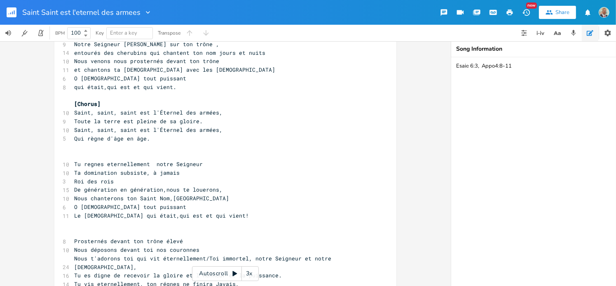
scroll to position [0, 0]
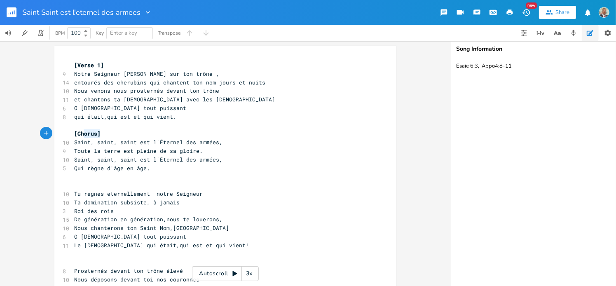
type textarea "[Chorus]"
drag, startPoint x: 97, startPoint y: 132, endPoint x: 62, endPoint y: 132, distance: 35.0
click at [62, 132] on div "[Chorus] x [Verse 1] 9 Notre Seigneur assis sur ton trône , 14 entourés des che…" at bounding box center [225, 230] width 342 height 369
click at [158, 138] on pre "Saint, saint, saint est l'Éternel des armées," at bounding box center [221, 142] width 297 height 9
type textarea "[Verse 1]"
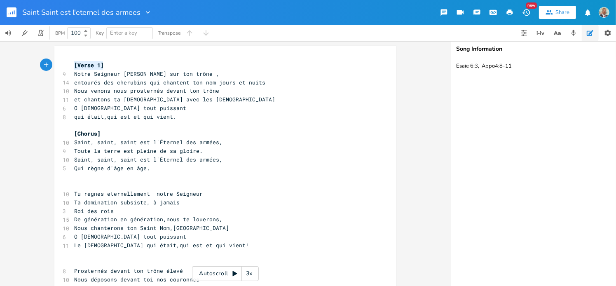
drag, startPoint x: 101, startPoint y: 65, endPoint x: 66, endPoint y: 65, distance: 35.4
click at [66, 65] on div "[Verse 1] x [Verse 1] 9 Notre Seigneur [PERSON_NAME] sur ton trône , 14 entouré…" at bounding box center [225, 230] width 342 height 369
click at [77, 185] on pre "​" at bounding box center [221, 185] width 297 height 9
paste textarea
click at [98, 183] on div "1 x [Verse 1] 9 Notre Seigneur assis sur ton trône , 14 entourés des cherubins …" at bounding box center [225, 230] width 342 height 369
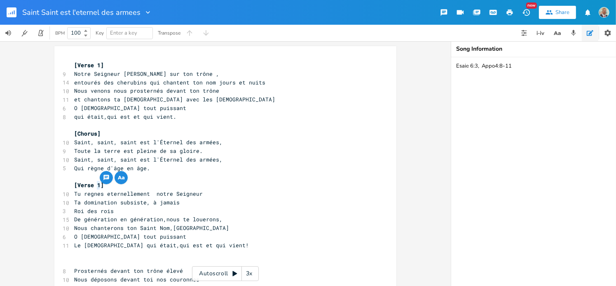
type textarea "2"
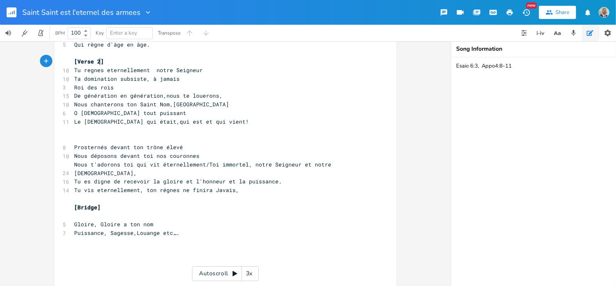
click at [132, 134] on pre "​" at bounding box center [221, 138] width 297 height 9
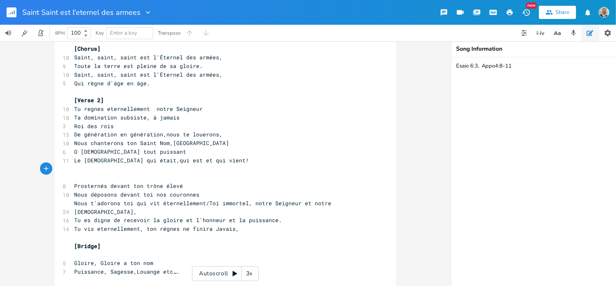
scroll to position [82, 0]
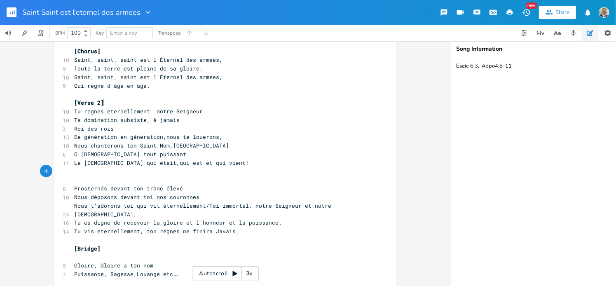
type textarea "[Verse 2]"
drag, startPoint x: 101, startPoint y: 102, endPoint x: 59, endPoint y: 102, distance: 42.0
click at [59, 102] on div "[Verse 2] x [Verse 1] 9 Notre Seigneur [PERSON_NAME] sur ton trône , 14 entouré…" at bounding box center [225, 148] width 342 height 369
click at [75, 178] on pre "​" at bounding box center [221, 179] width 297 height 9
paste textarea "2"
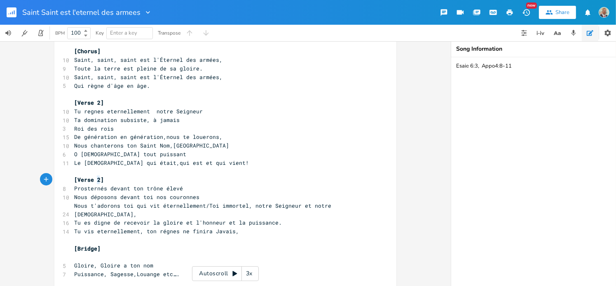
click at [94, 179] on span "[Verse 2]" at bounding box center [89, 179] width 30 height 7
type textarea "3"
click at [191, 80] on span "Saint, saint, saint est l'Éternel des armées," at bounding box center [148, 76] width 148 height 7
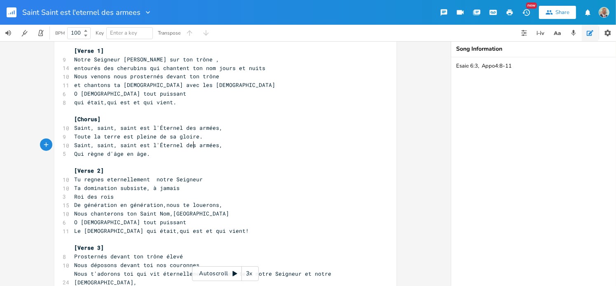
scroll to position [0, 0]
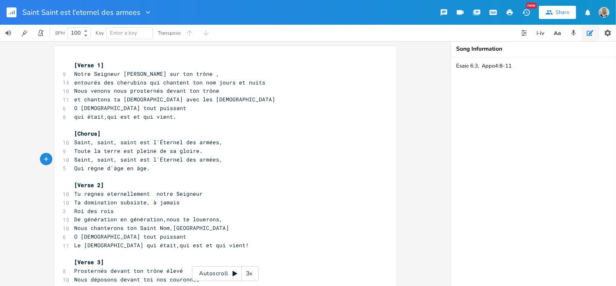
click at [11, 14] on icon "button" at bounding box center [10, 13] width 1 height 2
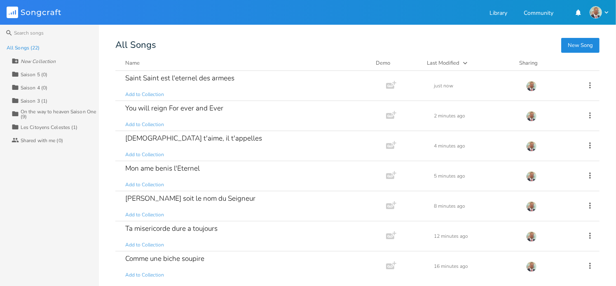
click at [582, 46] on button "New Song" at bounding box center [580, 45] width 38 height 15
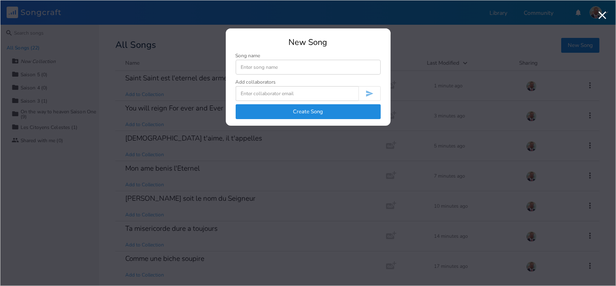
click at [269, 67] on input at bounding box center [308, 67] width 145 height 15
type input "How majestic is your name"
click at [303, 112] on button "Create Song" at bounding box center [308, 111] width 145 height 15
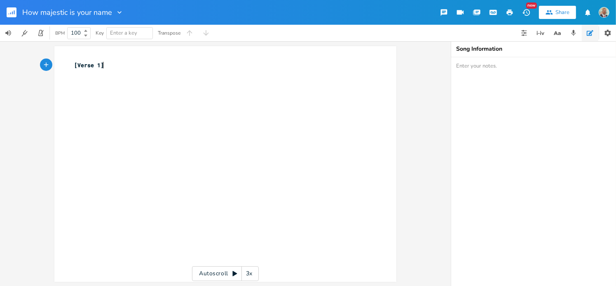
click at [112, 66] on pre "[Verse 1]" at bounding box center [221, 65] width 297 height 9
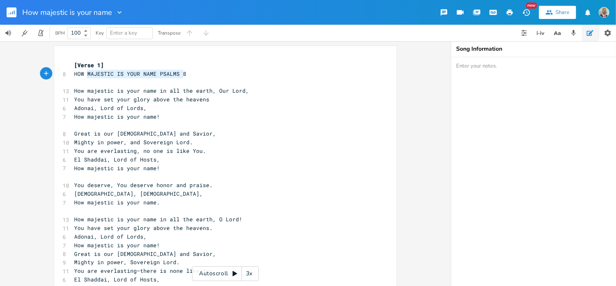
type textarea "HOW MAJESTIC IS YOUR NAME PSALMS 8"
drag, startPoint x: 183, startPoint y: 74, endPoint x: 71, endPoint y: 75, distance: 112.1
click at [73, 75] on pre "HOW MAJESTIC IS YOUR NAME PSALMS 8" at bounding box center [221, 74] width 297 height 9
click at [468, 67] on textarea at bounding box center [533, 171] width 165 height 229
paste textarea "HOW MAJESTIC IS YOUR NAME PSALMS 8"
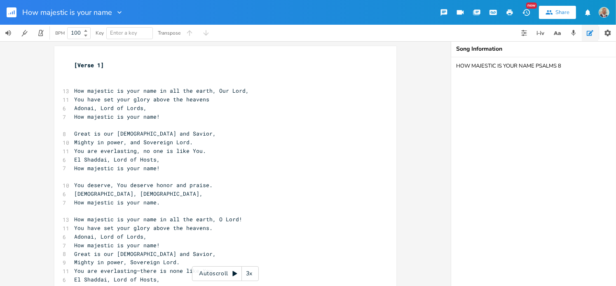
type textarea "HOW MAJESTIC IS YOUR NAME PSALMS 8"
click at [68, 86] on div "x [Verse 1] ​ ​ 13 How majestic is your name in all the earth, Our Lord, 11 You…" at bounding box center [225, 200] width 342 height 309
click at [75, 82] on pre "​" at bounding box center [221, 82] width 297 height 9
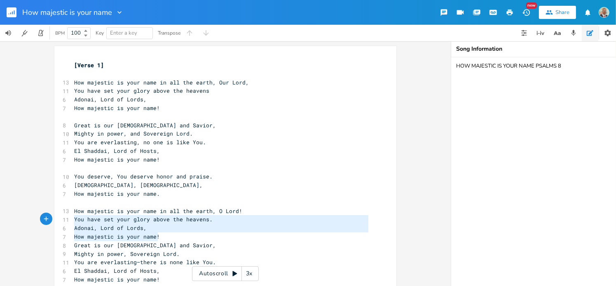
type textarea "How majestic is your name in all the earth, O Lord! You have set your glory abo…"
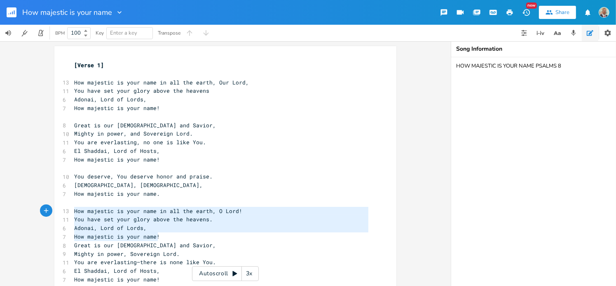
drag, startPoint x: 157, startPoint y: 237, endPoint x: 64, endPoint y: 215, distance: 95.0
click at [64, 215] on div "How majestic is your name in all the earth, O Lord! You have set your glory abo…" at bounding box center [225, 196] width 342 height 301
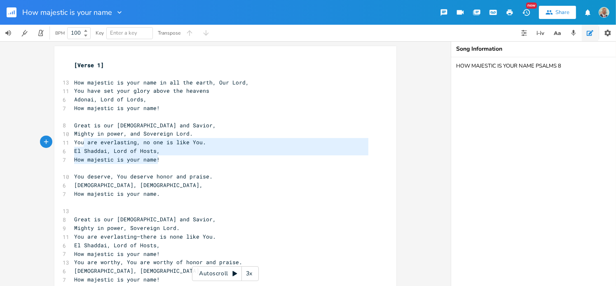
type textarea "Great is our [DEMOGRAPHIC_DATA] and Savior, Mighty in power, and Sovereign Lord…"
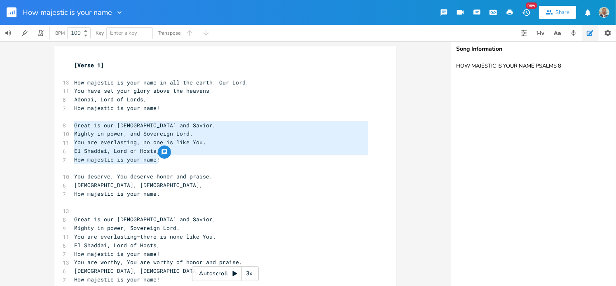
drag, startPoint x: 157, startPoint y: 162, endPoint x: 58, endPoint y: 129, distance: 104.3
click at [58, 129] on div "Great is our [DEMOGRAPHIC_DATA] and Savior, Mighty in power, and Sovereign Lord…" at bounding box center [225, 183] width 342 height 275
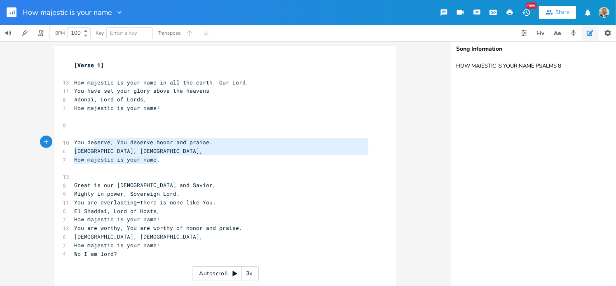
type textarea "You deserve, You deserve honor and praise. Holy Lord, Holy Lord, How majestic i…"
drag, startPoint x: 160, startPoint y: 161, endPoint x: 71, endPoint y: 138, distance: 91.8
click at [73, 138] on div "[Verse 1] ​ 13 How majestic is your name in all the earth, Our Lord, 11 You hav…" at bounding box center [221, 168] width 297 height 214
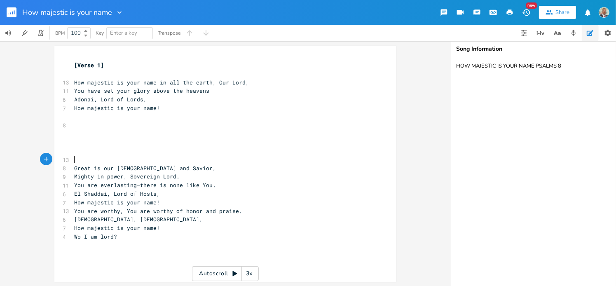
click at [74, 161] on pre "​" at bounding box center [221, 159] width 297 height 9
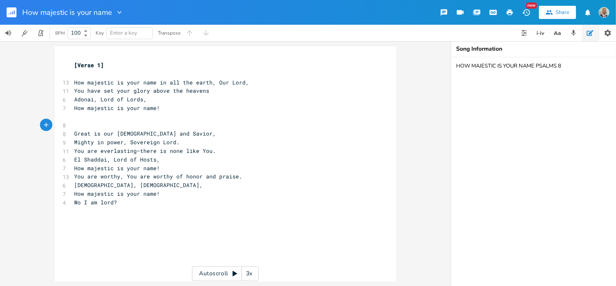
click at [160, 167] on pre "How majestic is your name!" at bounding box center [221, 168] width 297 height 9
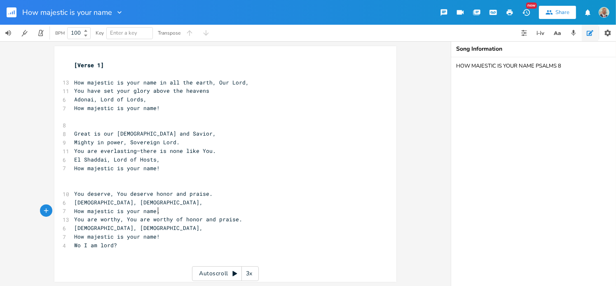
click at [154, 213] on span "How majestic is your name." at bounding box center [117, 210] width 86 height 7
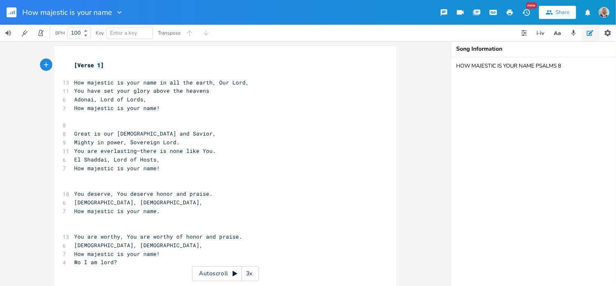
type textarea "[Verse 1]"
drag, startPoint x: 101, startPoint y: 63, endPoint x: 70, endPoint y: 63, distance: 30.9
click at [73, 63] on pre "[Verse 1]" at bounding box center [221, 65] width 297 height 9
click at [76, 125] on pre "​" at bounding box center [221, 125] width 297 height 9
paste textarea "1"
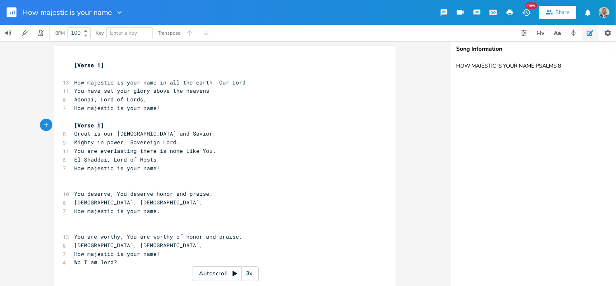
click at [93, 123] on span "[Verse 1]" at bounding box center [89, 125] width 30 height 7
type textarea "2"
click at [79, 185] on pre "​" at bounding box center [221, 185] width 297 height 9
paste textarea "1"
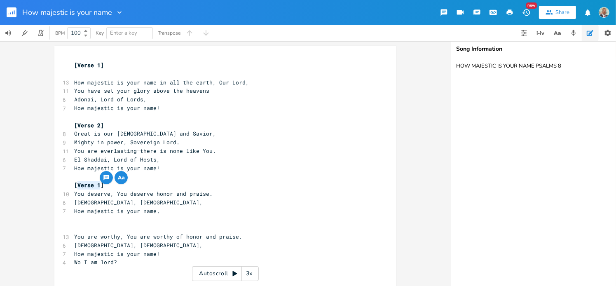
drag, startPoint x: 96, startPoint y: 184, endPoint x: 76, endPoint y: 184, distance: 20.6
click at [76, 184] on span "[Verse 1]" at bounding box center [89, 184] width 30 height 7
type textarea "Bridge"
click at [73, 185] on pre "[Bridge]" at bounding box center [221, 185] width 297 height 9
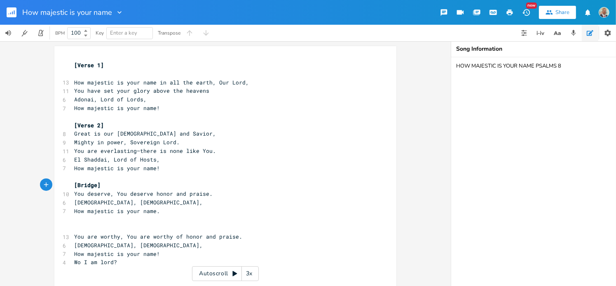
click at [80, 224] on pre "​" at bounding box center [221, 228] width 297 height 9
type textarea "[Bridge]"
drag, startPoint x: 97, startPoint y: 183, endPoint x: 68, endPoint y: 184, distance: 29.7
click at [68, 184] on div "[Bridge] x [Verse 1] ​ 13 How majestic is your name in all the earth, Our Lord,…" at bounding box center [225, 170] width 342 height 249
click at [75, 225] on pre "​" at bounding box center [221, 228] width 297 height 9
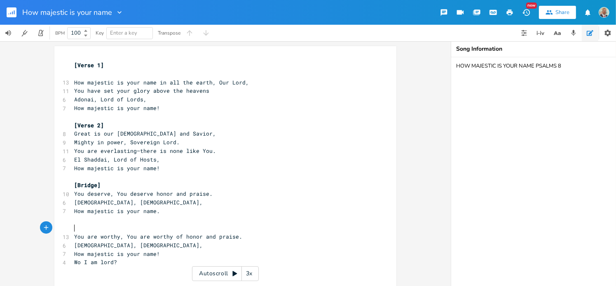
paste textarea
click at [94, 228] on span "[Bridge]" at bounding box center [87, 227] width 26 height 7
type textarea "2"
click at [94, 186] on span "[Bridge]" at bounding box center [87, 184] width 26 height 7
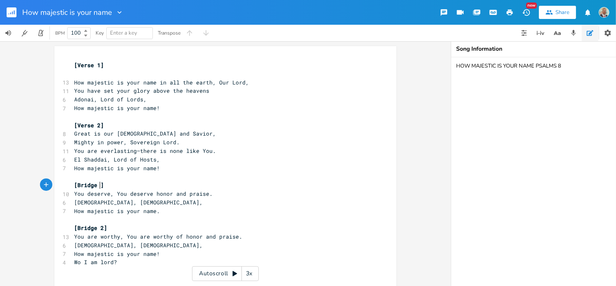
type textarea "1"
click at [244, 186] on pre "[Bridge 1]" at bounding box center [221, 185] width 297 height 9
click at [15, 14] on rect "button" at bounding box center [12, 12] width 10 height 10
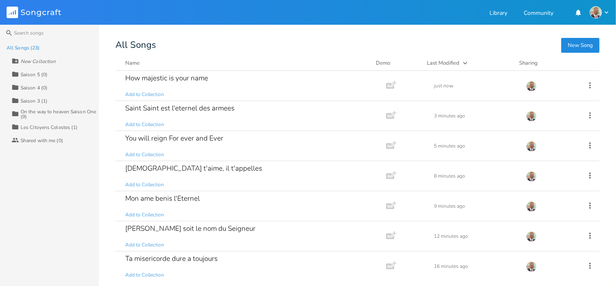
click at [574, 45] on button "New Song" at bounding box center [580, 45] width 38 height 15
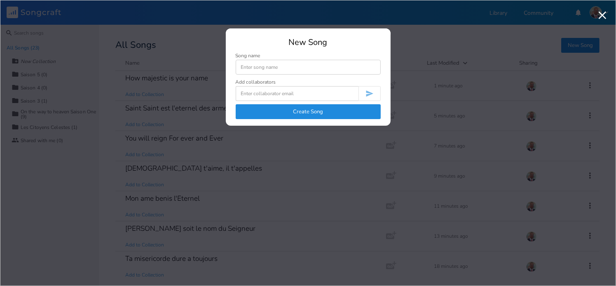
click at [259, 68] on input at bounding box center [308, 67] width 145 height 15
type input "Portes eleves vos linteaux"
click at [311, 109] on button "Create Song" at bounding box center [308, 111] width 145 height 15
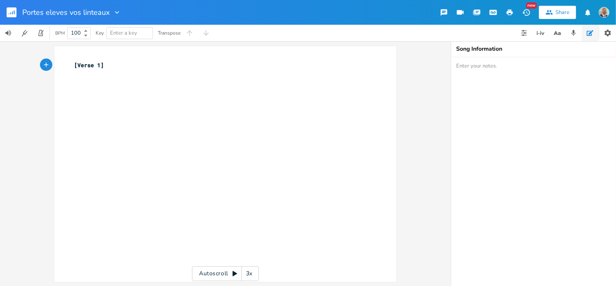
click at [110, 70] on pre "​" at bounding box center [221, 74] width 297 height 9
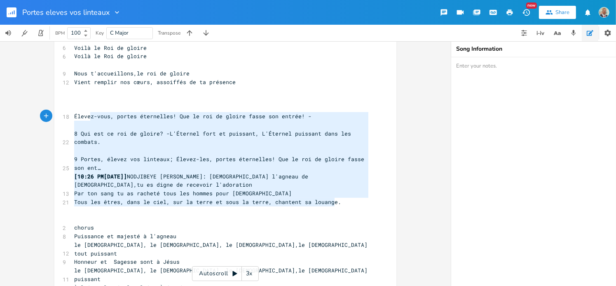
type textarea "Élevez-vous, portes éternelles! Que le roi de gloire fasse son entrée! - 8 Qui …"
drag, startPoint x: 335, startPoint y: 201, endPoint x: 67, endPoint y: 115, distance: 281.8
click at [67, 115] on div "Élevez-vous, portes éternelles! Que le roi de gloire fasse son entrée! - 8 Qui …" at bounding box center [225, 115] width 342 height 378
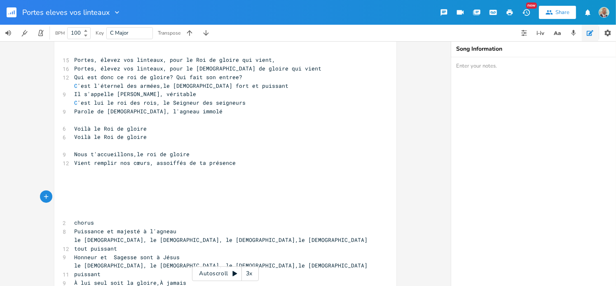
click at [473, 71] on textarea at bounding box center [533, 171] width 165 height 229
paste textarea "Élevez-vous, portes éternelles! Que le roi de gloire fasse son entrée! - 8 Qui …"
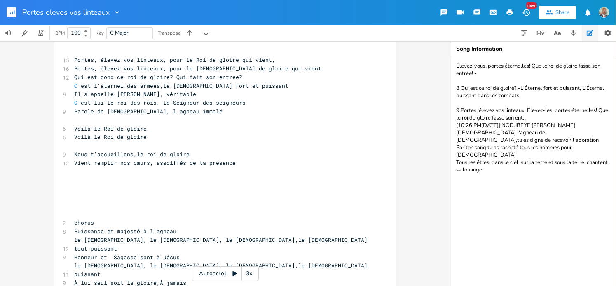
type textarea "Élevez-vous, portes éternelles! Que le roi de gloire fasse son entrée! - 8 Qui …"
click at [82, 213] on pre "​" at bounding box center [221, 214] width 297 height 9
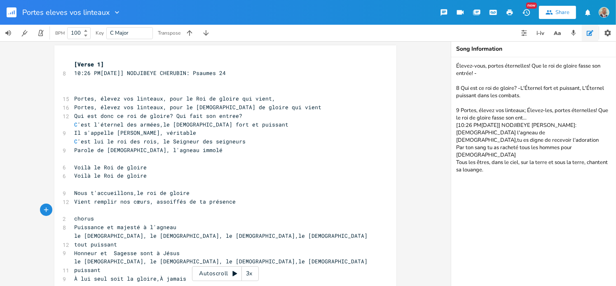
scroll to position [0, 0]
type textarea "EYE CHERUBIN: Psaumes 24"
type textarea "[DEMOGRAPHIC_DATA] 24"
drag, startPoint x: 237, startPoint y: 73, endPoint x: 203, endPoint y: 74, distance: 34.6
click at [203, 74] on pre "10:26 PM[DATE]] NODJIBEYE CHERUBIN: Psaumes 24" at bounding box center [221, 74] width 297 height 9
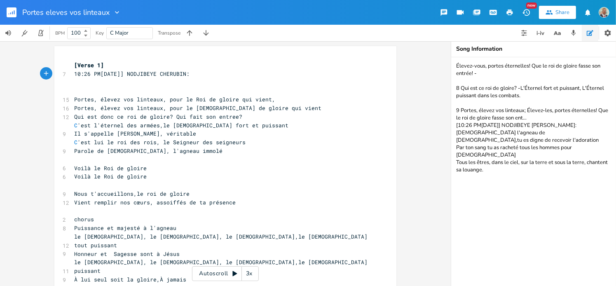
click at [456, 64] on textarea "Élevez-vous, portes éternelles! Que le roi de gloire fasse son entrée! - 8 Qui …" at bounding box center [533, 171] width 165 height 229
paste textarea "[DEMOGRAPHIC_DATA] 24"
type textarea "Psaumes 24 Élevez-vous, portes éternelles! Que le roi de gloire fasse son entré…"
type textarea "6 PM[DATE]] NODJIBEYE CHERUBIN:"
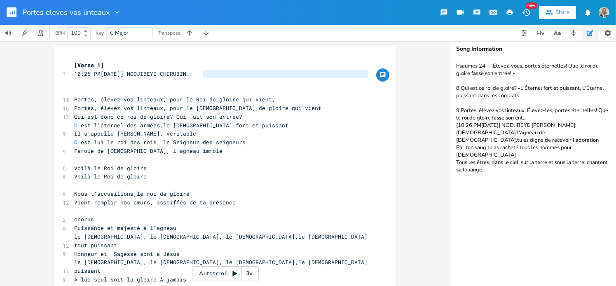
type textarea "10:26 PM[DATE]] NODJIBEYE CHERUBIN:"
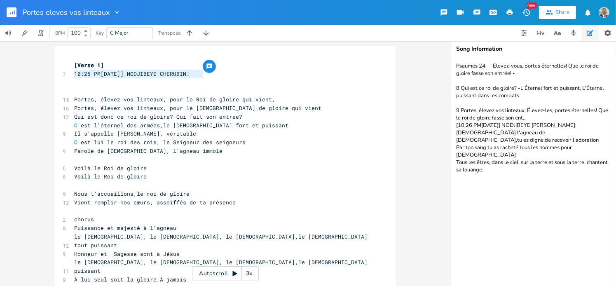
drag, startPoint x: 201, startPoint y: 75, endPoint x: 68, endPoint y: 75, distance: 133.1
click at [68, 75] on div "10:26 PM[DATE]] NODJIBEYE CHERUBIN: x [Verse 1] 7 10:26 PM[DATE]] NODJIBEYE CHE…" at bounding box center [225, 170] width 342 height 249
click at [68, 90] on div "x [Verse 1] ​ ​ 15 Portes, élevez vos linteaux, pour le Roi de gloire qui vient…" at bounding box center [225, 170] width 342 height 249
click at [74, 93] on pre "​" at bounding box center [221, 91] width 297 height 9
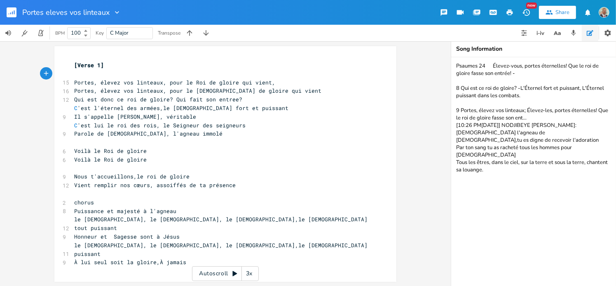
click at [10, 13] on icon "button" at bounding box center [10, 13] width 1 height 2
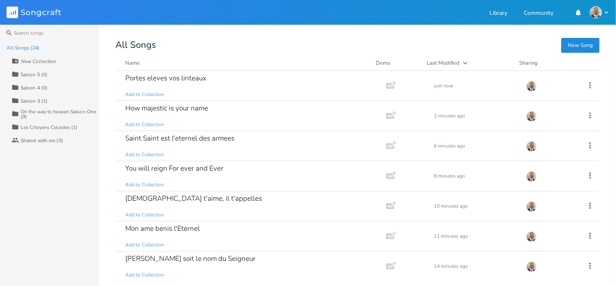
click at [577, 47] on button "New Song" at bounding box center [580, 45] width 38 height 15
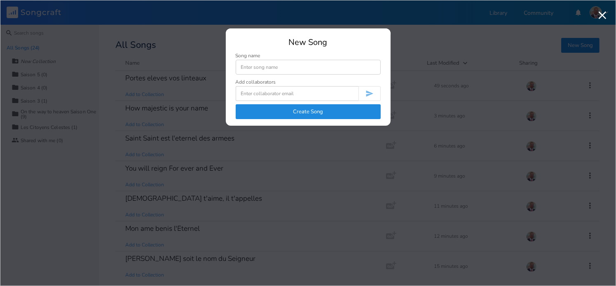
click at [253, 67] on input at bounding box center [308, 67] width 145 height 15
type input "Tu es digne de gloire"
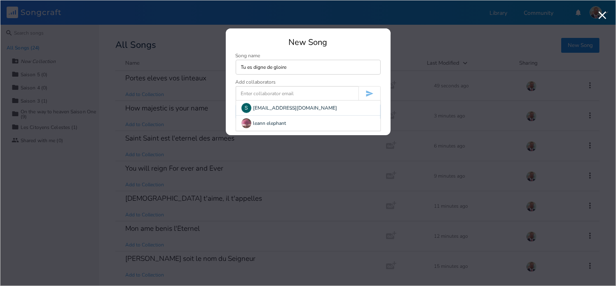
click at [285, 94] on input at bounding box center [297, 93] width 123 height 15
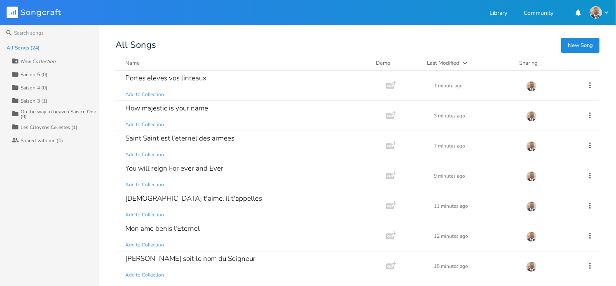
click at [569, 43] on button "New Song" at bounding box center [580, 45] width 38 height 15
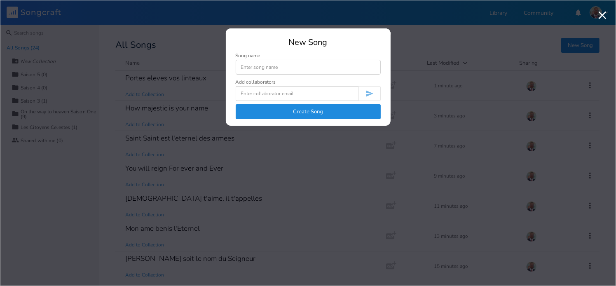
click at [265, 65] on input at bounding box center [308, 67] width 145 height 15
type input "Tu es digne de gloire"
click at [295, 111] on button "Create Song" at bounding box center [308, 111] width 145 height 15
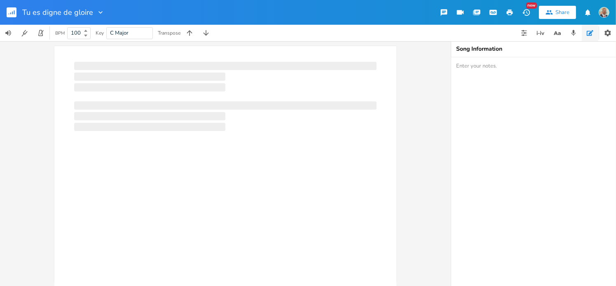
click at [186, 82] on div "xxxxxxxxxx ​" at bounding box center [232, 171] width 318 height 225
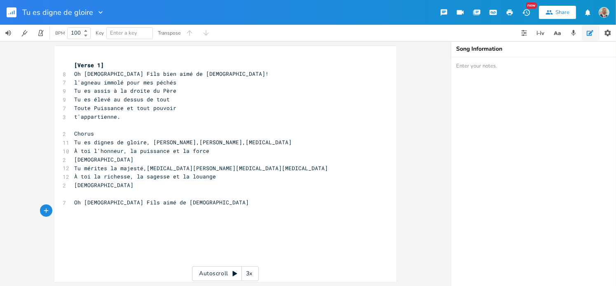
click at [482, 66] on textarea at bounding box center [533, 171] width 165 height 229
paste textarea "PSAUMES [DEMOGRAPHIC_DATA] 6:3, Appo4:8-11"
type textarea "PSAUMES [DEMOGRAPHIC_DATA] 6:3, Appo4:8-11"
click at [347, 100] on pre "Tu es élevé au dessus de tout" at bounding box center [221, 99] width 297 height 9
type textarea "[Verse 1]"
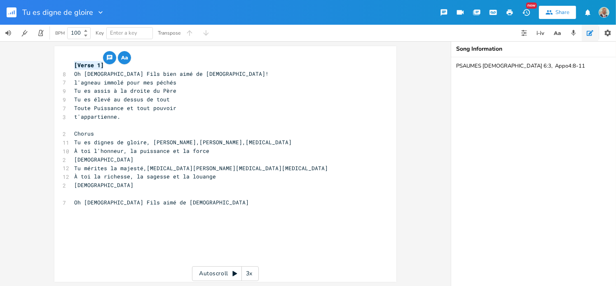
drag, startPoint x: 101, startPoint y: 65, endPoint x: 71, endPoint y: 64, distance: 29.7
click at [73, 64] on pre "[Verse 1]" at bounding box center [221, 65] width 297 height 9
type textarea "Chorus"
drag, startPoint x: 90, startPoint y: 133, endPoint x: 66, endPoint y: 133, distance: 23.9
click at [66, 133] on div "Chorus x [Verse 1] 8 Oh [DEMOGRAPHIC_DATA] Fils bien aimé de [DEMOGRAPHIC_DATA]…" at bounding box center [225, 164] width 342 height 236
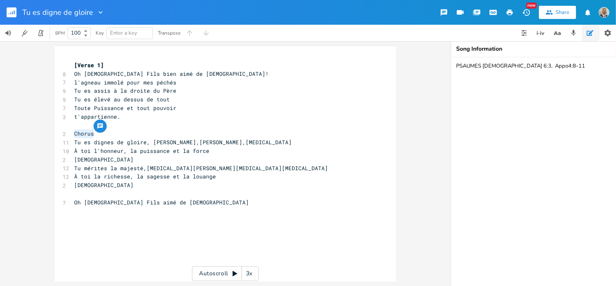
paste textarea
drag, startPoint x: 97, startPoint y: 133, endPoint x: 75, endPoint y: 132, distance: 21.9
click at [75, 132] on span "[Verse 1]" at bounding box center [89, 133] width 30 height 7
type textarea "Chorus"
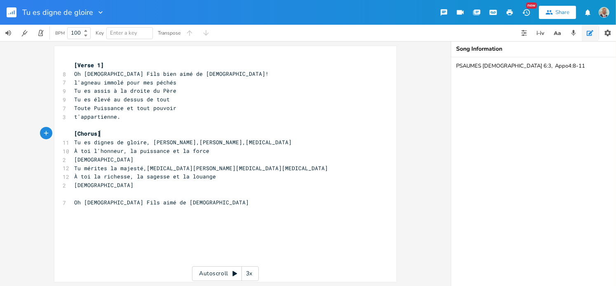
click at [101, 134] on pre "[Chorus]" at bounding box center [221, 133] width 297 height 9
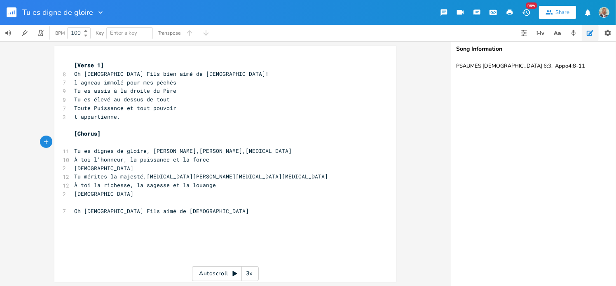
scroll to position [1, 0]
click at [14, 10] on rect "button" at bounding box center [12, 12] width 10 height 10
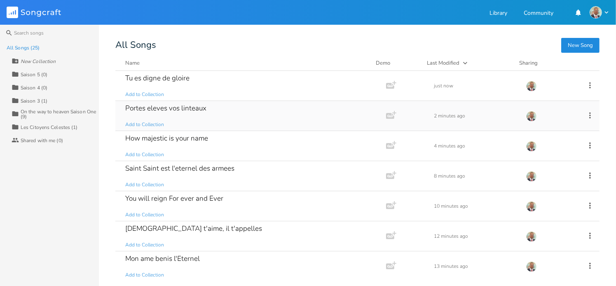
click at [166, 120] on div "Portes eleves vos linteaux Add to Collection" at bounding box center [249, 116] width 248 height 30
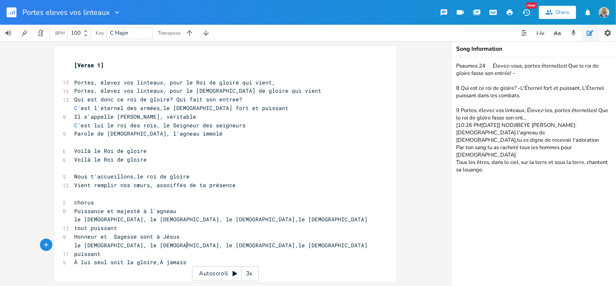
click at [187, 258] on pre "À lui seul soit la gloire,À jamais" at bounding box center [221, 262] width 297 height 9
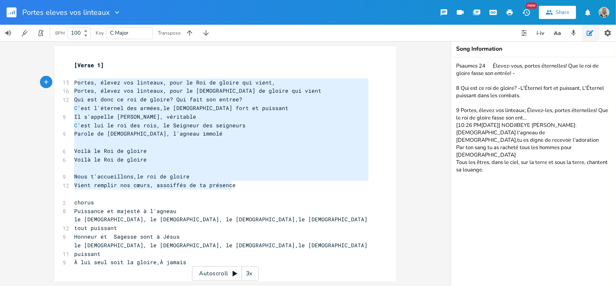
type textarea "Portes, élevez vos linteaux, pour le Roi de gloire qui vient, Portes, élevez vo…"
drag, startPoint x: 231, startPoint y: 188, endPoint x: 70, endPoint y: 79, distance: 194.2
click at [73, 79] on div "[Verse 1] ​ 15 Portes, élevez vos linteaux, pour le Roi de gloire qui vient, 16…" at bounding box center [221, 164] width 297 height 206
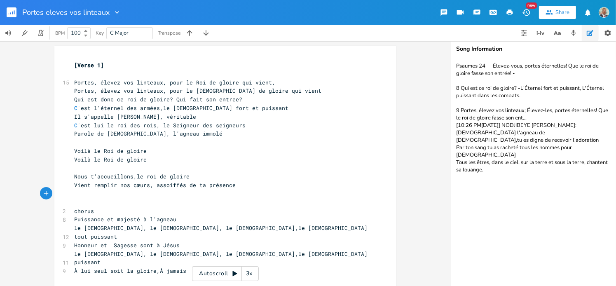
scroll to position [1, 0]
click at [12, 16] on rect "button" at bounding box center [12, 12] width 10 height 10
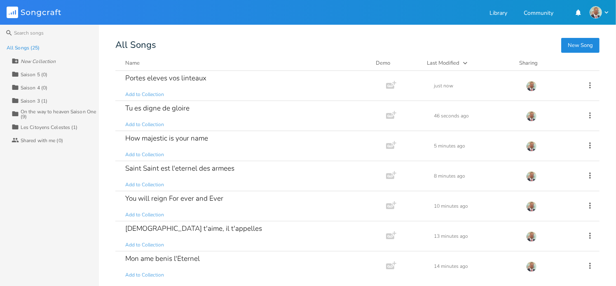
click at [569, 49] on button "New Song" at bounding box center [580, 45] width 38 height 15
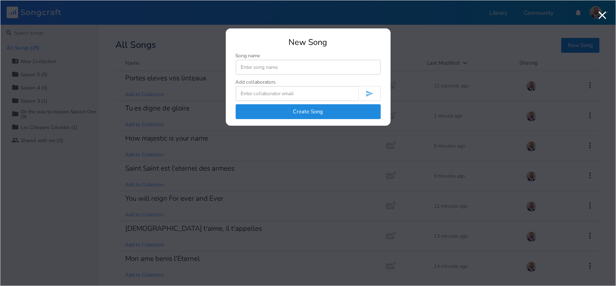
click at [264, 66] on input at bounding box center [308, 67] width 145 height 15
type input "Tout ce qui est en moi benisse ton saint nom"
click at [323, 112] on button "Create Song" at bounding box center [308, 111] width 145 height 15
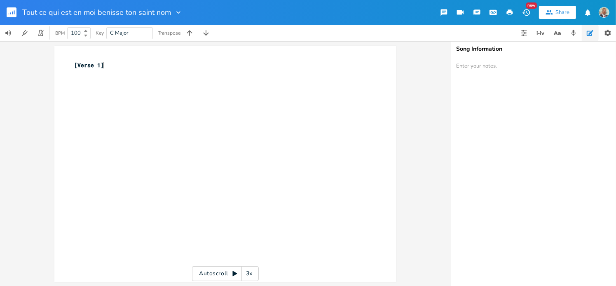
click at [253, 81] on div "xxxxxxxxxx [Verse 1] ​" at bounding box center [232, 171] width 318 height 225
click at [73, 75] on pre "​" at bounding box center [221, 74] width 297 height 9
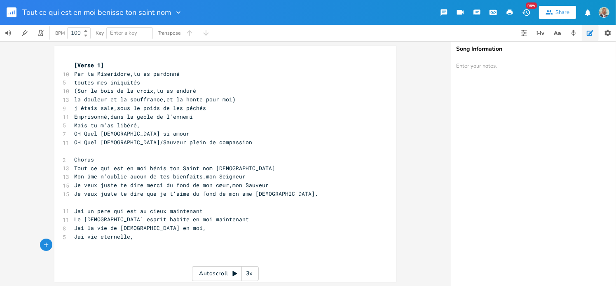
click at [496, 68] on textarea at bounding box center [533, 171] width 165 height 229
paste textarea "PSAUMES [DEMOGRAPHIC_DATA] 6:3, Appo4:8-11"
click at [433, 91] on div "xxxxxxxxxx [Verse 1] 10 Par ta Miseridore,tu as pardonné 5 toutes mes iniquités…" at bounding box center [225, 163] width 451 height 245
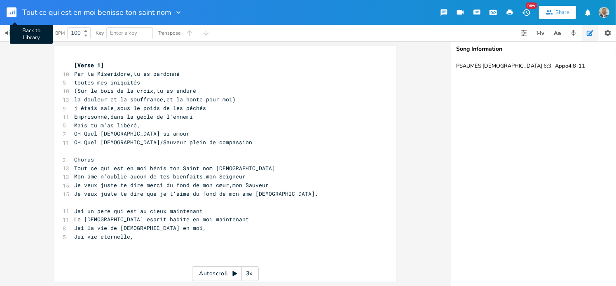
click at [10, 12] on icon "button" at bounding box center [10, 13] width 1 height 2
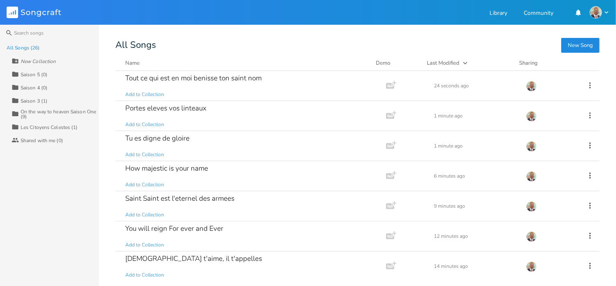
click at [569, 45] on button "New Song" at bounding box center [580, 45] width 38 height 15
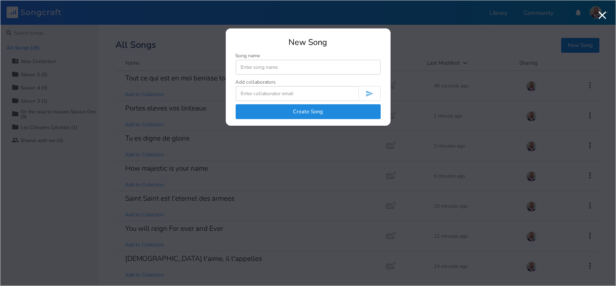
click at [257, 67] on input at bounding box center [308, 67] width 145 height 15
click at [292, 110] on button "Create Song" at bounding box center [308, 111] width 145 height 15
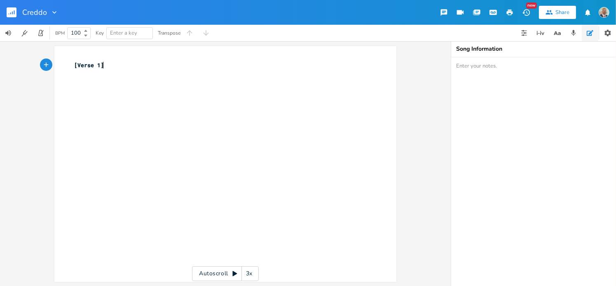
click at [117, 69] on pre "[Verse 1]" at bounding box center [221, 65] width 297 height 9
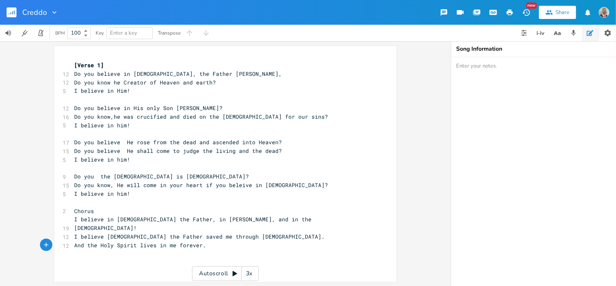
click at [471, 86] on textarea at bounding box center [533, 171] width 165 height 229
paste textarea "The [DEMOGRAPHIC_DATA] I believe in [DEMOGRAPHIC_DATA], the Father [PERSON_NAME…"
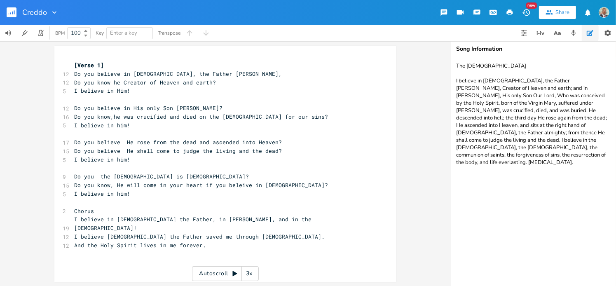
click at [10, 9] on rect "button" at bounding box center [12, 12] width 10 height 10
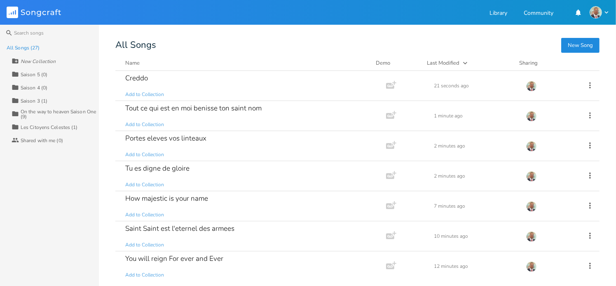
click at [568, 46] on button "New Song" at bounding box center [580, 45] width 38 height 15
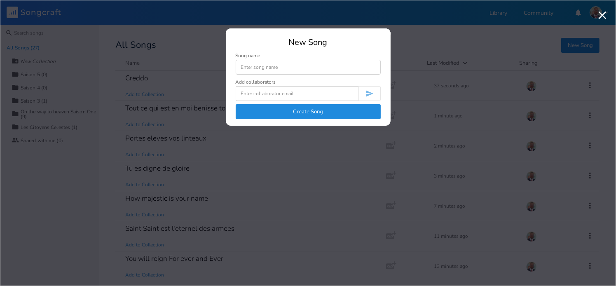
click at [281, 67] on input at bounding box center [308, 67] width 145 height 15
click at [313, 113] on button "Create Song" at bounding box center [308, 111] width 145 height 15
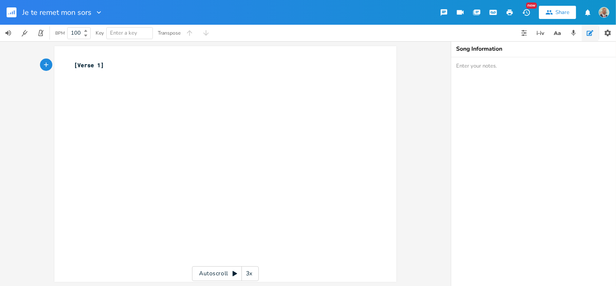
click at [117, 65] on pre "[Verse 1]" at bounding box center [221, 65] width 297 height 9
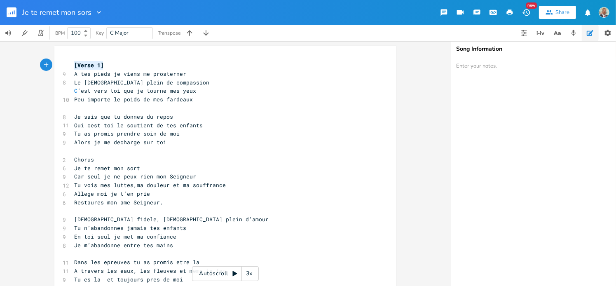
drag, startPoint x: 101, startPoint y: 63, endPoint x: 70, endPoint y: 62, distance: 31.3
click at [73, 62] on pre "[Verse 1]" at bounding box center [221, 65] width 297 height 9
click at [77, 108] on pre "​" at bounding box center [221, 108] width 297 height 9
paste textarea "1"
click at [94, 107] on span "[Verse 1]" at bounding box center [89, 107] width 30 height 7
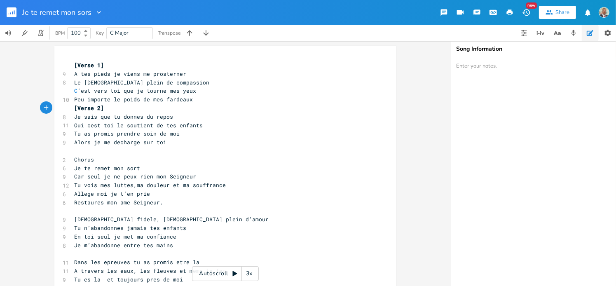
scroll to position [0, 2]
drag, startPoint x: 91, startPoint y: 160, endPoint x: 70, endPoint y: 160, distance: 21.4
click at [73, 160] on pre "Chorus" at bounding box center [221, 159] width 297 height 9
paste textarea
drag, startPoint x: 96, startPoint y: 158, endPoint x: 75, endPoint y: 159, distance: 21.0
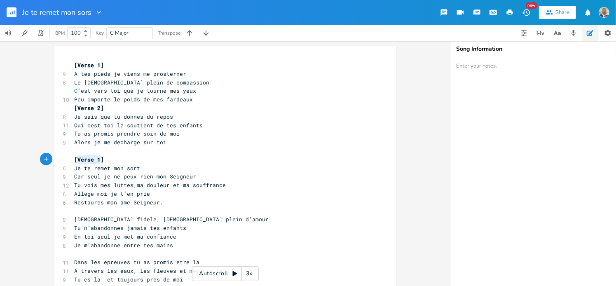
click at [75, 159] on span "[Verse 1]" at bounding box center [89, 159] width 30 height 7
click at [137, 159] on pre "[Chorus]" at bounding box center [221, 159] width 297 height 9
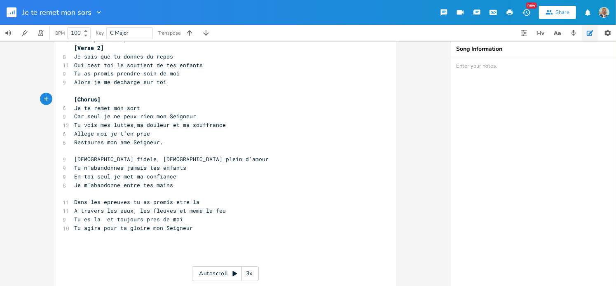
scroll to position [74, 0]
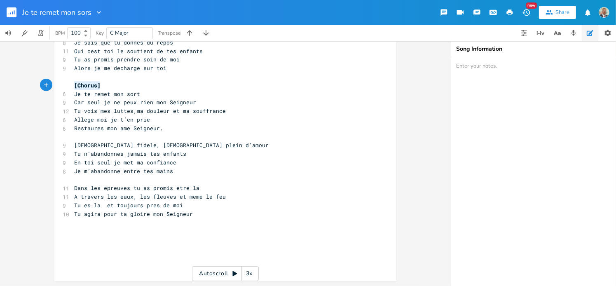
drag, startPoint x: 97, startPoint y: 84, endPoint x: 68, endPoint y: 84, distance: 28.8
click at [68, 84] on div "[Chorus] x [Verse 1] 9 A tes pieds je viens me prosterner 8 Le [DEMOGRAPHIC_DAT…" at bounding box center [225, 126] width 342 height 309
click at [86, 136] on pre "​" at bounding box center [221, 137] width 297 height 9
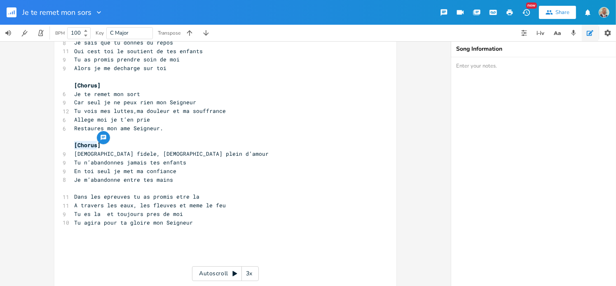
drag, startPoint x: 94, startPoint y: 144, endPoint x: 73, endPoint y: 143, distance: 21.4
click at [74, 143] on span "[Chorus]" at bounding box center [87, 144] width 26 height 7
click at [135, 129] on span "Restaures mon ame Seigneur." at bounding box center [118, 127] width 89 height 7
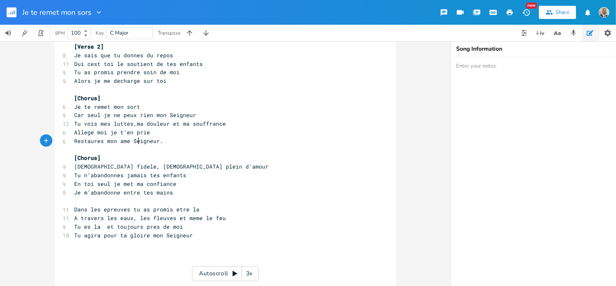
scroll to position [0, 0]
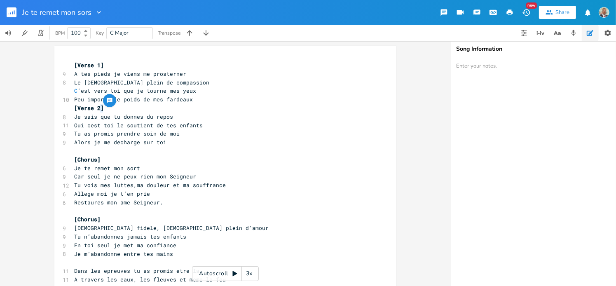
click at [98, 107] on pre "[Verse 2]" at bounding box center [221, 108] width 297 height 9
drag, startPoint x: 102, startPoint y: 109, endPoint x: 69, endPoint y: 109, distance: 33.0
click at [69, 109] on div "[Verse 2] x [Verse 1] 9 A tes pieds je viens me prosterner 8 Le [DEMOGRAPHIC_DA…" at bounding box center [225, 205] width 342 height 318
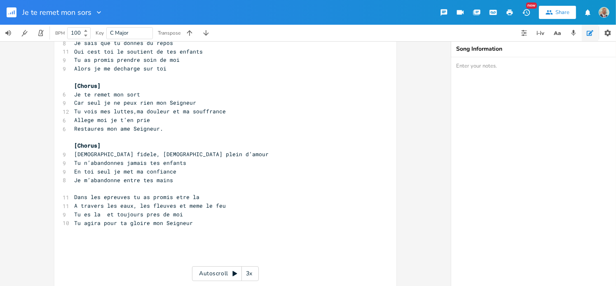
scroll to position [82, 0]
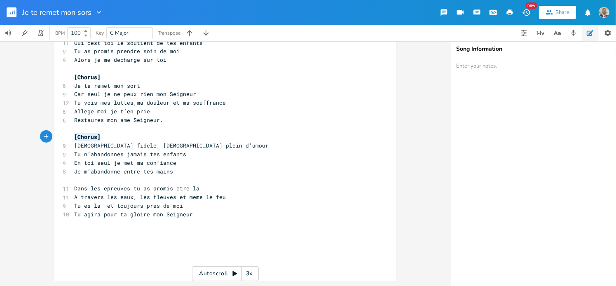
drag, startPoint x: 98, startPoint y: 137, endPoint x: 64, endPoint y: 136, distance: 33.4
click at [64, 136] on div "[Chorus] x [Verse 1] 9 A tes pieds je viens me prosterner 8 Le [DEMOGRAPHIC_DAT…" at bounding box center [225, 123] width 342 height 318
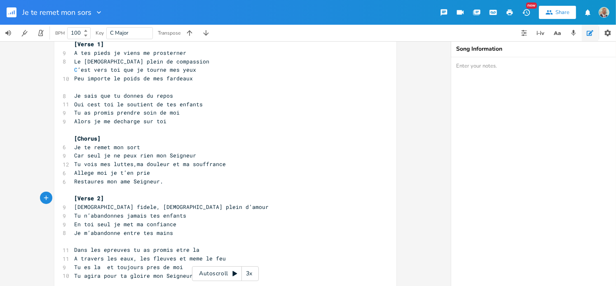
scroll to position [0, 0]
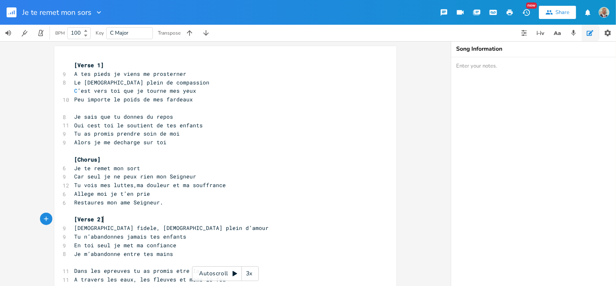
click at [457, 67] on textarea at bounding box center [533, 171] width 165 height 229
paste textarea "1Pierre 5:7, PS 55:23, [PERSON_NAME] 11:28-30, [PERSON_NAME] 41:10 Ésaïe 43 43 …"
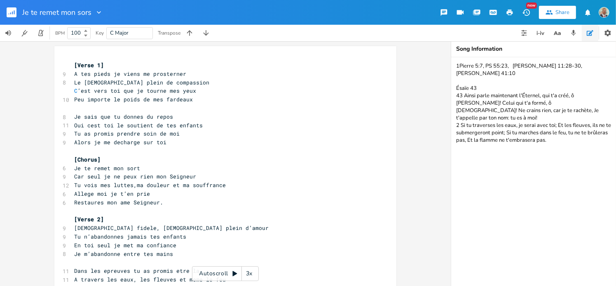
click at [407, 117] on div "x [Verse 1] 9 A tes pieds je viens me prosterner 8 Le [DEMOGRAPHIC_DATA] plein …" at bounding box center [225, 163] width 451 height 245
click at [16, 12] on rect "button" at bounding box center [12, 12] width 10 height 10
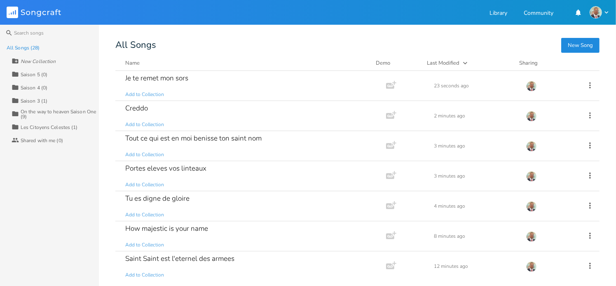
click at [569, 42] on button "New Song" at bounding box center [580, 45] width 38 height 15
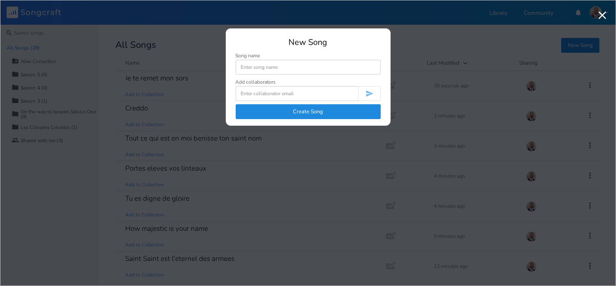
click at [254, 66] on input at bounding box center [308, 67] width 145 height 15
click at [304, 111] on button "Create Song" at bounding box center [308, 111] width 145 height 15
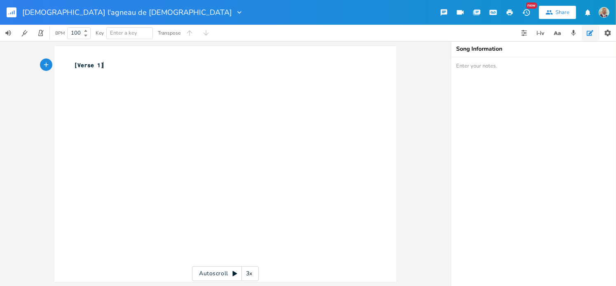
click at [114, 70] on pre "​" at bounding box center [221, 74] width 297 height 9
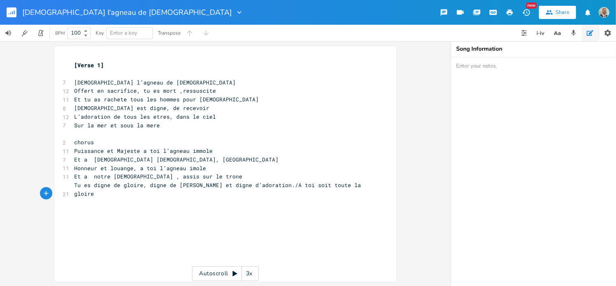
click at [470, 67] on textarea at bounding box center [533, 171] width 165 height 229
paste textarea "Appo 5:9-14, 11:15,19:6-7 , 4:8-11"
click at [426, 83] on div "xxxxxxxxxx [Verse 1] ​ 7 [DEMOGRAPHIC_DATA] l’agneau de [DEMOGRAPHIC_DATA] 12 O…" at bounding box center [225, 163] width 451 height 245
click at [12, 12] on rect "button" at bounding box center [12, 12] width 10 height 10
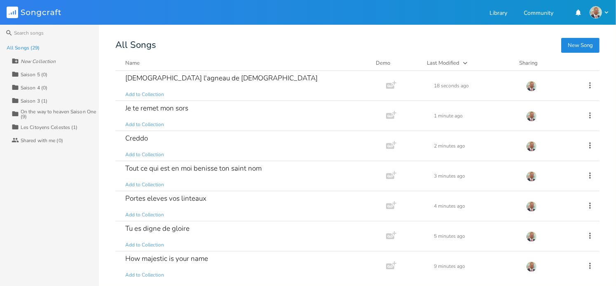
click at [585, 46] on button "New Song" at bounding box center [580, 45] width 38 height 15
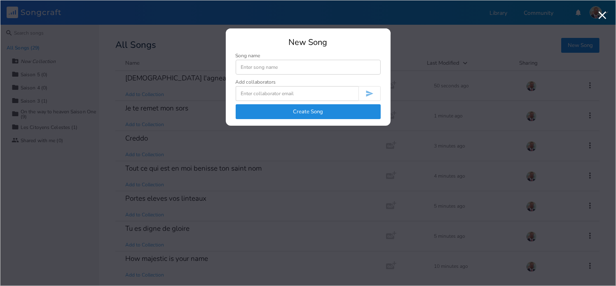
click at [243, 68] on input at bounding box center [308, 67] width 145 height 15
click at [287, 113] on button "Create Song" at bounding box center [308, 111] width 145 height 15
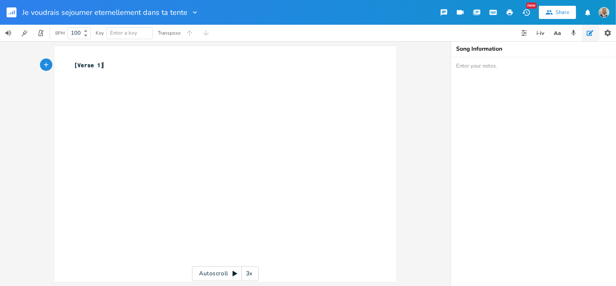
click at [117, 68] on pre "[Verse 1]" at bounding box center [221, 65] width 297 height 9
paste textarea "]"
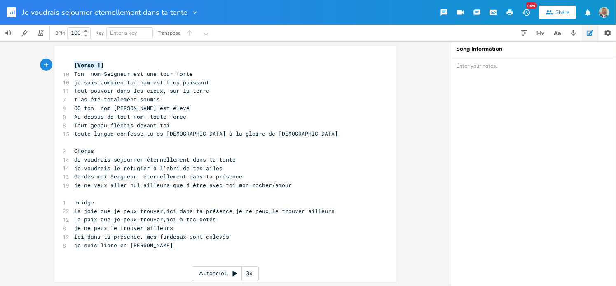
drag, startPoint x: 102, startPoint y: 65, endPoint x: 60, endPoint y: 62, distance: 42.1
click at [60, 62] on div "[Verse 1] x [Verse 1] 10 Ton nom Seigneur est une tour forte 10 je sais combien…" at bounding box center [225, 164] width 342 height 236
drag, startPoint x: 90, startPoint y: 150, endPoint x: 58, endPoint y: 147, distance: 32.7
click at [58, 147] on div "Chorus x [Verse 1] 10 Ton nom Seigneur est une tour forte 10 je sais combien to…" at bounding box center [225, 164] width 342 height 236
paste textarea
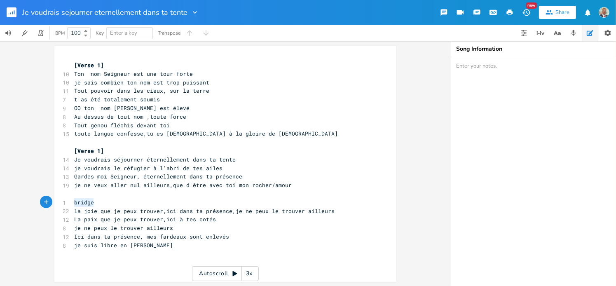
drag, startPoint x: 91, startPoint y: 201, endPoint x: 66, endPoint y: 201, distance: 26.0
click at [66, 201] on div "bridge x [Verse 1] 10 Ton nom Seigneur est une tour forte 10 je sais combien to…" at bounding box center [225, 164] width 342 height 236
paste textarea
drag, startPoint x: 97, startPoint y: 202, endPoint x: 73, endPoint y: 201, distance: 23.5
click at [74, 201] on span "[Verse 1]" at bounding box center [89, 202] width 30 height 7
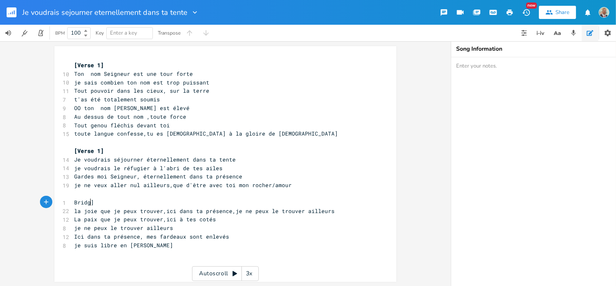
scroll to position [0, 16]
drag, startPoint x: 105, startPoint y: 201, endPoint x: 60, endPoint y: 201, distance: 44.5
click at [73, 201] on div "1 Bridge]" at bounding box center [221, 202] width 297 height 9
paste textarea
click at [97, 203] on span "[Verse 1]" at bounding box center [89, 202] width 30 height 7
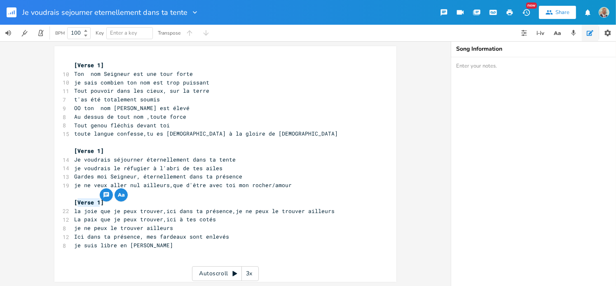
drag, startPoint x: 96, startPoint y: 201, endPoint x: 75, endPoint y: 200, distance: 21.0
click at [75, 200] on span "[Verse 1]" at bounding box center [89, 202] width 30 height 7
drag, startPoint x: 96, startPoint y: 151, endPoint x: 75, endPoint y: 150, distance: 21.1
click at [75, 150] on span "[Verse 1]" at bounding box center [89, 150] width 30 height 7
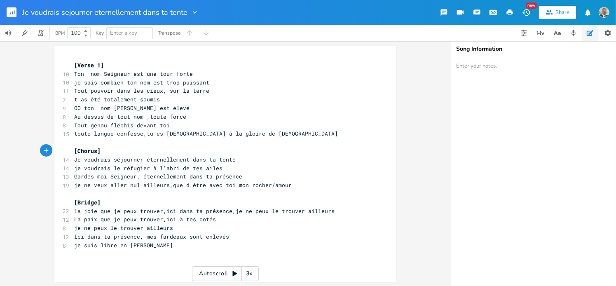
click at [112, 147] on pre "[Chorus]" at bounding box center [221, 151] width 297 height 9
click at [464, 66] on textarea at bounding box center [533, 171] width 165 height 229
paste textarea "PSAUMES [DEMOGRAPHIC_DATA] 91:2, 14-16 ESV"
click at [356, 82] on pre "je sais combien ton nom est trop puissant" at bounding box center [221, 82] width 297 height 9
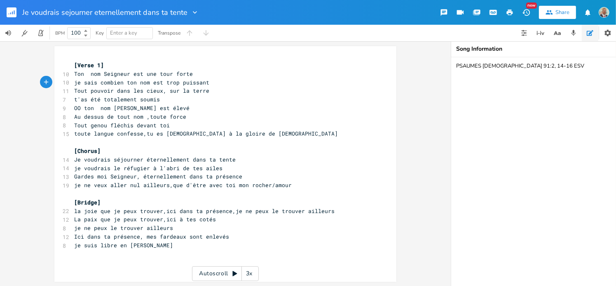
click at [174, 253] on pre "​" at bounding box center [221, 254] width 297 height 9
click at [172, 245] on pre "je suis libre en [PERSON_NAME]" at bounding box center [221, 245] width 297 height 9
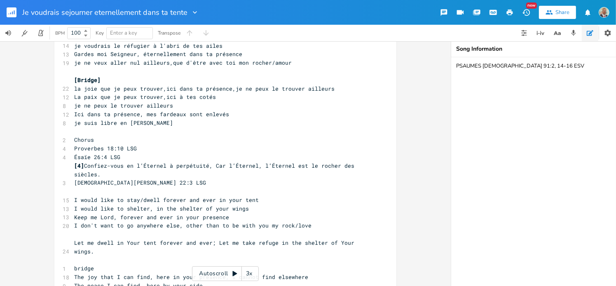
scroll to position [99, 0]
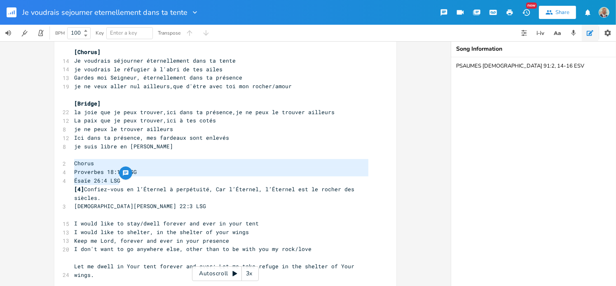
drag, startPoint x: 118, startPoint y: 180, endPoint x: 72, endPoint y: 167, distance: 47.6
click at [73, 167] on div "[Verse 1] 10 Ton nom Seigneur est une tour forte 10 je sais combien ton nom est…" at bounding box center [221, 163] width 297 height 402
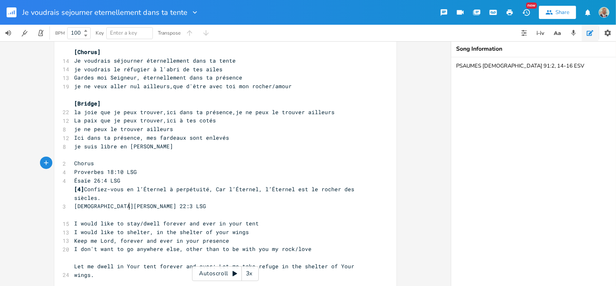
click at [126, 210] on pre "[DEMOGRAPHIC_DATA][PERSON_NAME] 22:3 LSG" at bounding box center [221, 206] width 297 height 9
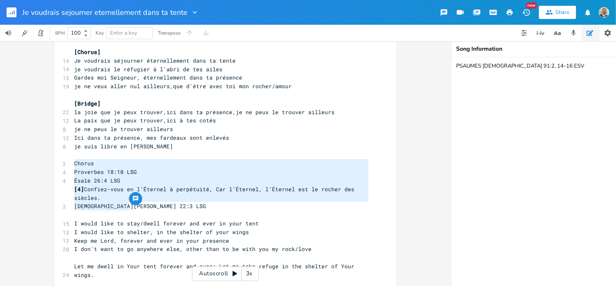
drag, startPoint x: 127, startPoint y: 208, endPoint x: 71, endPoint y: 163, distance: 71.9
click at [73, 163] on div "[Verse 1] 10 Ton nom Seigneur est une tour forte 10 je sais combien ton nom est…" at bounding box center [221, 163] width 297 height 402
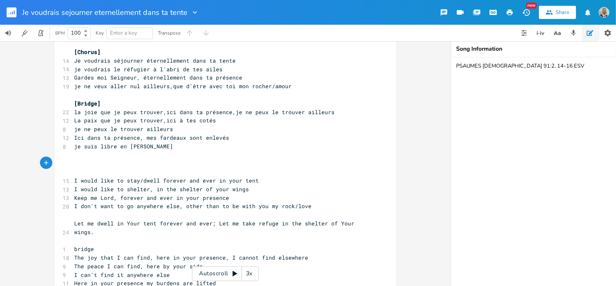
click at [482, 75] on textarea "PSAUMES [DEMOGRAPHIC_DATA] 91:2, 14-16 ESV" at bounding box center [533, 171] width 165 height 229
paste textarea "Chorus Proverbes 18:10 LSG Ésaïe 26:4 LSG [4] Confiez-vous en l’Éternel à perpé…"
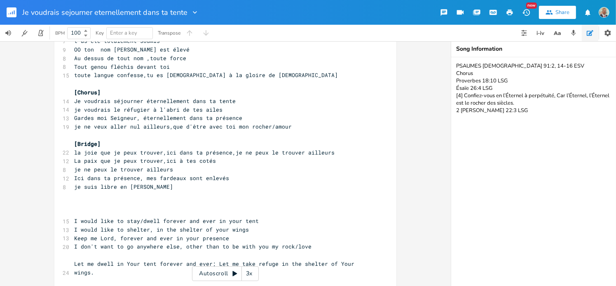
scroll to position [58, 0]
click at [75, 206] on pre "​" at bounding box center [221, 204] width 297 height 9
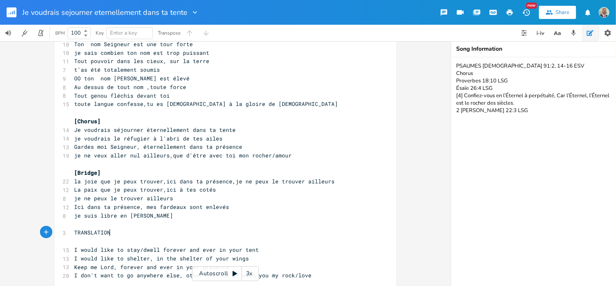
scroll to position [0, 0]
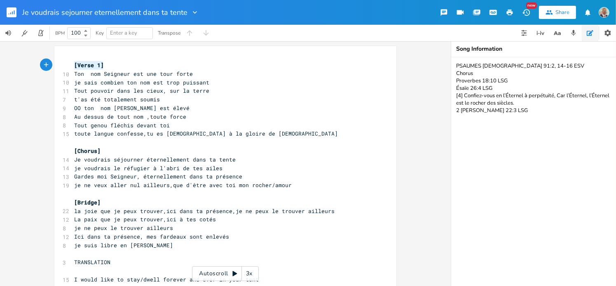
drag, startPoint x: 102, startPoint y: 65, endPoint x: 66, endPoint y: 63, distance: 36.7
click at [66, 63] on div "[Verse 1] x [Verse 1] 10 Ton nom Seigneur est une tour forte 10 je sais combien…" at bounding box center [225, 239] width 342 height 386
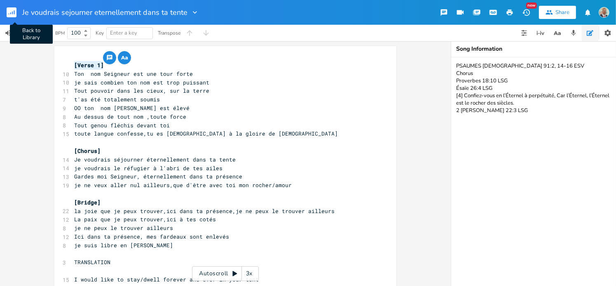
click at [14, 12] on icon "button" at bounding box center [14, 12] width 1 height 4
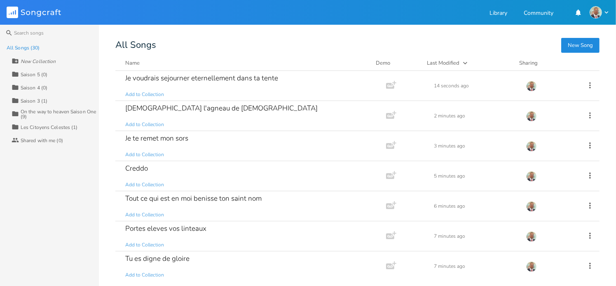
click at [568, 45] on button "New Song" at bounding box center [580, 45] width 38 height 15
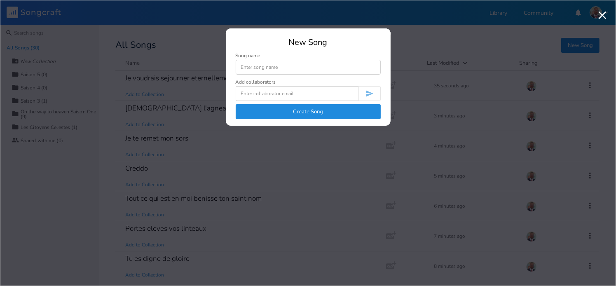
click at [252, 67] on input at bounding box center [308, 67] width 145 height 15
click at [281, 106] on button "Create Song" at bounding box center [308, 111] width 145 height 15
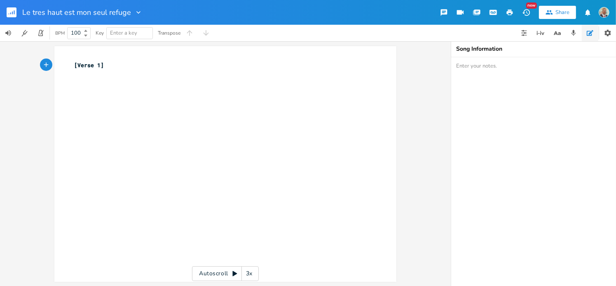
click at [118, 67] on pre "[Verse 1]" at bounding box center [221, 65] width 297 height 9
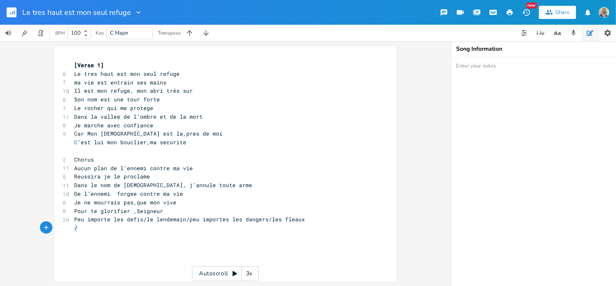
drag, startPoint x: 78, startPoint y: 228, endPoint x: 70, endPoint y: 229, distance: 7.9
click at [73, 229] on pre "/" at bounding box center [221, 228] width 297 height 9
click at [159, 211] on pre "Pour te glorifier ,Seigneur" at bounding box center [221, 211] width 297 height 9
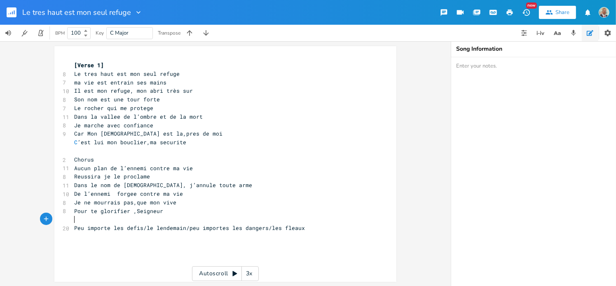
click at [140, 227] on span "Peu importe les defis/le lendemain/peu importes les dangers/les fleaux" at bounding box center [189, 227] width 231 height 7
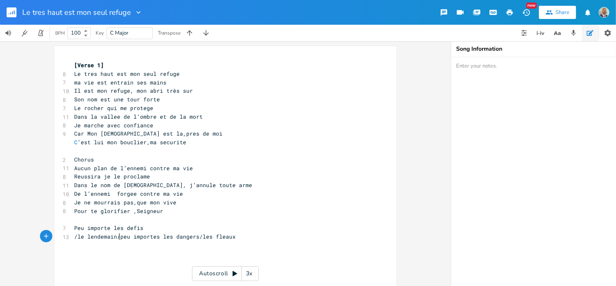
click at [116, 237] on span "/le lendemain/peu importes les dangers/les fleaux" at bounding box center [154, 236] width 161 height 7
click at [74, 236] on span "/le lendemain/" at bounding box center [97, 236] width 46 height 7
click at [74, 237] on span "/le lendemain/" at bounding box center [97, 236] width 46 height 7
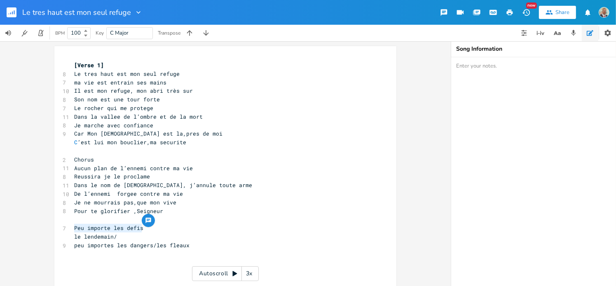
drag, startPoint x: 72, startPoint y: 229, endPoint x: 145, endPoint y: 228, distance: 73.3
click at [145, 228] on pre "Peu importe les defis" at bounding box center [221, 228] width 297 height 9
click at [73, 237] on pre "le lendemain/" at bounding box center [221, 236] width 297 height 9
click at [184, 237] on span "Peu importe les defis le lendemain/" at bounding box center [131, 236] width 115 height 7
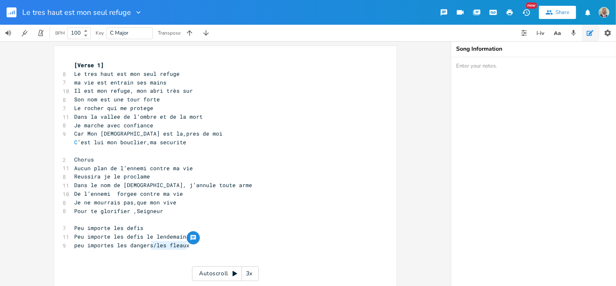
drag, startPoint x: 183, startPoint y: 247, endPoint x: 150, endPoint y: 244, distance: 33.9
click at [150, 244] on span "peu importes les dangers/les fleaux" at bounding box center [131, 244] width 115 height 7
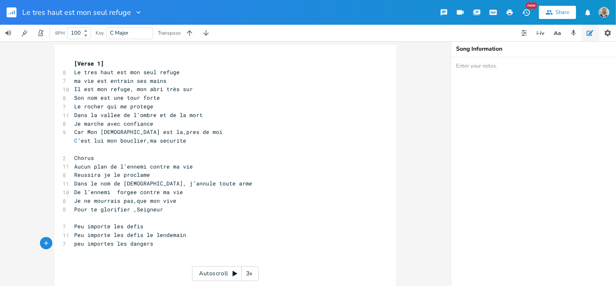
scroll to position [0, 0]
click at [480, 83] on textarea at bounding box center [533, 171] width 165 height 229
paste textarea "Lorem ips dolorsi amet c'adip el Sedd Eius Tempor i u'labor et Dolo Magnaali. 1…"
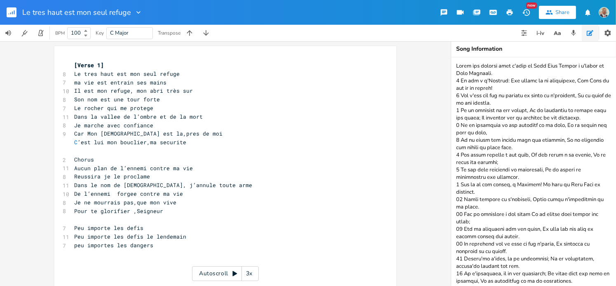
click at [458, 66] on textarea at bounding box center [533, 171] width 165 height 229
click at [456, 66] on textarea at bounding box center [533, 171] width 165 height 229
paste textarea "PSAUMES [DEMOGRAPHIC_DATA] 91:2, 14-16 ESV"
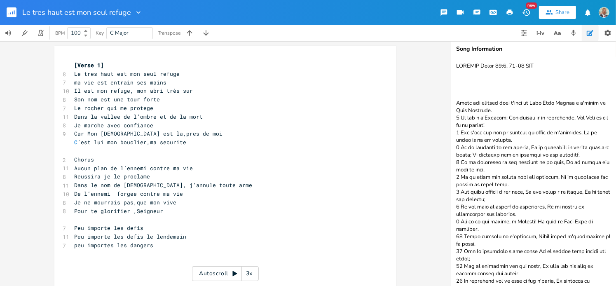
click at [472, 92] on textarea at bounding box center [533, 171] width 165 height 229
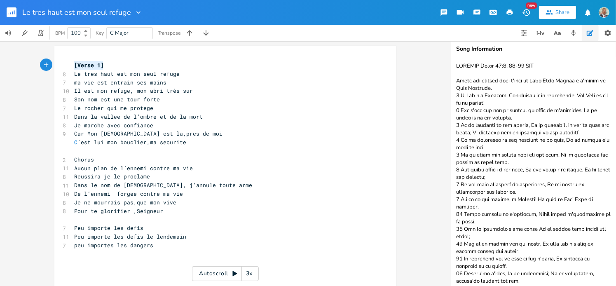
drag, startPoint x: 102, startPoint y: 65, endPoint x: 61, endPoint y: 65, distance: 41.2
click at [61, 65] on div "[Verse 1] x [Verse 1] 8 Le tres haut est mon seul refuge 7 ma vie est entrain s…" at bounding box center [225, 170] width 342 height 249
drag, startPoint x: 92, startPoint y: 161, endPoint x: 63, endPoint y: 157, distance: 29.9
click at [73, 157] on div "2 Chorus" at bounding box center [221, 159] width 297 height 9
paste textarea
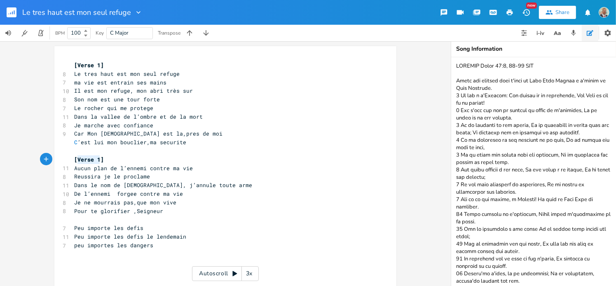
drag, startPoint x: 96, startPoint y: 159, endPoint x: 75, endPoint y: 158, distance: 21.5
click at [75, 158] on span "[Verse 1]" at bounding box center [89, 159] width 30 height 7
click at [244, 183] on pre "Dans le nom de [DEMOGRAPHIC_DATA], j’annule toute arme" at bounding box center [221, 185] width 297 height 9
click at [9, 9] on rect "button" at bounding box center [12, 12] width 10 height 10
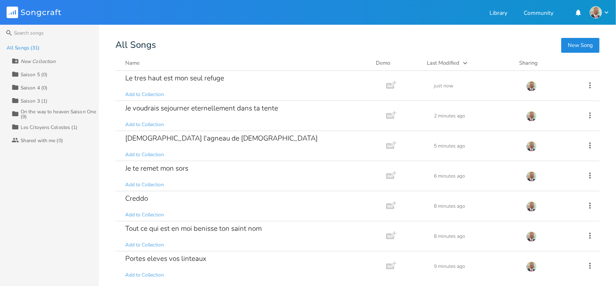
click at [572, 41] on button "New Song" at bounding box center [580, 45] width 38 height 15
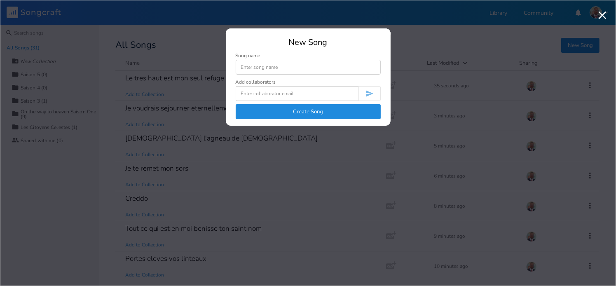
click at [241, 68] on input at bounding box center [308, 67] width 145 height 15
click at [298, 116] on button "Create Song" at bounding box center [308, 111] width 145 height 15
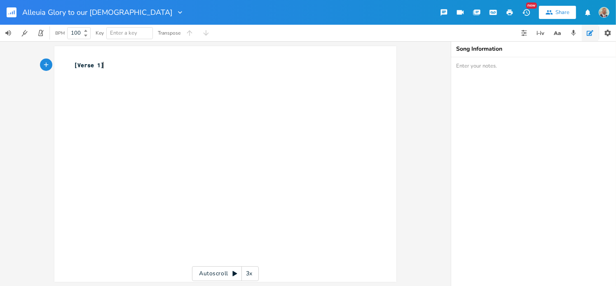
click at [113, 68] on pre "[Verse 1]" at bounding box center [221, 65] width 297 height 9
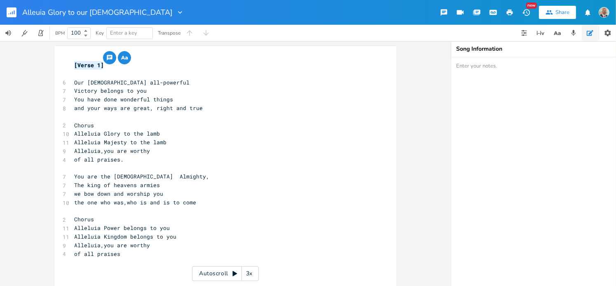
drag, startPoint x: 102, startPoint y: 65, endPoint x: 68, endPoint y: 66, distance: 33.8
click at [68, 66] on div "[Verse 1] x [Verse 1] ​ 6 Our [DEMOGRAPHIC_DATA] all-powerful 7 Victory belongs…" at bounding box center [225, 166] width 342 height 241
drag, startPoint x: 91, startPoint y: 126, endPoint x: 55, endPoint y: 126, distance: 35.4
click at [55, 126] on div "Chorus x [Verse 1] ​ 6 Our [DEMOGRAPHIC_DATA] all-powerful 7 Victory belongs to…" at bounding box center [225, 166] width 342 height 241
drag, startPoint x: 97, startPoint y: 124, endPoint x: 76, endPoint y: 126, distance: 21.5
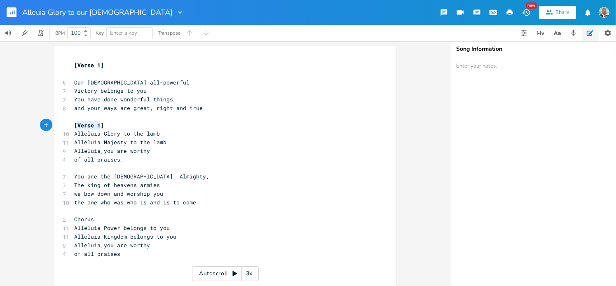
click at [76, 126] on span "[Verse 1]" at bounding box center [89, 125] width 30 height 7
drag, startPoint x: 103, startPoint y: 64, endPoint x: 58, endPoint y: 66, distance: 45.8
click at [58, 66] on div "[Verse 1] x [Verse 1] ​ 6 Our [DEMOGRAPHIC_DATA] all-powerful 7 Victory belongs…" at bounding box center [225, 166] width 342 height 241
click at [89, 171] on pre "​" at bounding box center [221, 168] width 297 height 9
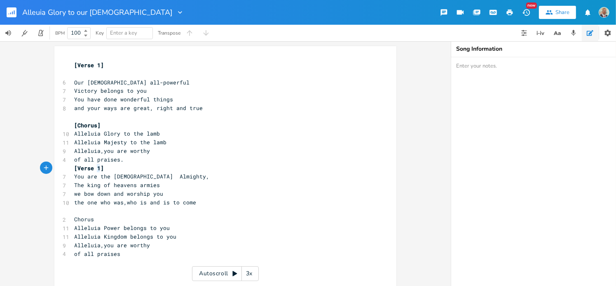
click at [94, 168] on span "[Verse 1]" at bounding box center [89, 167] width 30 height 7
drag, startPoint x: 101, startPoint y: 126, endPoint x: 58, endPoint y: 124, distance: 42.1
click at [58, 124] on div "[Chorus] x [Verse 1] ​ 6 Our [DEMOGRAPHIC_DATA] all-powerful 7 Victory belongs …" at bounding box center [225, 166] width 342 height 241
drag, startPoint x: 94, startPoint y: 221, endPoint x: 64, endPoint y: 220, distance: 30.1
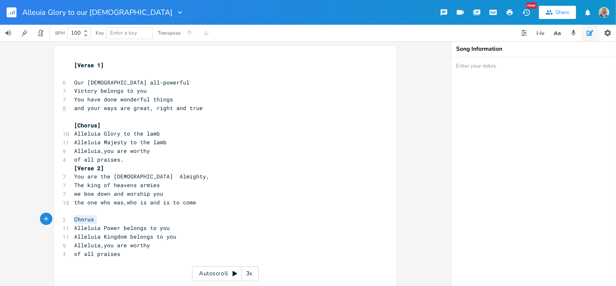
click at [64, 220] on div "Chorus x [Verse 1] ​ 6 Our [DEMOGRAPHIC_DATA] all-powerful 7 Victory belongs to…" at bounding box center [225, 166] width 342 height 241
drag, startPoint x: 98, startPoint y: 124, endPoint x: 66, endPoint y: 124, distance: 32.1
click at [66, 124] on div "[Chorus] x [Verse 1] ​ 6 Our [DEMOGRAPHIC_DATA] all-powerful 7 Victory belongs …" at bounding box center [225, 166] width 342 height 241
drag, startPoint x: 91, startPoint y: 220, endPoint x: 64, endPoint y: 217, distance: 27.3
click at [64, 217] on div "Chorus x [Verse 1] ​ 6 Our [DEMOGRAPHIC_DATA] all-powerful 7 Victory belongs to…" at bounding box center [225, 166] width 342 height 241
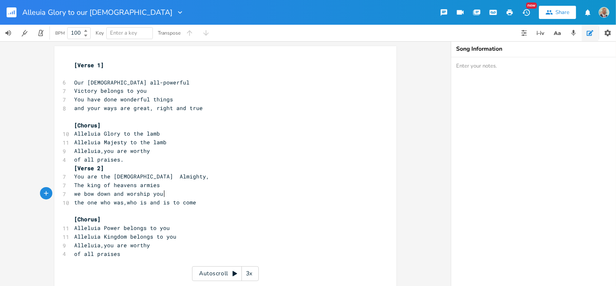
click at [250, 190] on pre "we bow down and worship you" at bounding box center [221, 194] width 297 height 9
click at [13, 13] on rect "button" at bounding box center [12, 12] width 10 height 10
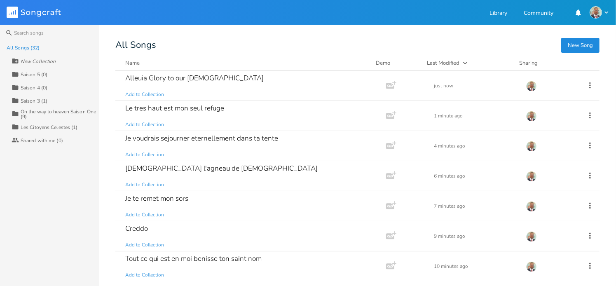
click at [580, 46] on button "New Song" at bounding box center [580, 45] width 38 height 15
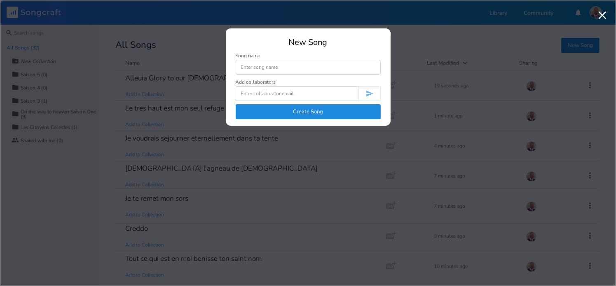
click at [266, 65] on input at bounding box center [308, 67] width 145 height 15
click at [319, 112] on button "Create Song" at bounding box center [308, 111] width 145 height 15
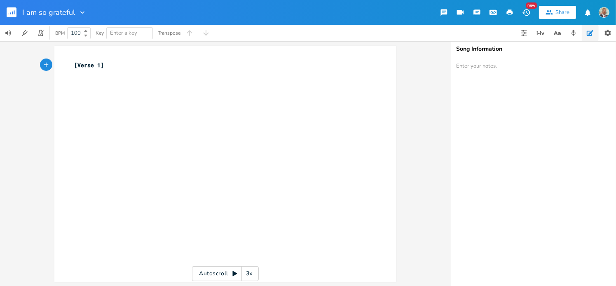
click at [115, 70] on pre "​" at bounding box center [221, 74] width 297 height 9
paste textarea "]"
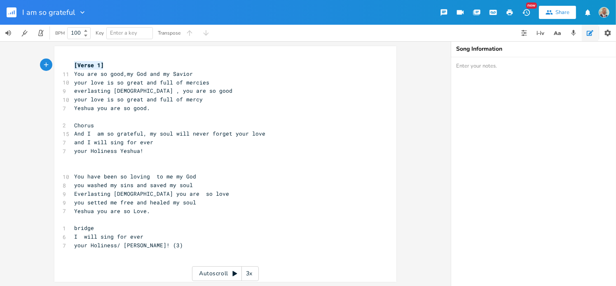
drag, startPoint x: 103, startPoint y: 63, endPoint x: 49, endPoint y: 65, distance: 53.6
click at [54, 65] on div "[Verse 1] x [Verse 1] 11 You are so good,my [DEMOGRAPHIC_DATA] and my Savior 10…" at bounding box center [225, 164] width 342 height 236
drag, startPoint x: 91, startPoint y: 125, endPoint x: 69, endPoint y: 127, distance: 22.8
click at [69, 127] on div "Chorus x [Verse 1] 11 You are so good,my [DEMOGRAPHIC_DATA] and my Savior 10 yo…" at bounding box center [225, 164] width 342 height 236
paste textarea
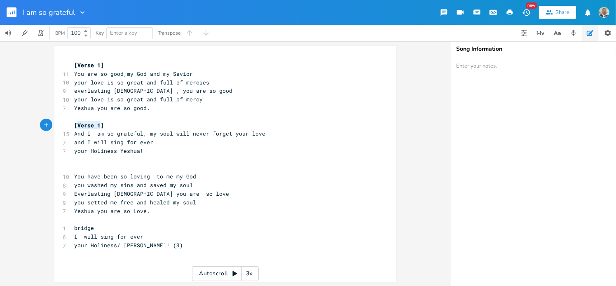
drag, startPoint x: 98, startPoint y: 124, endPoint x: 75, endPoint y: 125, distance: 23.1
click at [75, 125] on span "[Verse 1]" at bounding box center [89, 125] width 30 height 7
click at [84, 161] on pre "​" at bounding box center [221, 159] width 297 height 9
drag, startPoint x: 102, startPoint y: 64, endPoint x: 65, endPoint y: 66, distance: 37.2
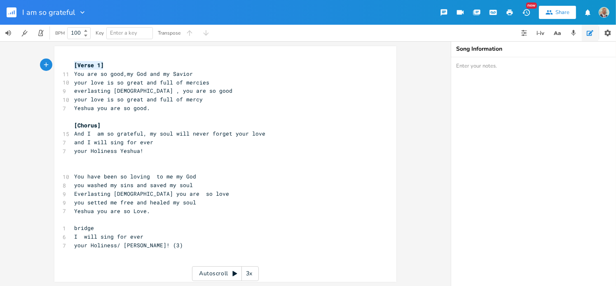
click at [65, 66] on div "[Verse 1] x [Verse 1] 11 You are so good,my [DEMOGRAPHIC_DATA] and my Savior 10…" at bounding box center [225, 164] width 342 height 236
click at [74, 166] on pre "​" at bounding box center [221, 168] width 297 height 9
paste textarea "1"
click at [96, 167] on span "[Verse 1]" at bounding box center [89, 167] width 30 height 7
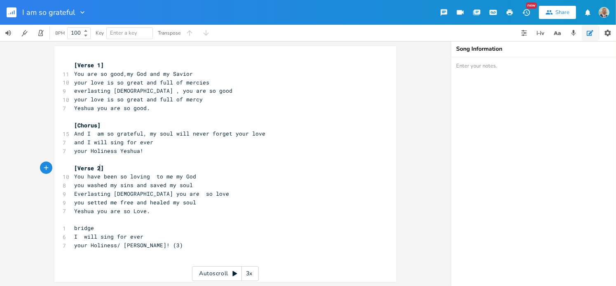
click at [133, 168] on pre "[Verse 2]" at bounding box center [221, 168] width 297 height 9
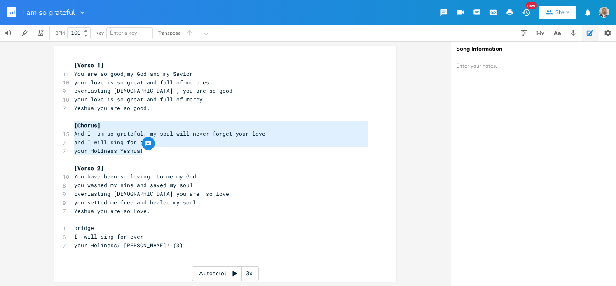
drag, startPoint x: 141, startPoint y: 151, endPoint x: 69, endPoint y: 126, distance: 76.1
click at [69, 126] on div "[Chorus] And I am so grateful, my soul will never forget your love and I will s…" at bounding box center [225, 164] width 342 height 236
click at [73, 221] on pre "​" at bounding box center [221, 219] width 297 height 9
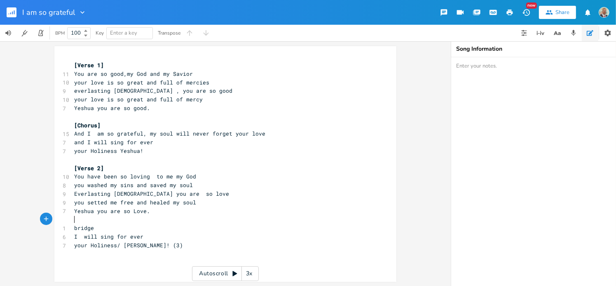
paste textarea "s]"
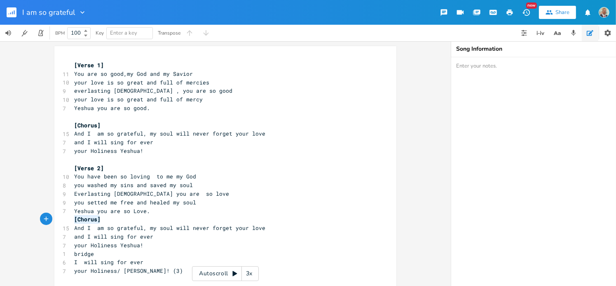
drag, startPoint x: 96, startPoint y: 221, endPoint x: 64, endPoint y: 223, distance: 32.2
click at [64, 223] on div "[Chorus] x [Verse 1] 11 You are so good,my God and my Savior 10 your love is so…" at bounding box center [225, 175] width 342 height 258
drag, startPoint x: 92, startPoint y: 253, endPoint x: 69, endPoint y: 255, distance: 23.5
click at [69, 255] on div "bridge x [Verse 1] 11 You are so good,my [DEMOGRAPHIC_DATA] and my Savior 10 yo…" at bounding box center [225, 175] width 342 height 258
paste textarea
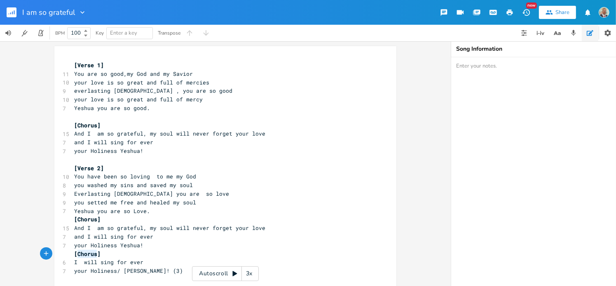
drag, startPoint x: 93, startPoint y: 254, endPoint x: 76, endPoint y: 254, distance: 17.3
click at [76, 254] on span "[Chorus]" at bounding box center [87, 253] width 26 height 7
click at [293, 203] on pre "you setted me free and healed my soul" at bounding box center [221, 202] width 297 height 9
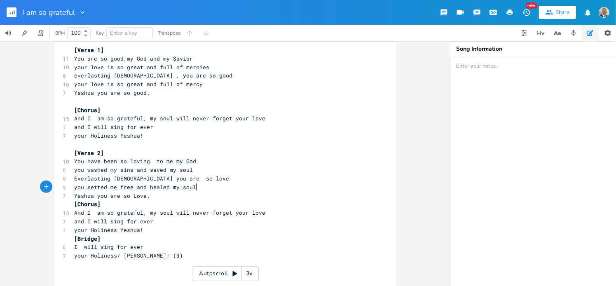
scroll to position [23, 0]
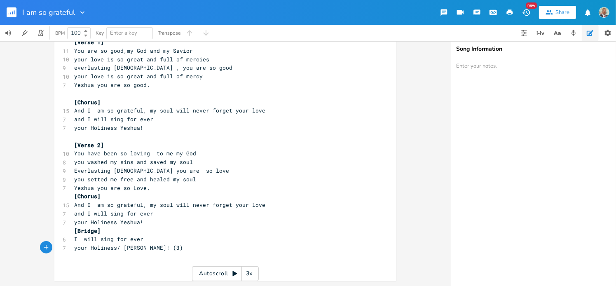
click at [161, 251] on pre "your Holiness/ [PERSON_NAME]! (3)" at bounding box center [221, 247] width 297 height 9
click at [98, 262] on pre "​" at bounding box center [221, 265] width 297 height 9
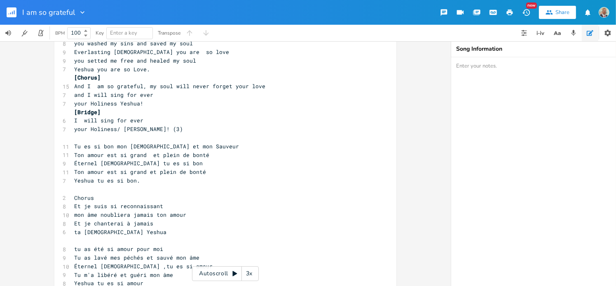
scroll to position [101, 0]
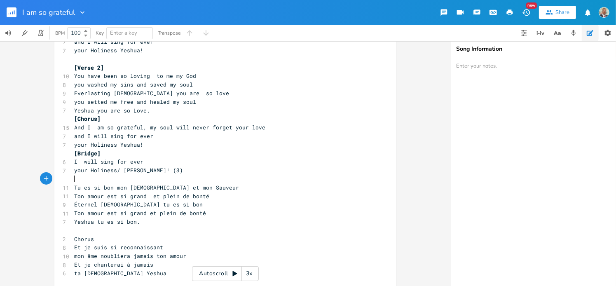
click at [88, 178] on pre "​" at bounding box center [221, 179] width 297 height 9
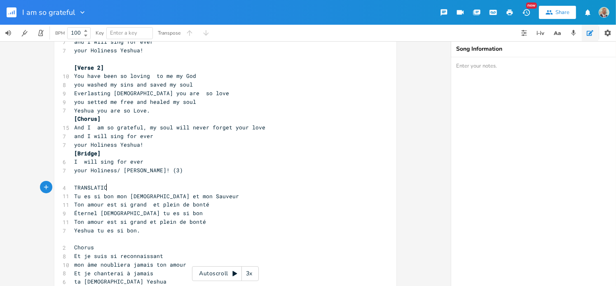
scroll to position [0, 37]
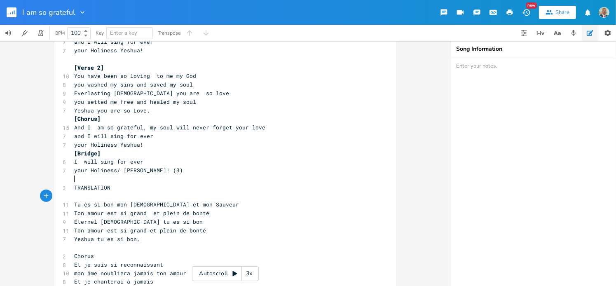
click at [210, 178] on pre "​" at bounding box center [221, 179] width 297 height 9
click at [479, 71] on textarea at bounding box center [533, 171] width 165 height 229
paste textarea "PSAUMES [DEMOGRAPHIC_DATA] 119:68a) [DEMOGRAPHIC_DATA] 107:8 [DEMOGRAPHIC_DATA]"
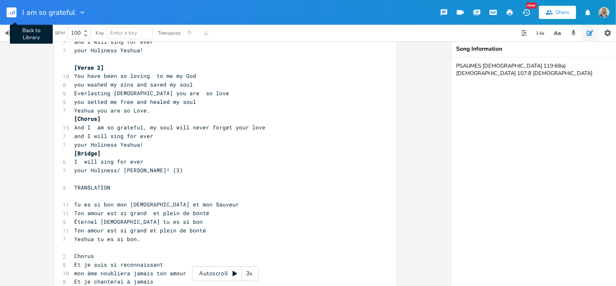
click at [13, 14] on rect "button" at bounding box center [12, 12] width 10 height 10
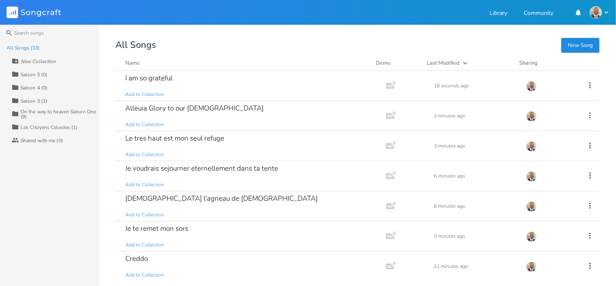
click at [567, 43] on button "New Song" at bounding box center [580, 45] width 38 height 15
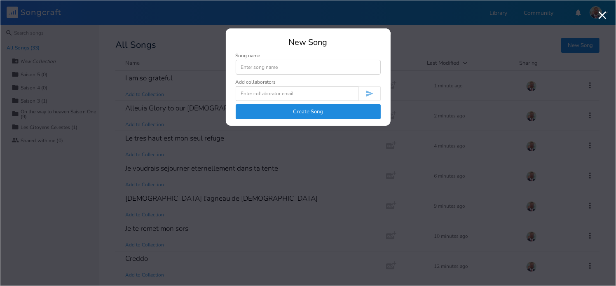
click at [262, 67] on input at bounding box center [308, 67] width 145 height 15
click at [287, 114] on button "Create Song" at bounding box center [308, 111] width 145 height 15
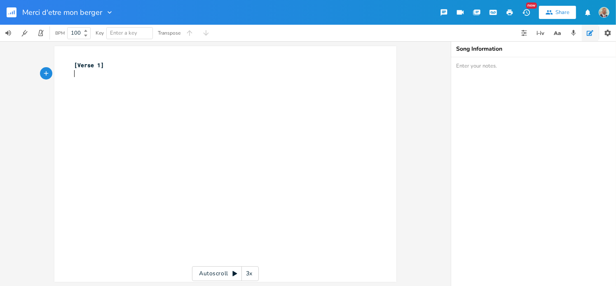
click at [74, 74] on pre "​" at bounding box center [221, 74] width 297 height 9
paste textarea "]"
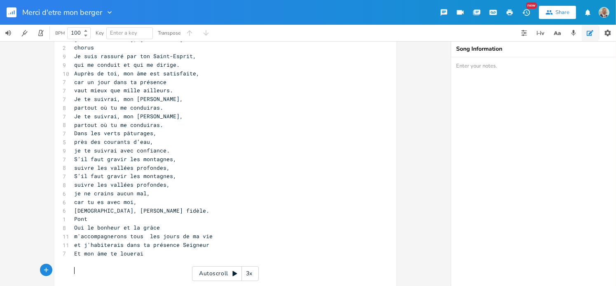
scroll to position [4, 0]
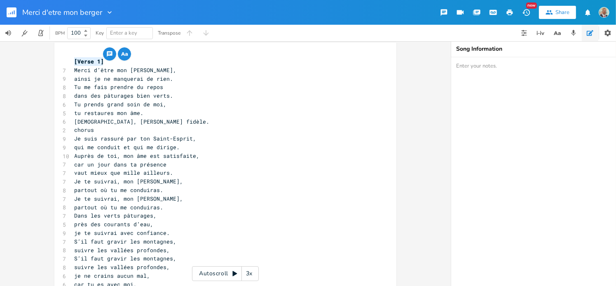
drag, startPoint x: 103, startPoint y: 60, endPoint x: 71, endPoint y: 60, distance: 32.1
click at [73, 60] on pre "[Verse 1]" at bounding box center [221, 61] width 297 height 9
drag, startPoint x: 93, startPoint y: 131, endPoint x: 68, endPoint y: 129, distance: 25.7
click at [68, 129] on div "chorus x [Verse 1] 7 Merci d’être mon [PERSON_NAME], 9 ainsi je ne manquerai de…" at bounding box center [225, 205] width 342 height 326
paste textarea
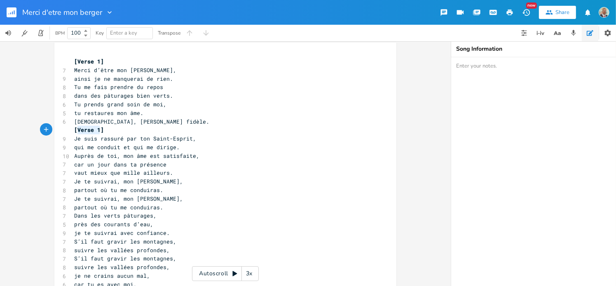
drag, startPoint x: 97, startPoint y: 129, endPoint x: 75, endPoint y: 131, distance: 22.3
click at [75, 131] on span "[Verse 1]" at bounding box center [89, 129] width 30 height 7
click at [160, 128] on pre "[Chorus]" at bounding box center [221, 130] width 297 height 9
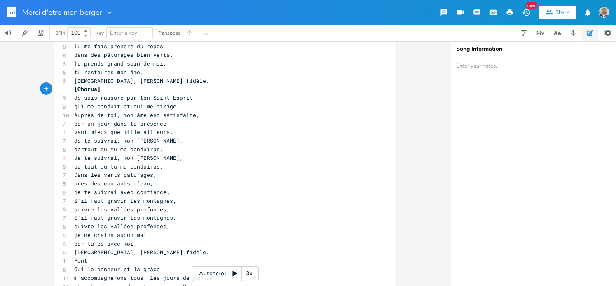
scroll to position [45, 0]
click at [175, 131] on pre "vaut mieux que mille ailleurs." at bounding box center [221, 131] width 297 height 9
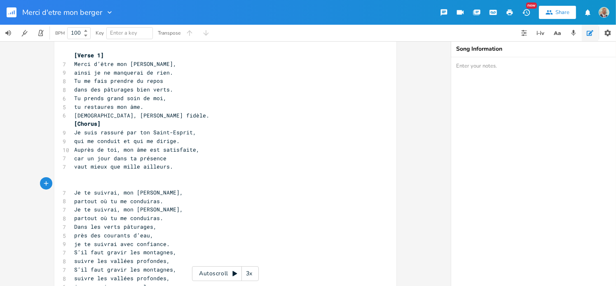
scroll to position [0, 0]
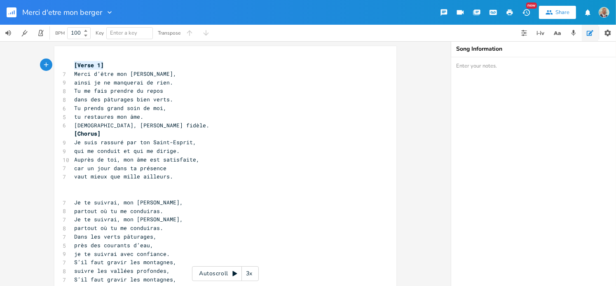
drag, startPoint x: 101, startPoint y: 65, endPoint x: 49, endPoint y: 66, distance: 52.3
click at [49, 66] on div "[Verse 1] x [Verse 1] 7 Merci d’être mon [PERSON_NAME], 9 ainsi je ne manquerai…" at bounding box center [225, 163] width 451 height 245
click at [78, 188] on pre "​" at bounding box center [221, 185] width 297 height 9
paste textarea "1"
click at [95, 185] on span "[Verse 1]" at bounding box center [89, 184] width 30 height 7
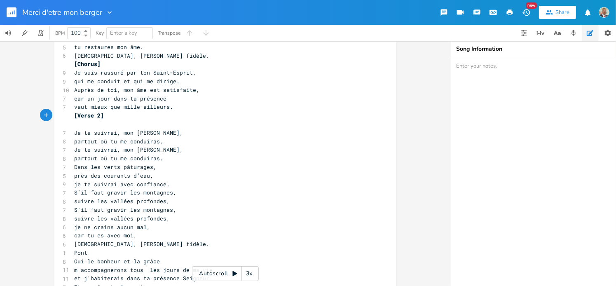
scroll to position [82, 0]
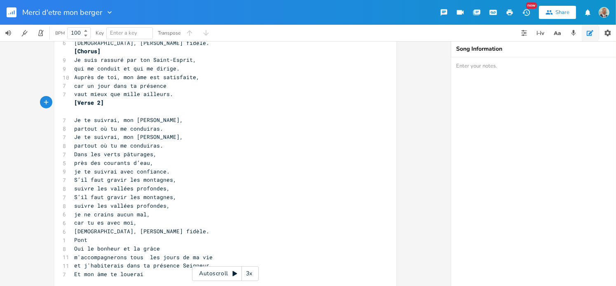
click at [166, 171] on pre "je te suivrai avec confiance." at bounding box center [221, 171] width 297 height 9
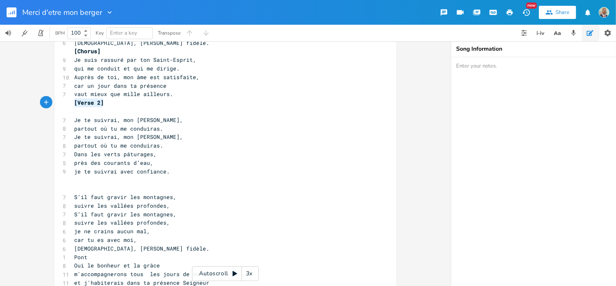
drag, startPoint x: 97, startPoint y: 103, endPoint x: 49, endPoint y: 103, distance: 47.4
click at [49, 103] on div "[Verse 2] x [Verse 1] 7 Merci d’être mon [PERSON_NAME], 9 ainsi je ne manquerai…" at bounding box center [225, 163] width 451 height 245
click at [75, 186] on pre "​" at bounding box center [221, 188] width 297 height 9
paste textarea "2"
click at [94, 187] on span "[Verse 2]" at bounding box center [89, 188] width 30 height 7
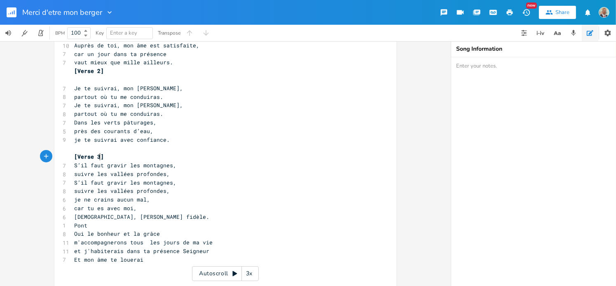
scroll to position [125, 0]
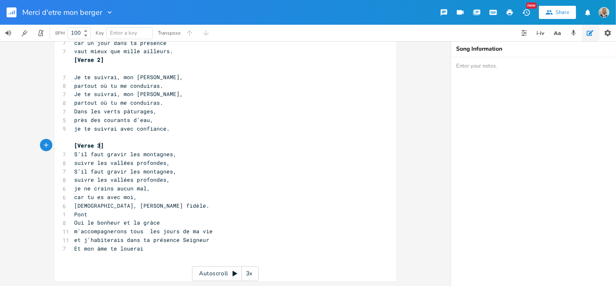
click at [143, 204] on pre "[DEMOGRAPHIC_DATA], [PERSON_NAME] fidèle." at bounding box center [221, 205] width 297 height 9
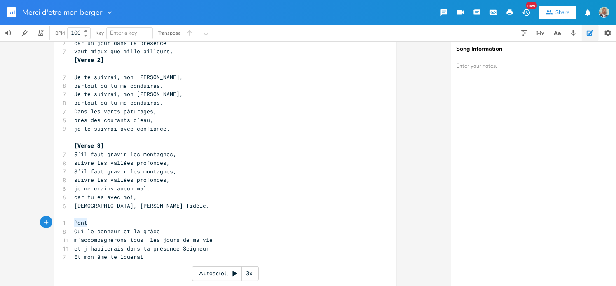
drag, startPoint x: 86, startPoint y: 222, endPoint x: 69, endPoint y: 222, distance: 16.5
click at [69, 222] on div "Pont x [Verse 1] 7 Merci d’être mon Berger, 9 ainsi je ne manquerai de rien. 8 …" at bounding box center [225, 105] width 342 height 369
paste textarea
drag, startPoint x: 97, startPoint y: 221, endPoint x: 75, endPoint y: 223, distance: 21.9
click at [75, 223] on span "[Verse 2]" at bounding box center [89, 222] width 30 height 7
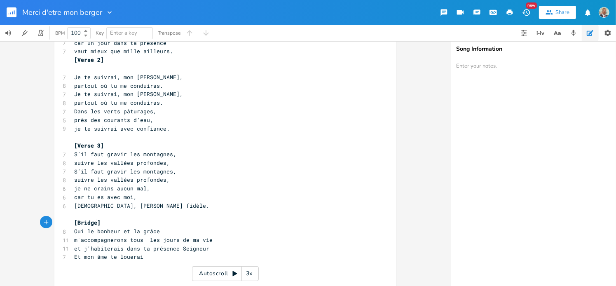
scroll to position [0, 16]
click at [225, 176] on pre "suivre les vallées profondes," at bounding box center [221, 179] width 297 height 9
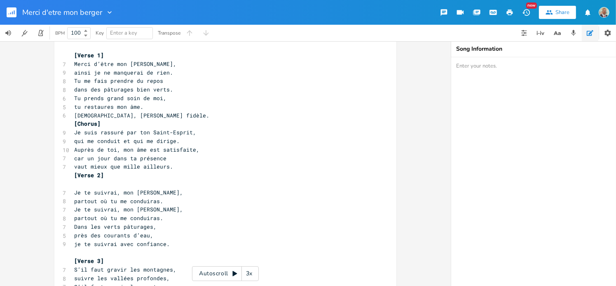
scroll to position [0, 0]
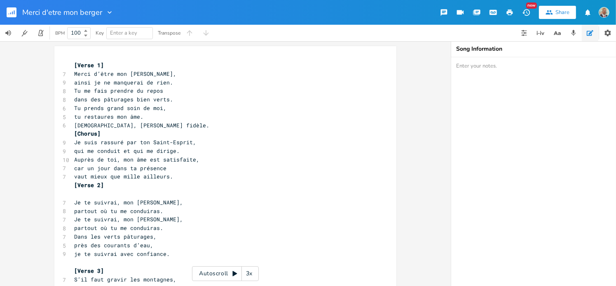
click at [12, 12] on icon "button" at bounding box center [12, 13] width 1 height 3
